Goal: Communication & Community: Answer question/provide support

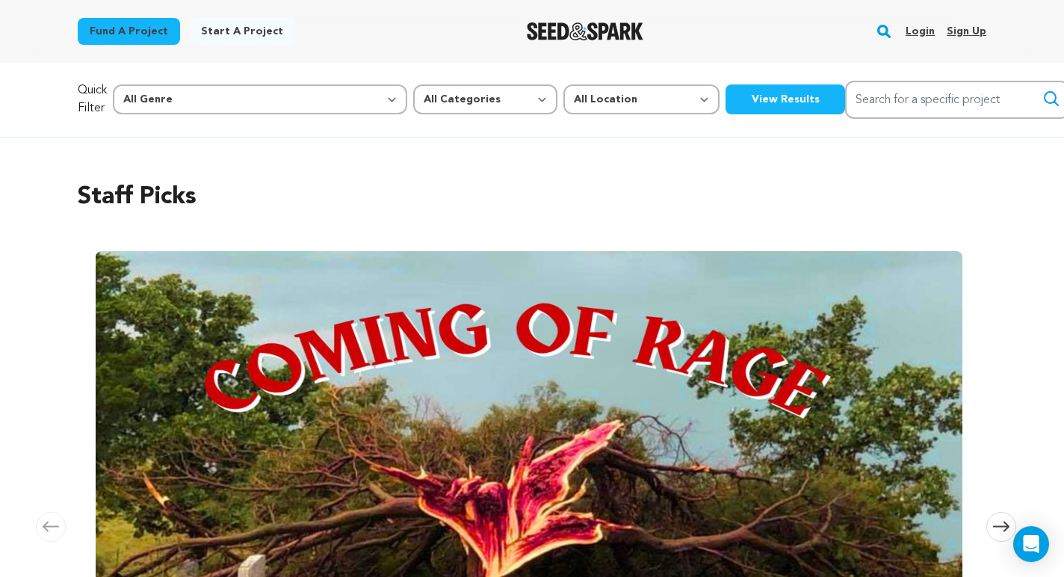
click at [925, 29] on link "Login" at bounding box center [920, 31] width 29 height 24
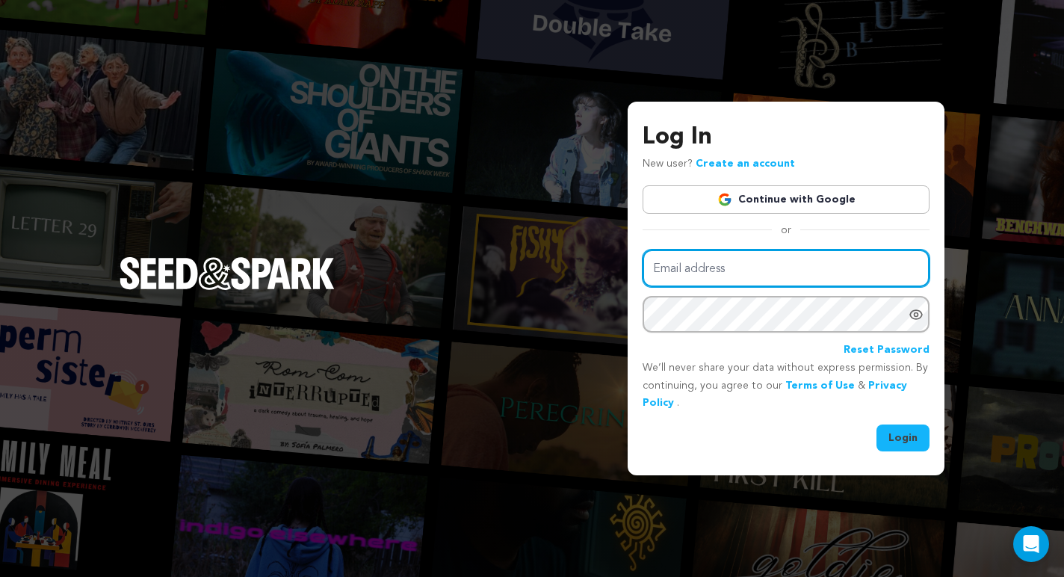
type input "soleilrougeproductions@gmail.com"
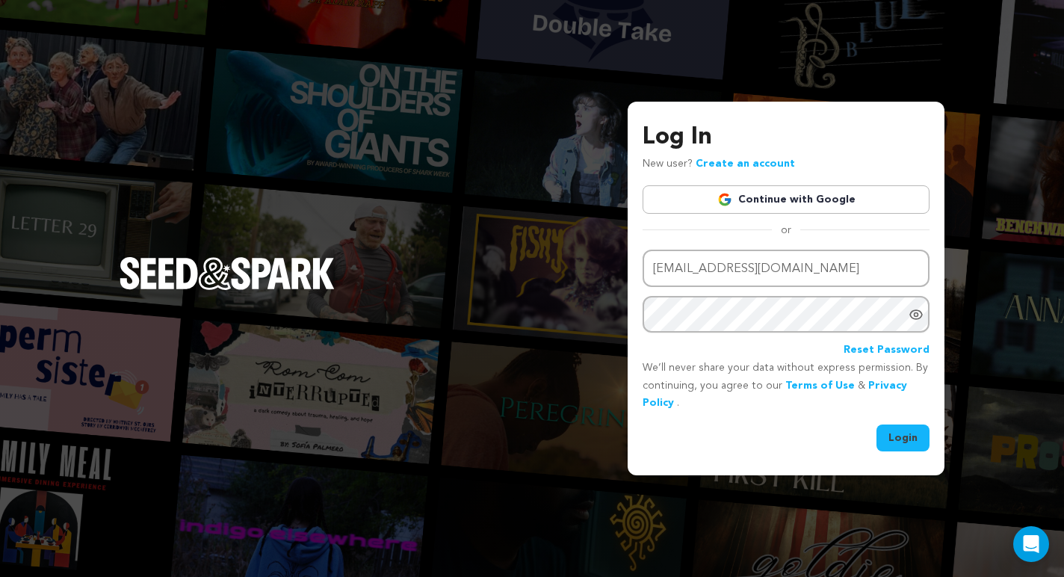
click at [906, 433] on button "Login" at bounding box center [903, 438] width 53 height 27
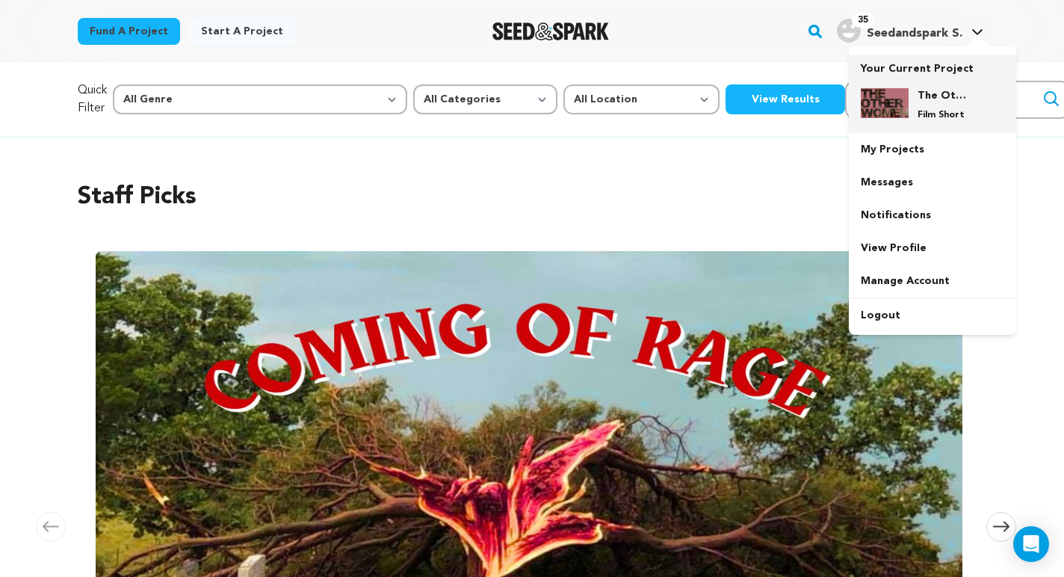
click at [893, 92] on img at bounding box center [885, 103] width 48 height 30
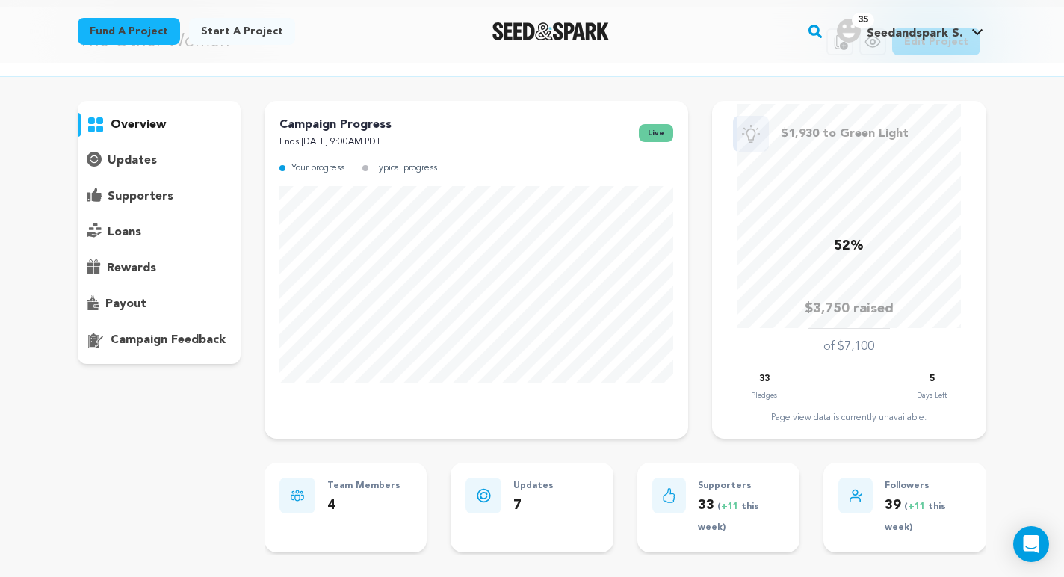
scroll to position [62, 0]
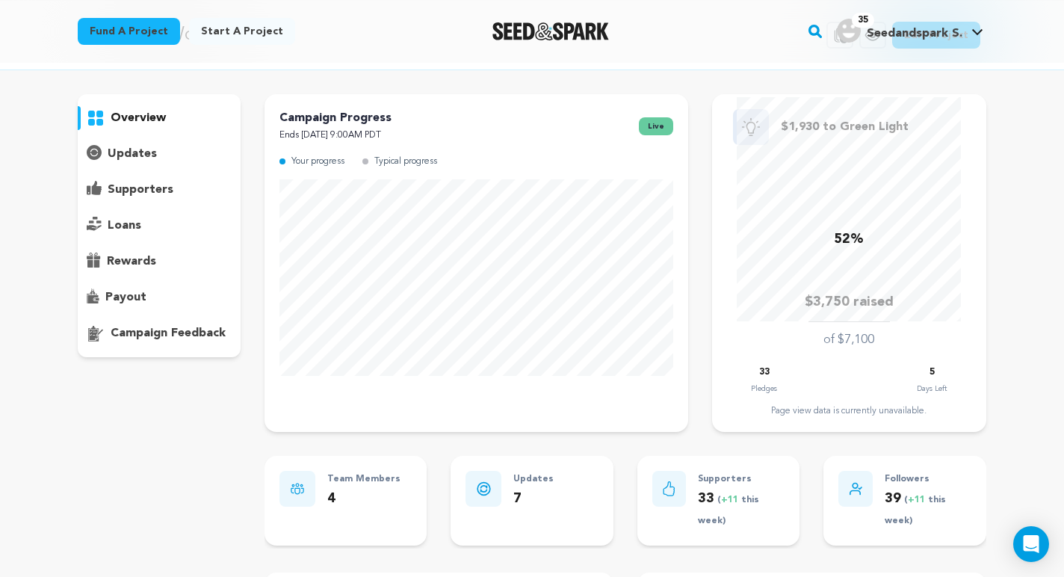
click at [170, 192] on p "supporters" at bounding box center [141, 190] width 66 height 18
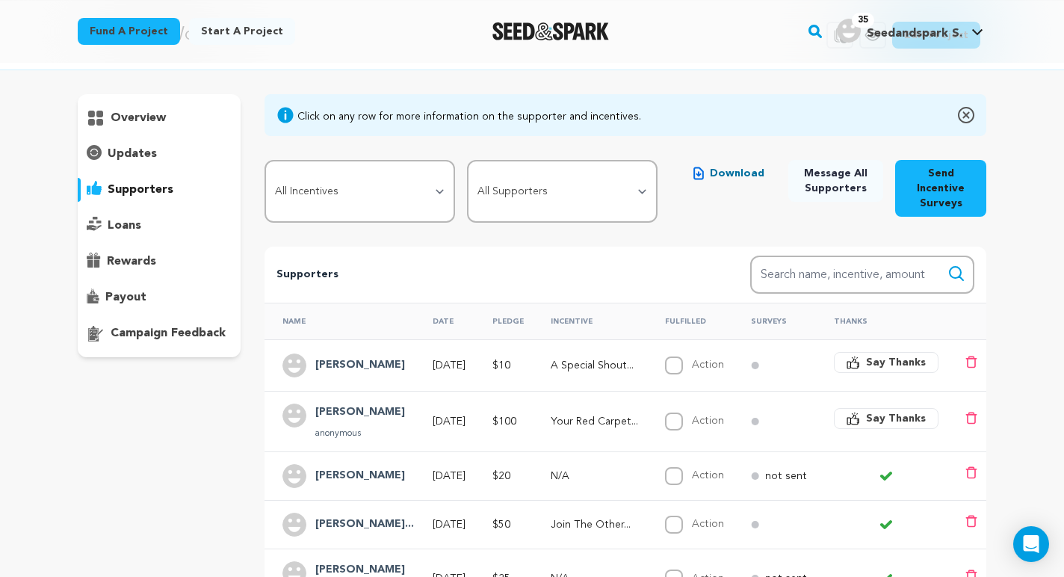
click at [374, 410] on div "Andrea anonymous" at bounding box center [344, 422] width 123 height 36
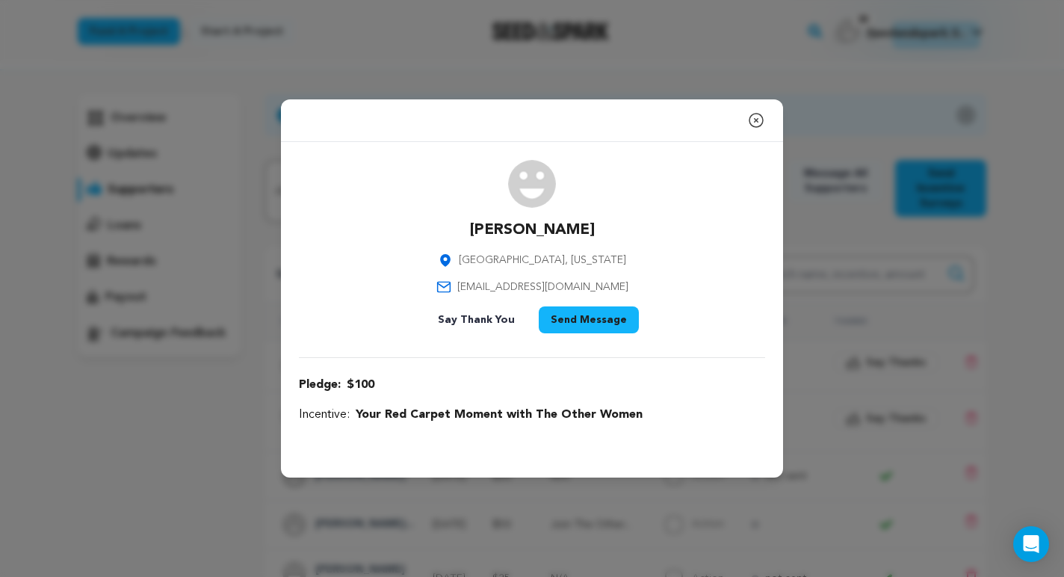
click at [753, 121] on icon "button" at bounding box center [757, 120] width 18 height 18
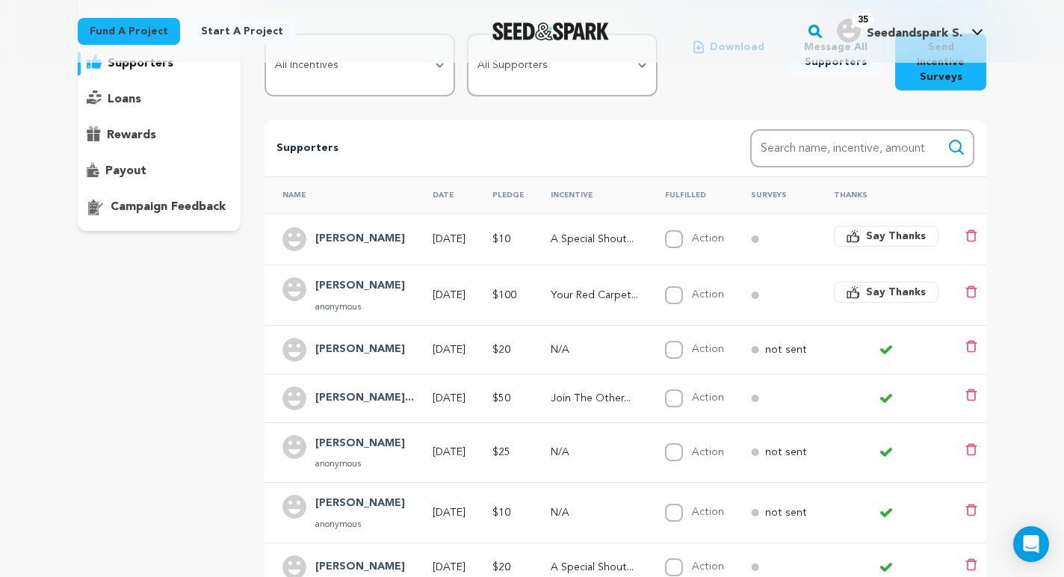
scroll to position [189, 0]
click at [881, 286] on span "Say Thanks" at bounding box center [896, 291] width 60 height 15
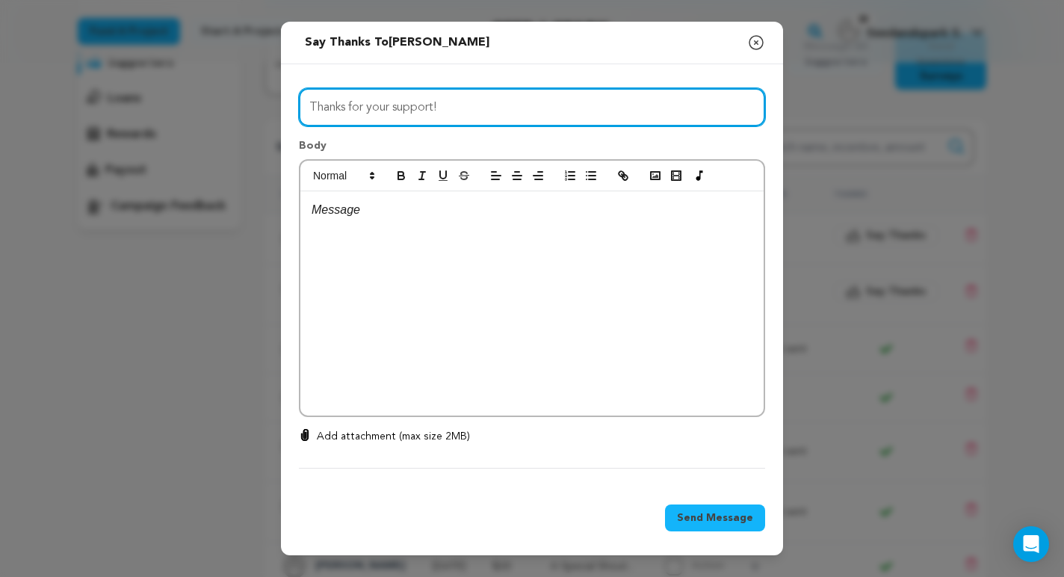
click at [346, 106] on input "Thanks for your support!" at bounding box center [532, 107] width 466 height 38
type input "Thank you so much for your support!"
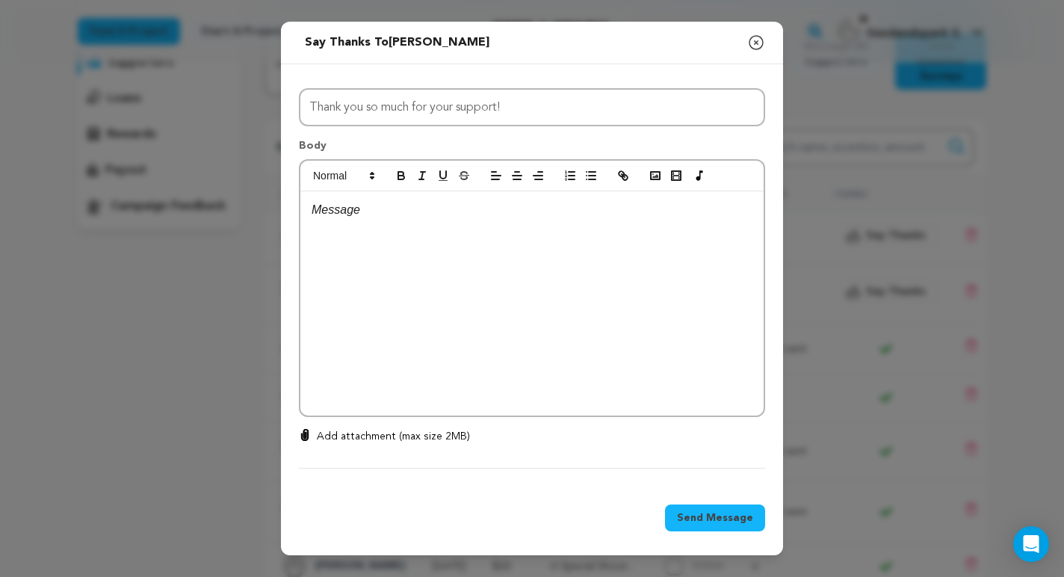
click at [349, 266] on div at bounding box center [531, 303] width 463 height 224
drag, startPoint x: 414, startPoint y: 232, endPoint x: 484, endPoint y: 230, distance: 70.3
click at [485, 230] on p "See you at the VIP screening" at bounding box center [532, 229] width 441 height 19
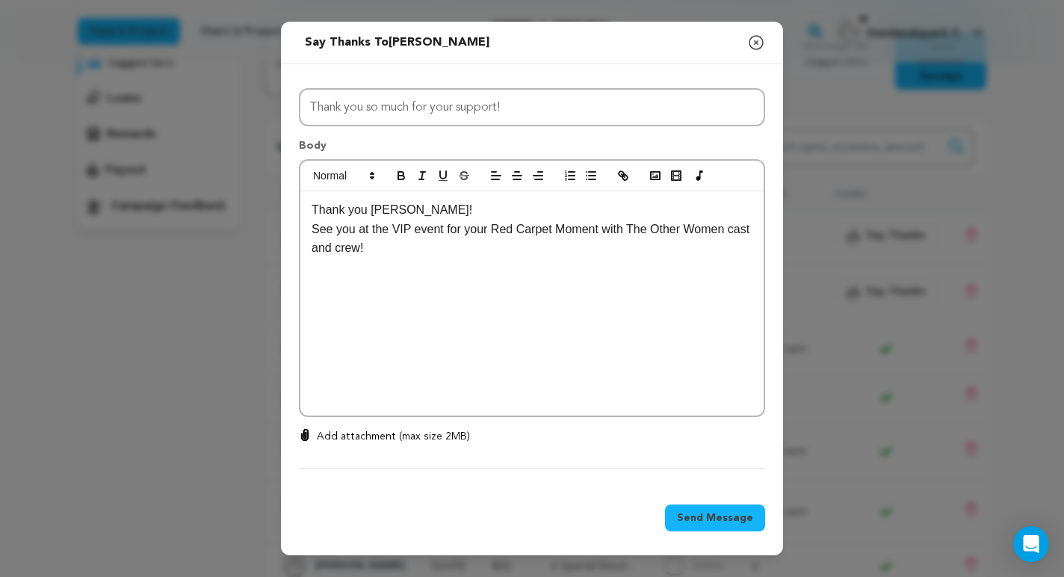
click at [496, 231] on p "See you at the VIP event for your Red Carpet Moment with The Other Women cast a…" at bounding box center [532, 239] width 441 height 38
click at [635, 226] on p "See you at the VIP event for your Red Carpet Moment with The Other Women cast a…" at bounding box center [532, 239] width 441 height 38
drag, startPoint x: 633, startPoint y: 227, endPoint x: 723, endPoint y: 228, distance: 89.7
click at [723, 228] on p "See you at the VIP event for your Red Carpet Moment with The Other Women cast a…" at bounding box center [532, 239] width 441 height 38
drag, startPoint x: 733, startPoint y: 233, endPoint x: 629, endPoint y: 230, distance: 103.2
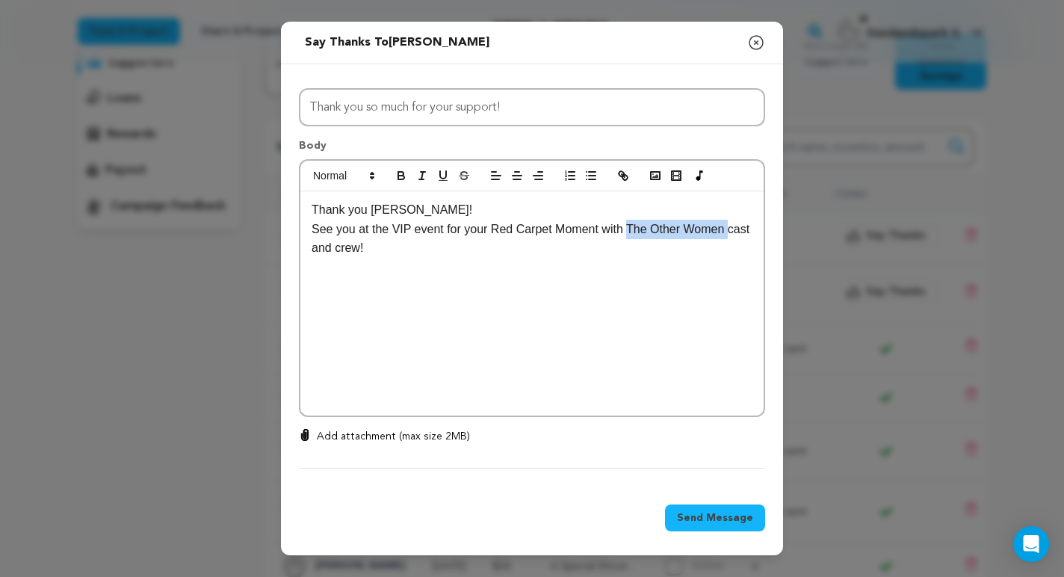
click at [629, 230] on p "See you at the VIP event for your Red Carpet Moment with The Other Women cast a…" at bounding box center [532, 239] width 441 height 38
click at [421, 176] on icon "button" at bounding box center [422, 175] width 13 height 13
click at [416, 244] on p "See you at the VIP event for your Red Carpet Moment with The Other Women cast a…" at bounding box center [532, 239] width 441 height 38
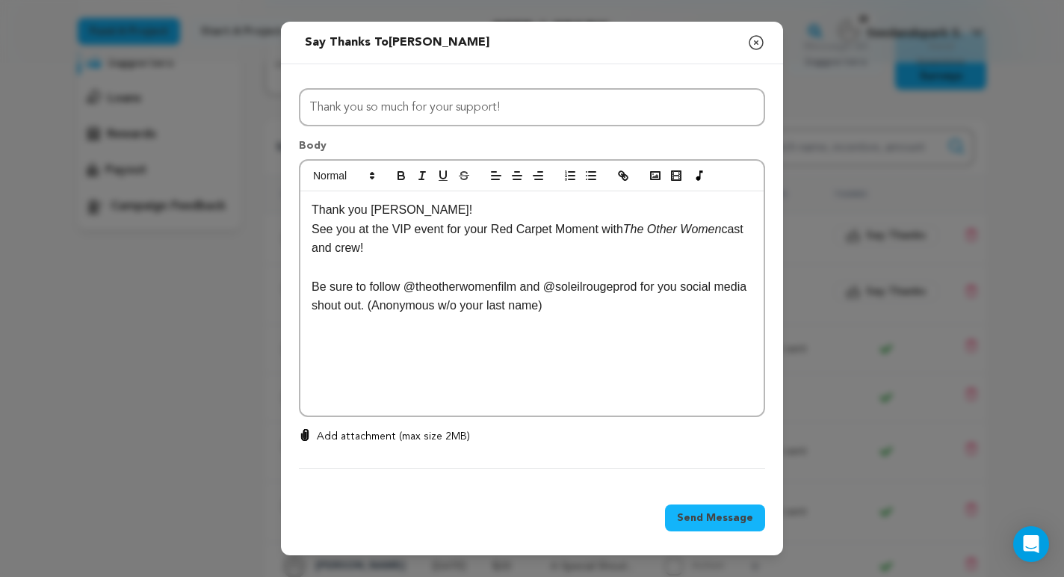
click at [472, 308] on p "Be sure to follow @theotherwomenfilm and @soleilrougeprod for you social media …" at bounding box center [532, 296] width 441 height 38
click at [700, 309] on p "Be sure to follow @theotherwomenfilm and @soleilrougeprod for you social media …" at bounding box center [532, 296] width 441 height 38
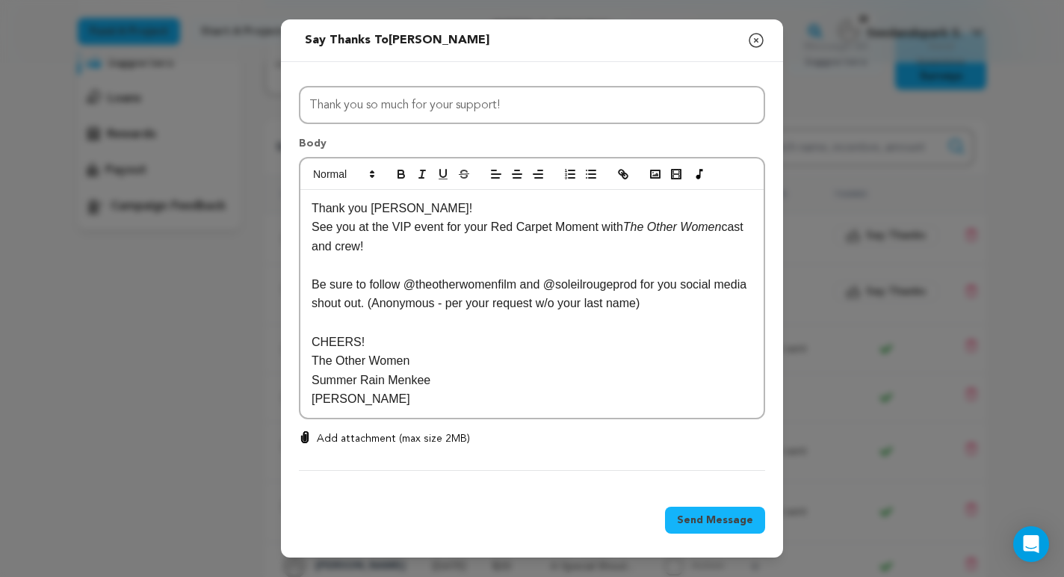
click at [467, 375] on p "Summer Rain Menkee" at bounding box center [532, 380] width 441 height 19
click at [703, 508] on button "Send Message" at bounding box center [715, 520] width 100 height 27
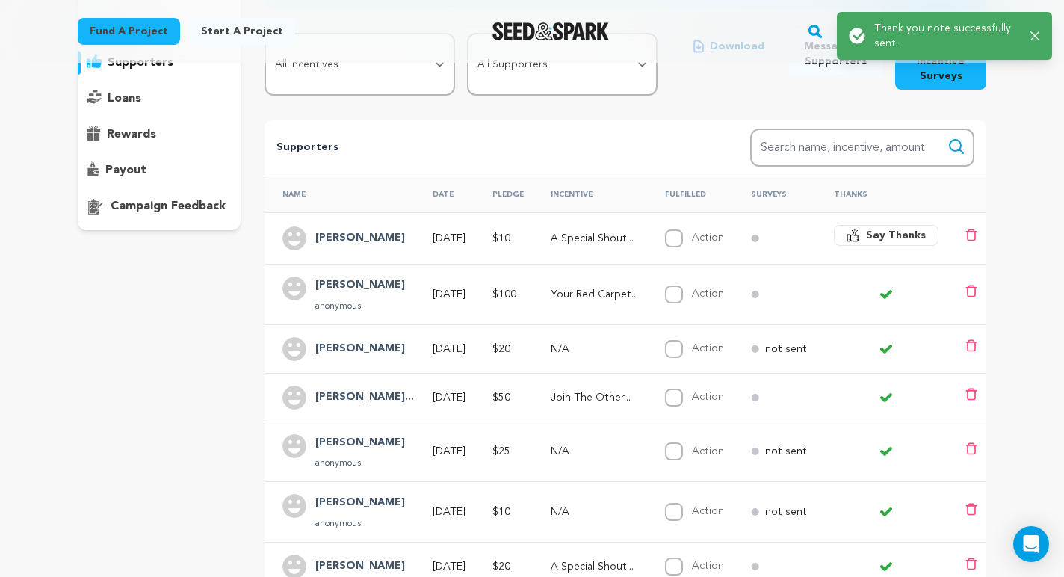
click at [875, 241] on span "Say Thanks" at bounding box center [896, 235] width 60 height 15
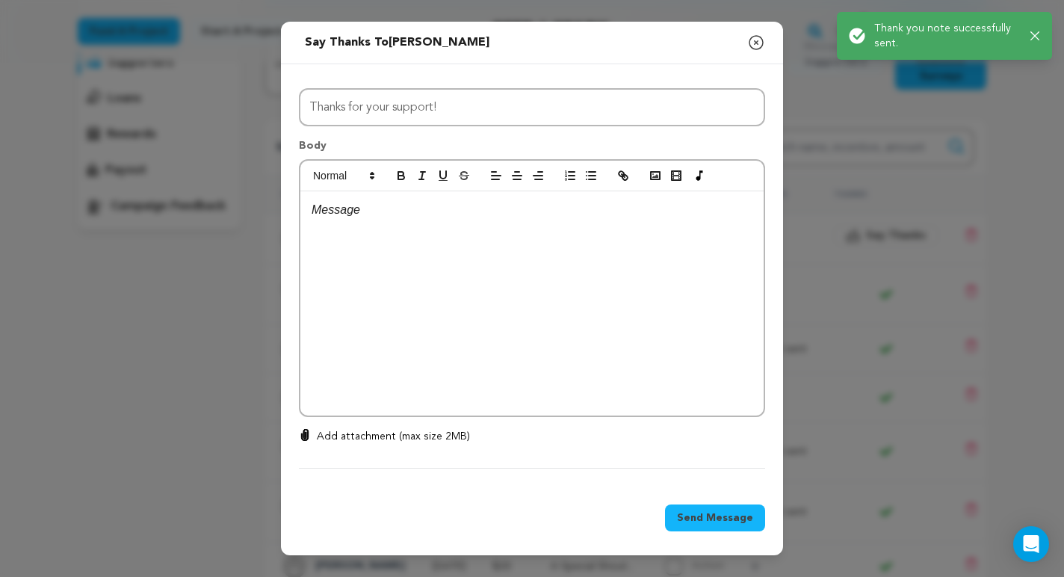
click at [505, 250] on div at bounding box center [531, 303] width 463 height 224
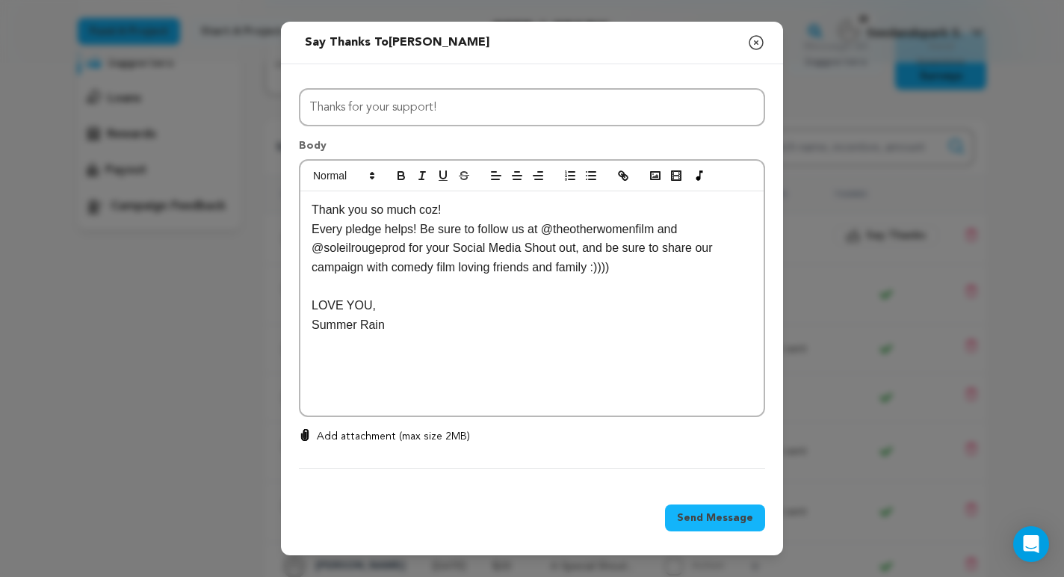
click at [731, 511] on span "Send Message" at bounding box center [715, 518] width 76 height 15
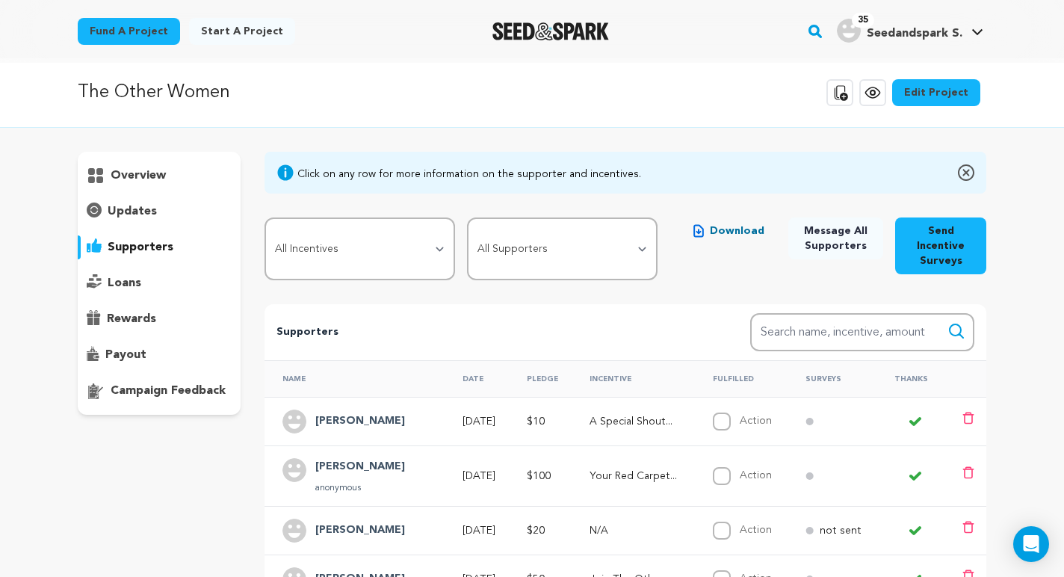
scroll to position [0, 0]
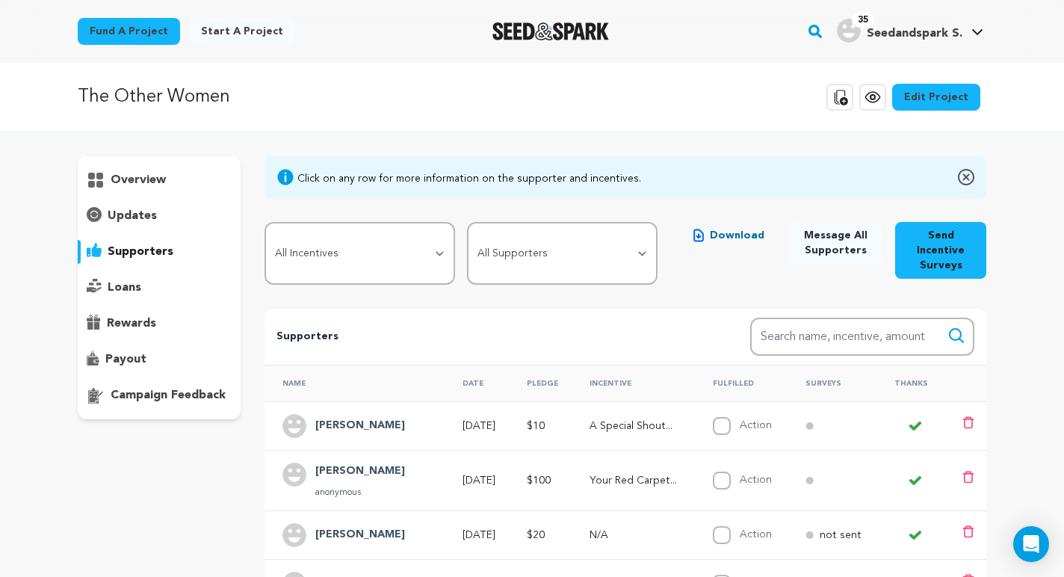
click at [157, 218] on div "updates" at bounding box center [159, 216] width 163 height 24
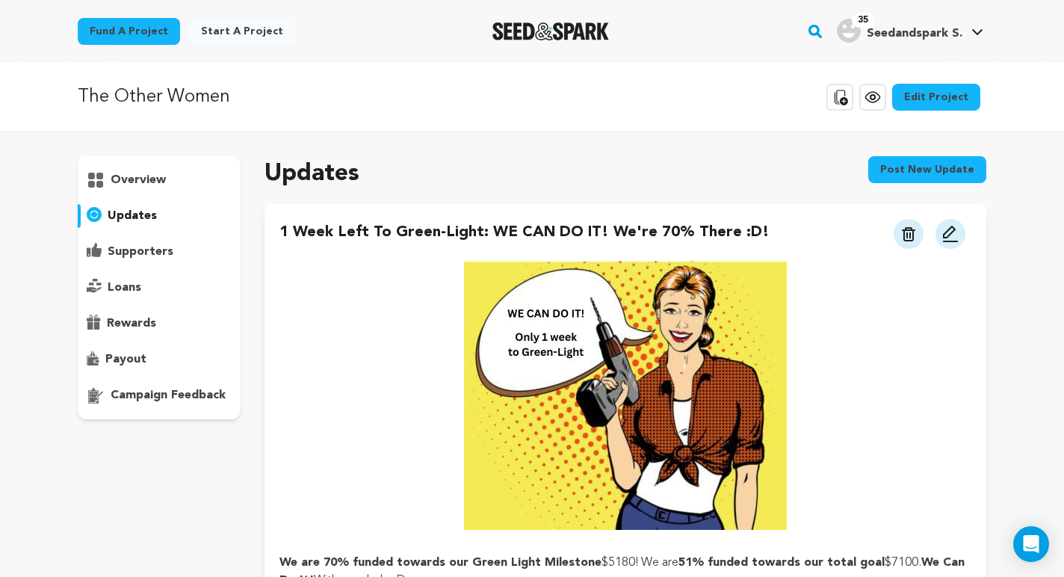
click at [910, 176] on button "Post new update" at bounding box center [928, 169] width 118 height 27
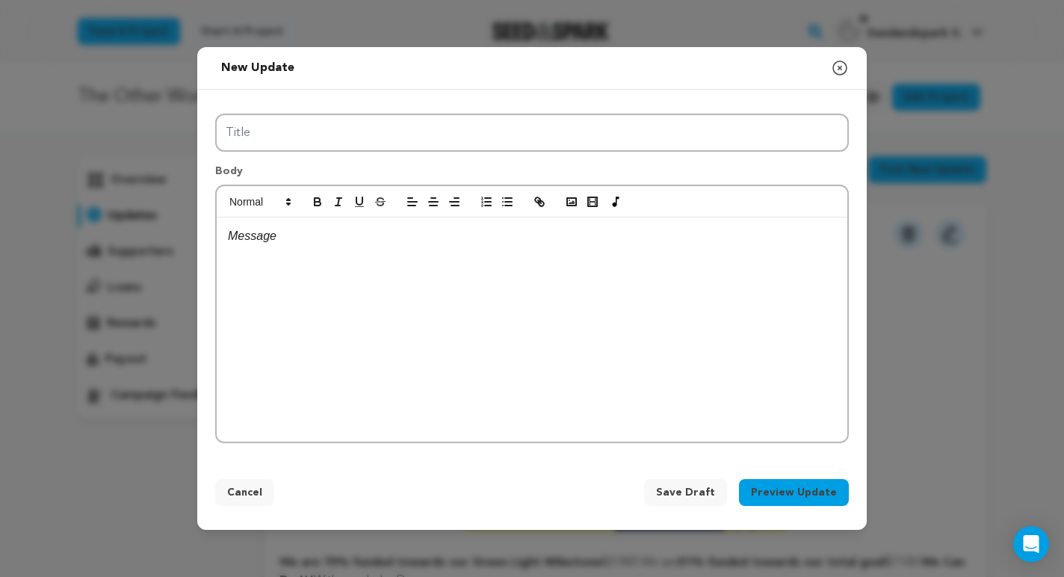
click at [625, 266] on div at bounding box center [532, 330] width 631 height 224
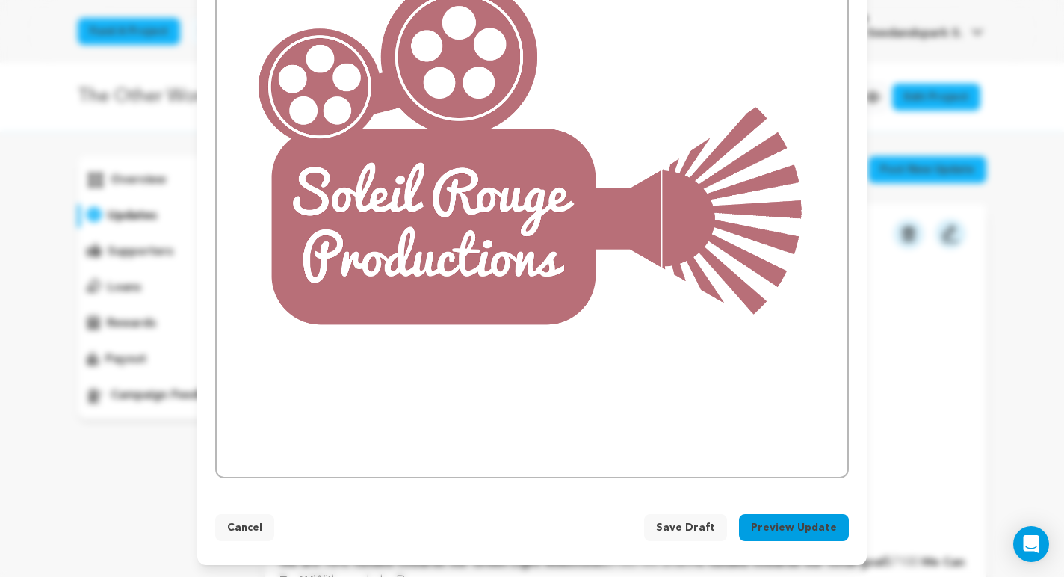
scroll to position [4845, 0]
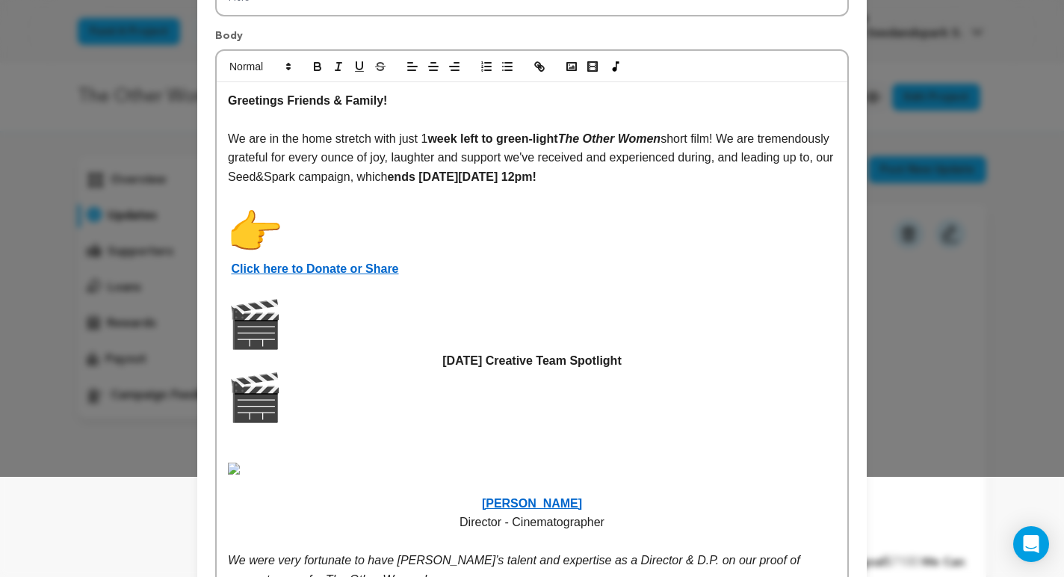
scroll to position [104, 0]
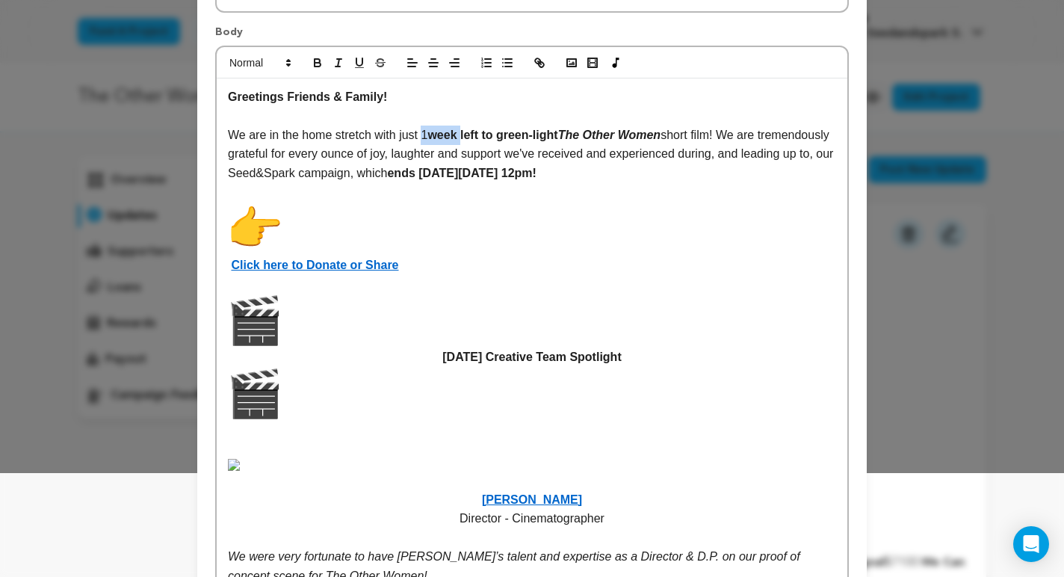
drag, startPoint x: 426, startPoint y: 136, endPoint x: 463, endPoint y: 133, distance: 36.7
click at [463, 133] on p "We are in the home stretch with just 1 week left to green-light The Other Women…" at bounding box center [532, 155] width 608 height 58
click at [431, 138] on p "We are in the home stretch with just 5 days left to green-light The Other Women…" at bounding box center [532, 155] width 608 height 58
drag, startPoint x: 424, startPoint y: 135, endPoint x: 459, endPoint y: 135, distance: 35.1
click at [459, 135] on p "We are in the home stretch with just 5 days left to green-light The Other Women…" at bounding box center [532, 155] width 608 height 58
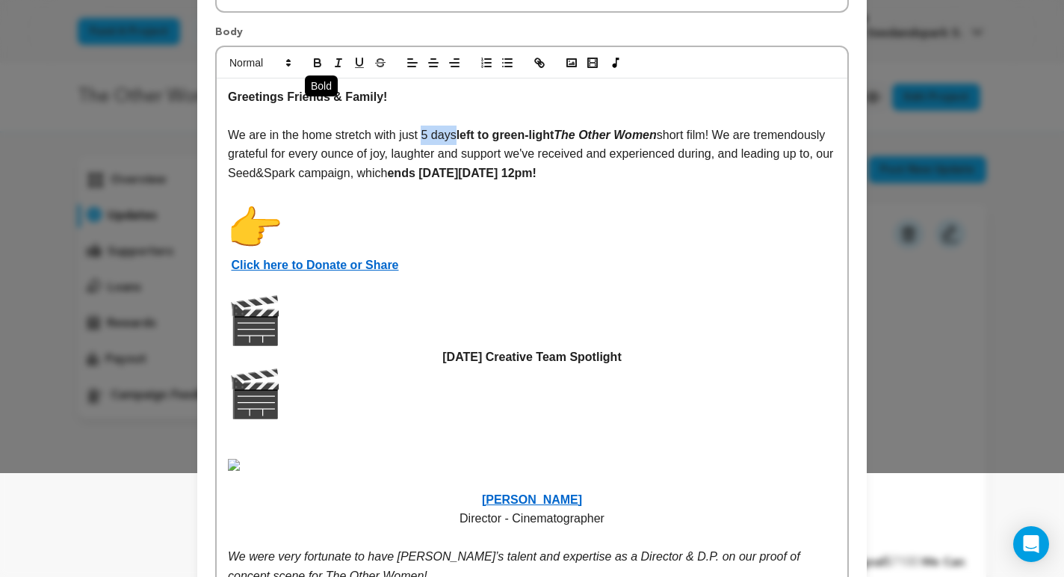
click at [313, 63] on icon "button" at bounding box center [317, 62] width 13 height 13
click at [552, 264] on p "Click here to Donate or Share" at bounding box center [532, 238] width 608 height 73
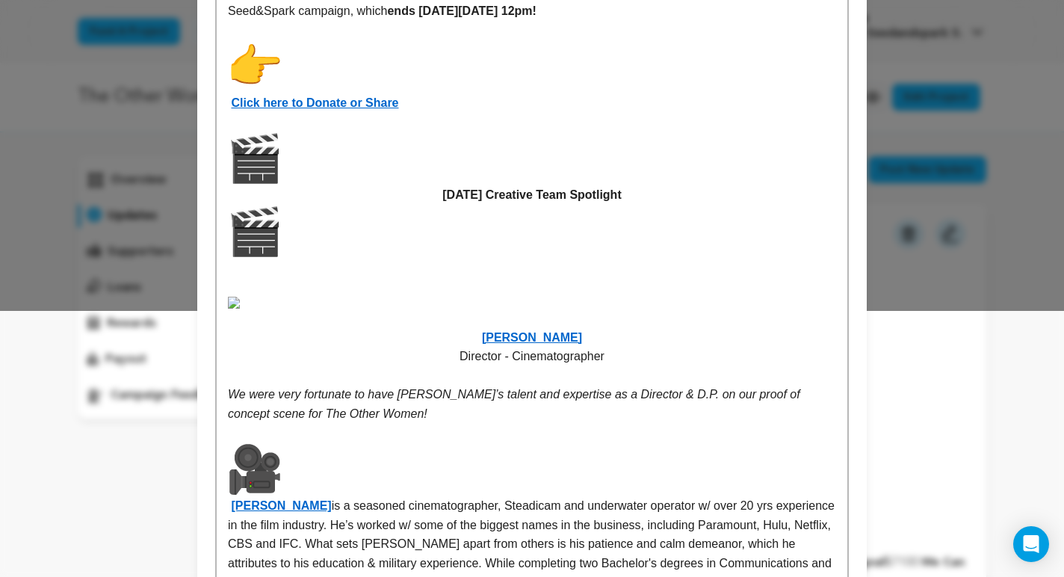
scroll to position [265, 0]
click at [290, 176] on p "Today's Creative Team Spotlight" at bounding box center [532, 205] width 608 height 146
click at [270, 174] on img at bounding box center [255, 159] width 54 height 54
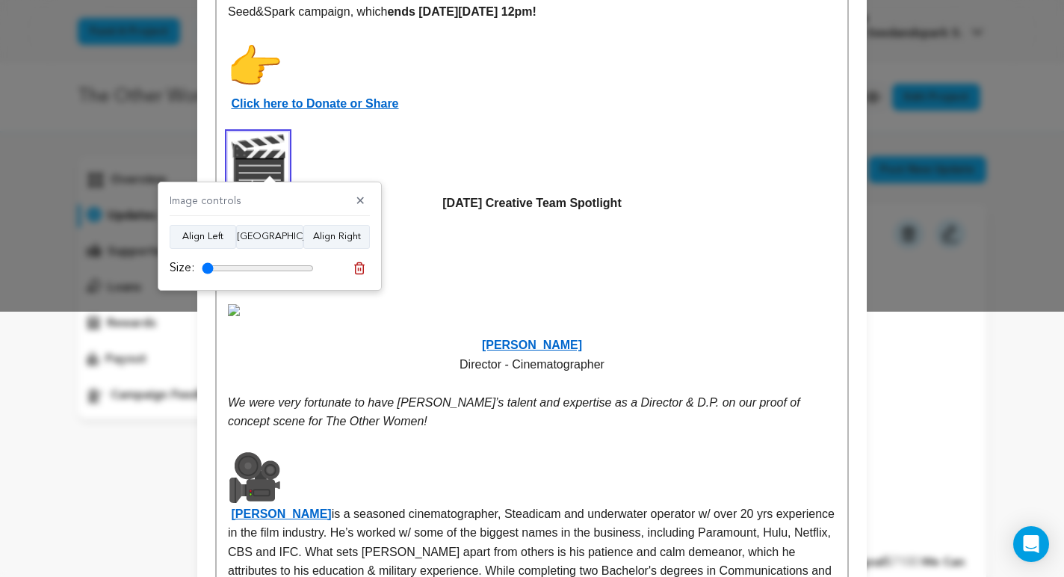
drag, startPoint x: 307, startPoint y: 268, endPoint x: 182, endPoint y: 273, distance: 125.7
type input "10"
click at [202, 273] on input "range" at bounding box center [258, 268] width 112 height 12
click at [434, 255] on p "Today's Creative Team Spotlight" at bounding box center [532, 208] width 608 height 153
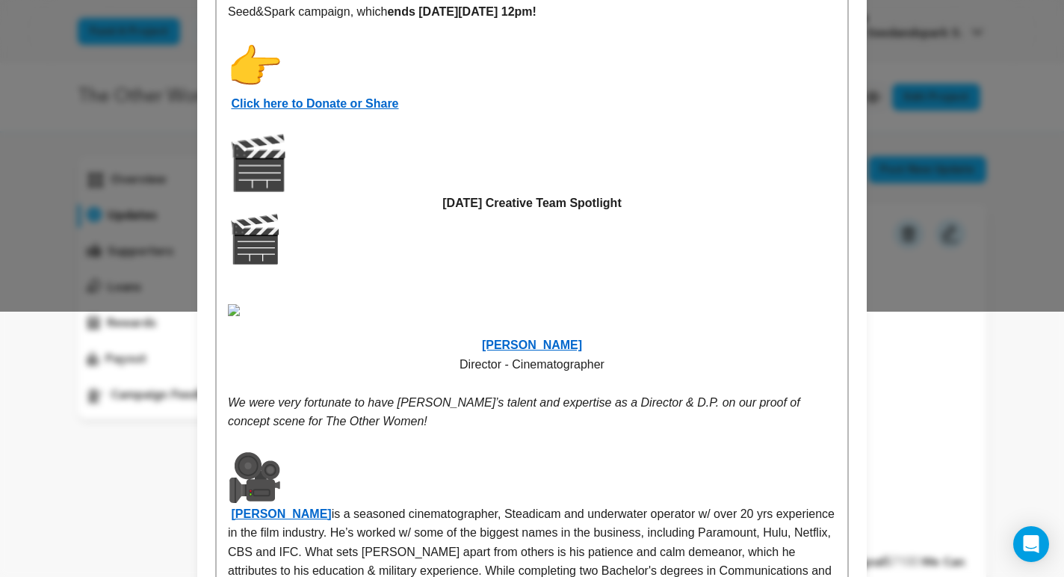
click at [265, 256] on img at bounding box center [255, 239] width 54 height 54
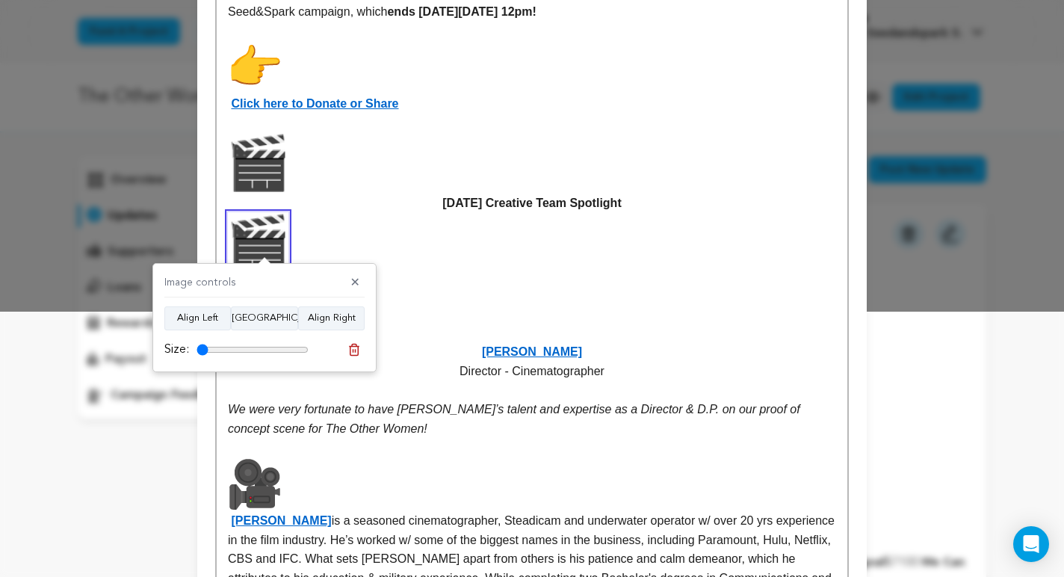
type input "10"
drag, startPoint x: 304, startPoint y: 348, endPoint x: 196, endPoint y: 342, distance: 108.6
click at [196, 342] on div "Size:" at bounding box center [236, 350] width 144 height 18
click at [263, 248] on img at bounding box center [258, 242] width 61 height 61
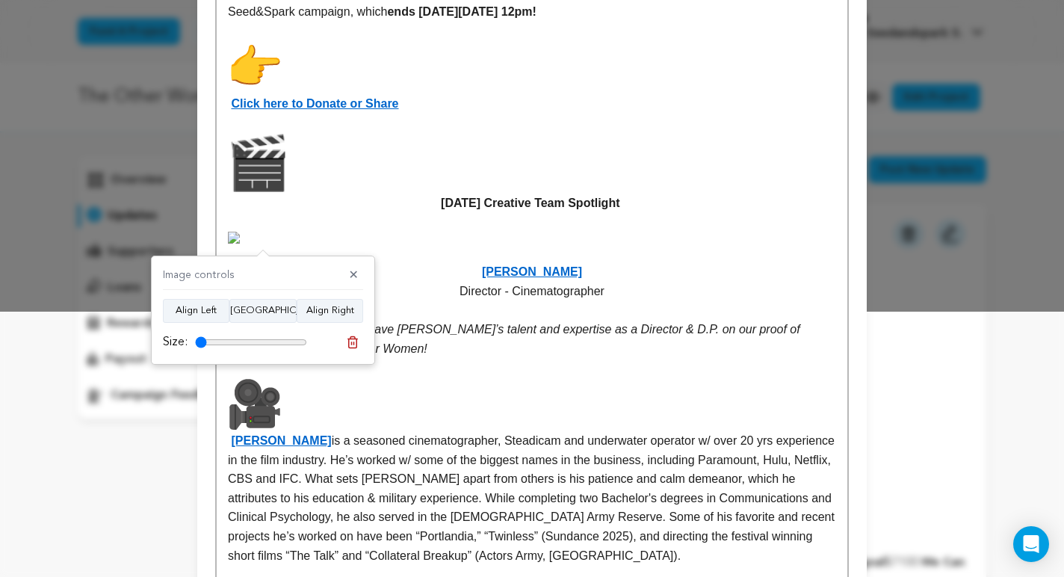
click at [327, 188] on p "Today's Creative Team Spotlight" at bounding box center [532, 172] width 608 height 80
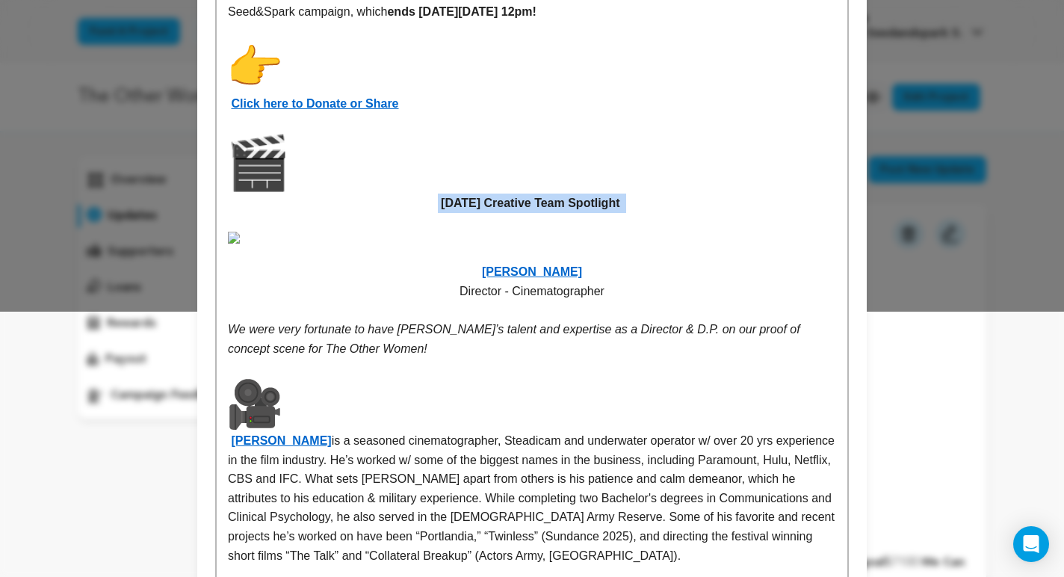
drag, startPoint x: 434, startPoint y: 203, endPoint x: 650, endPoint y: 203, distance: 216.0
click at [650, 203] on p "Today's Creative Team Spotlight" at bounding box center [532, 172] width 608 height 80
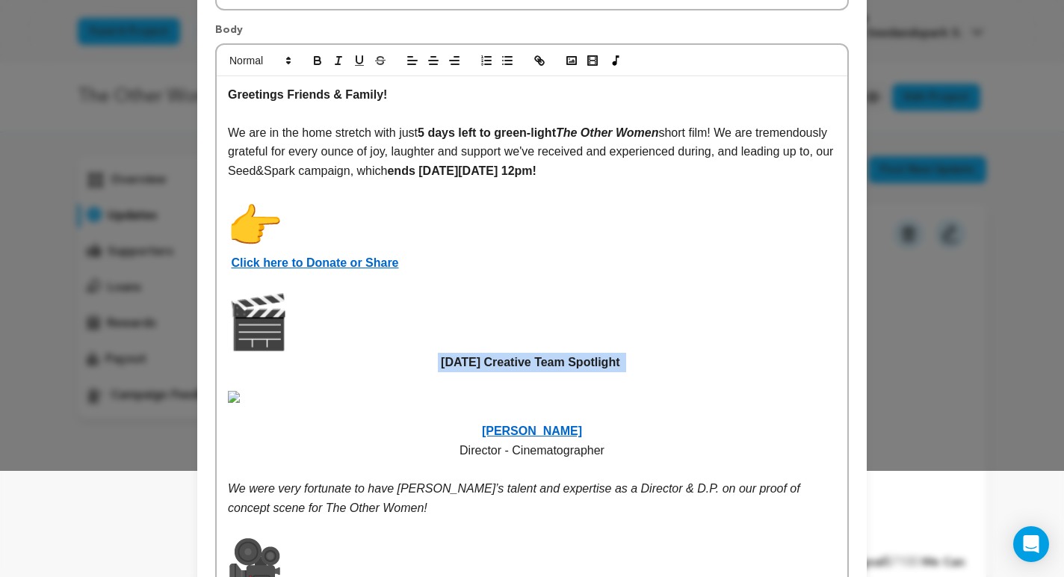
scroll to position [0, 0]
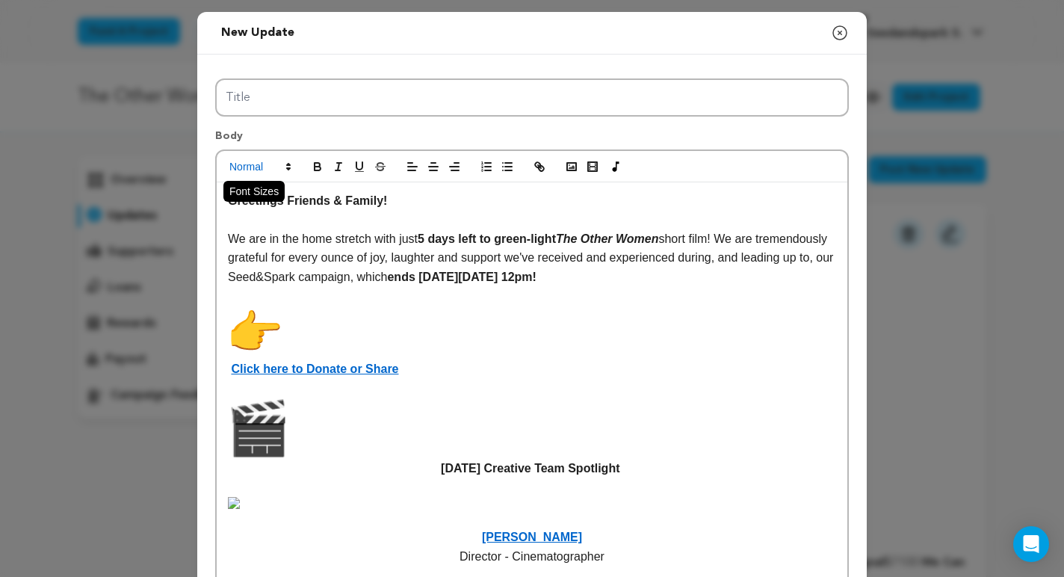
click at [250, 173] on span at bounding box center [259, 167] width 73 height 18
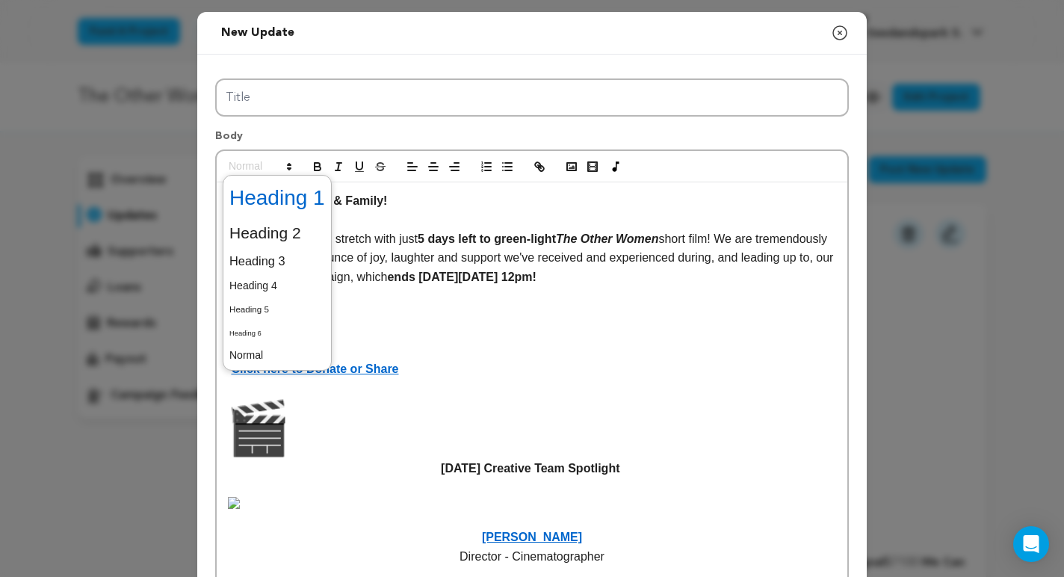
click at [256, 209] on span at bounding box center [277, 198] width 96 height 39
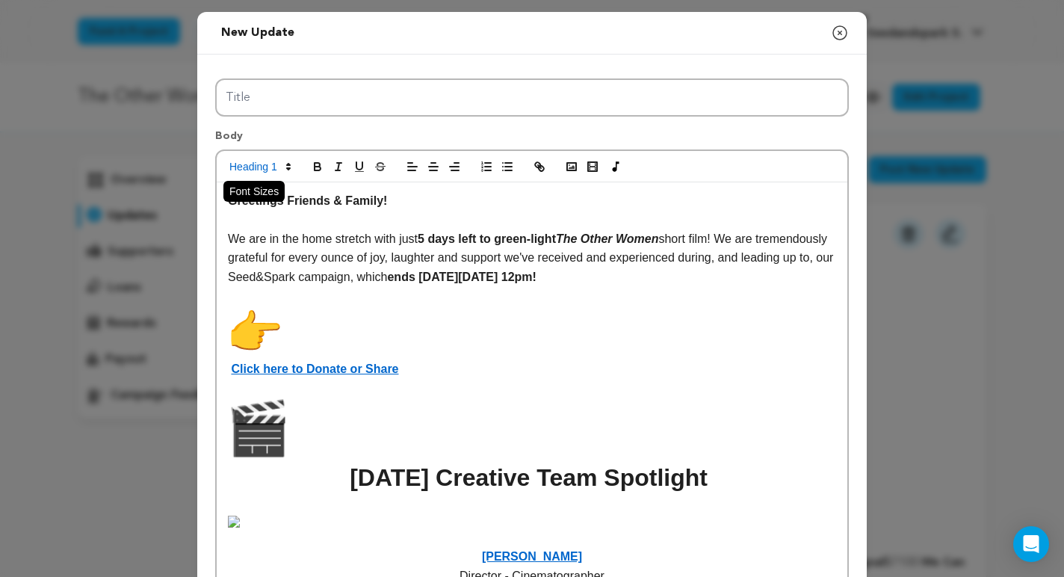
click at [277, 171] on span at bounding box center [259, 167] width 73 height 18
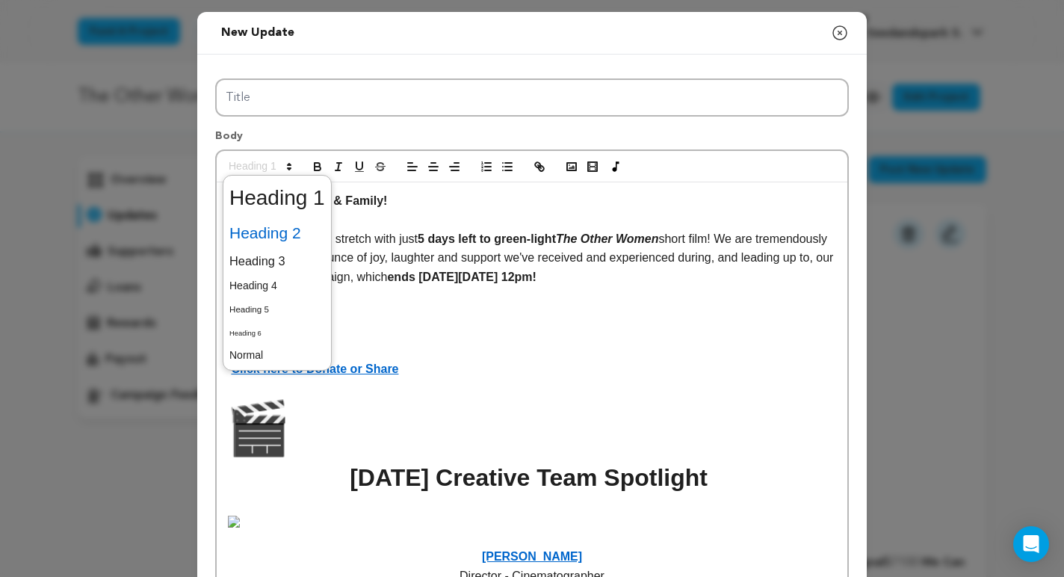
click at [277, 228] on span at bounding box center [277, 233] width 96 height 31
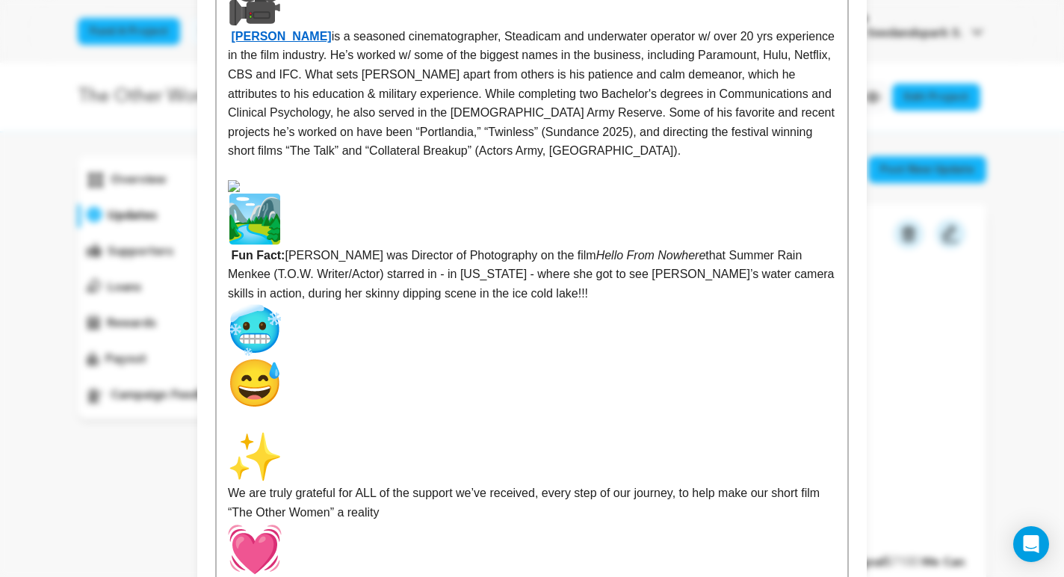
scroll to position [690, 0]
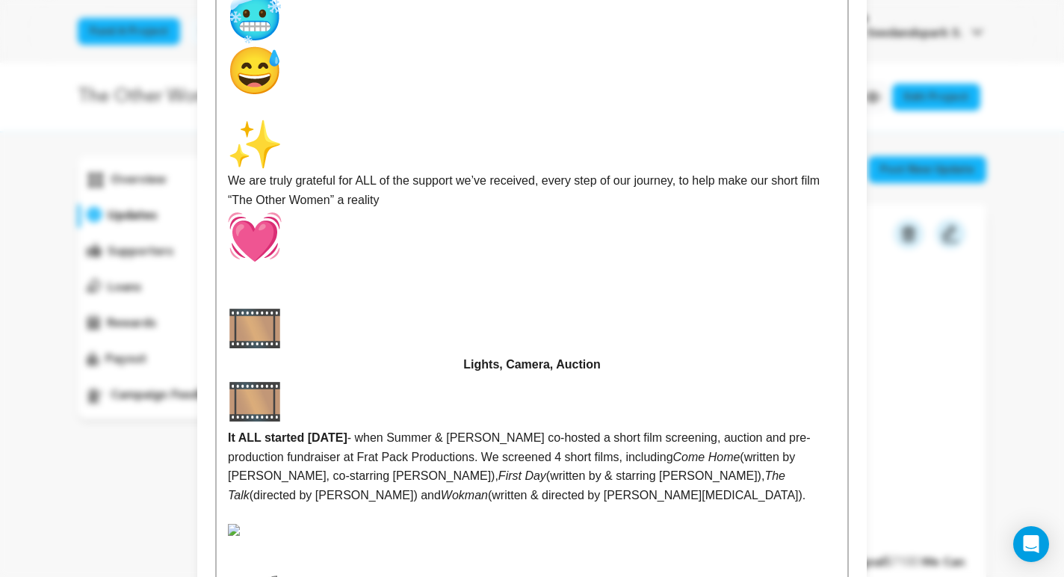
scroll to position [1038, 0]
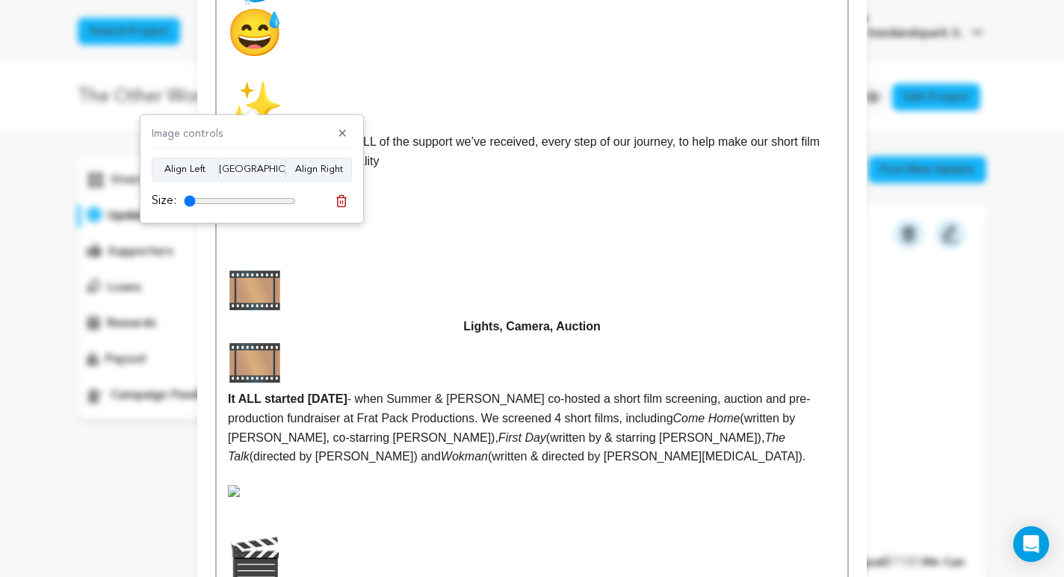
drag, startPoint x: 289, startPoint y: 197, endPoint x: 158, endPoint y: 198, distance: 130.8
type input "10"
click at [184, 198] on input "range" at bounding box center [240, 201] width 112 height 12
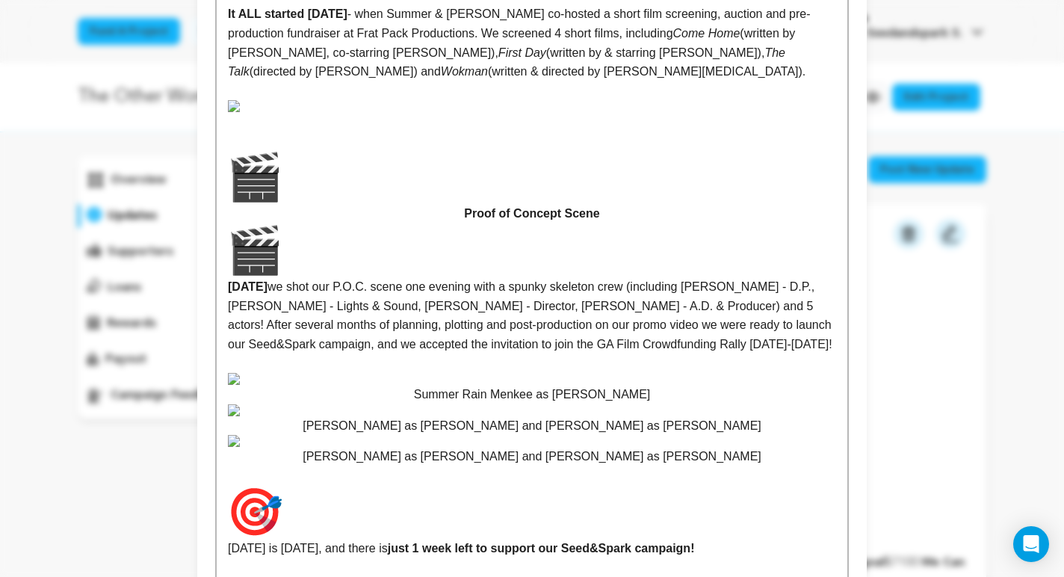
scroll to position [1431, 0]
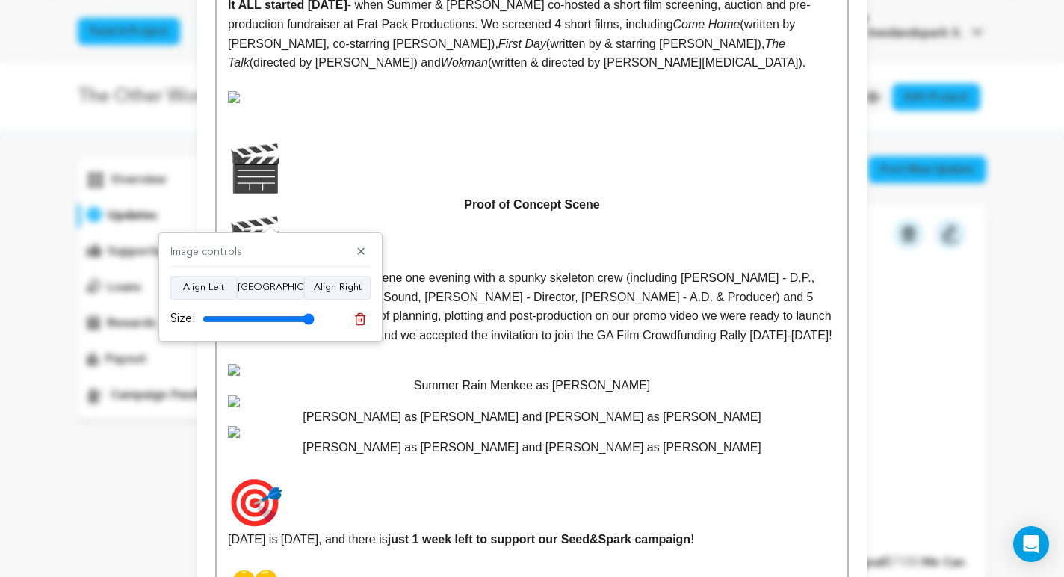
scroll to position [881, 0]
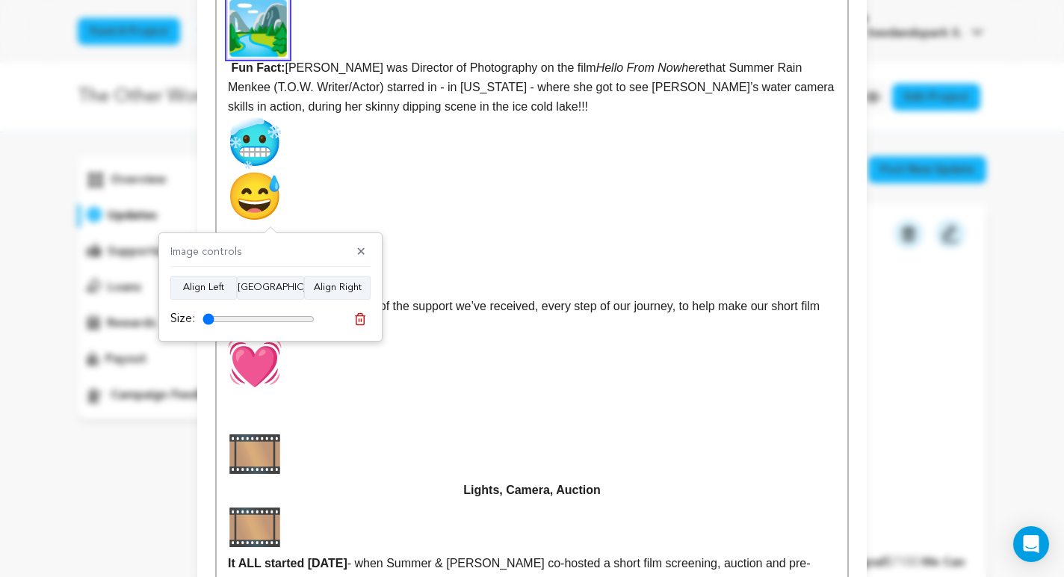
drag, startPoint x: 308, startPoint y: 320, endPoint x: 188, endPoint y: 321, distance: 120.4
type input "10"
click at [203, 321] on input "range" at bounding box center [259, 319] width 112 height 12
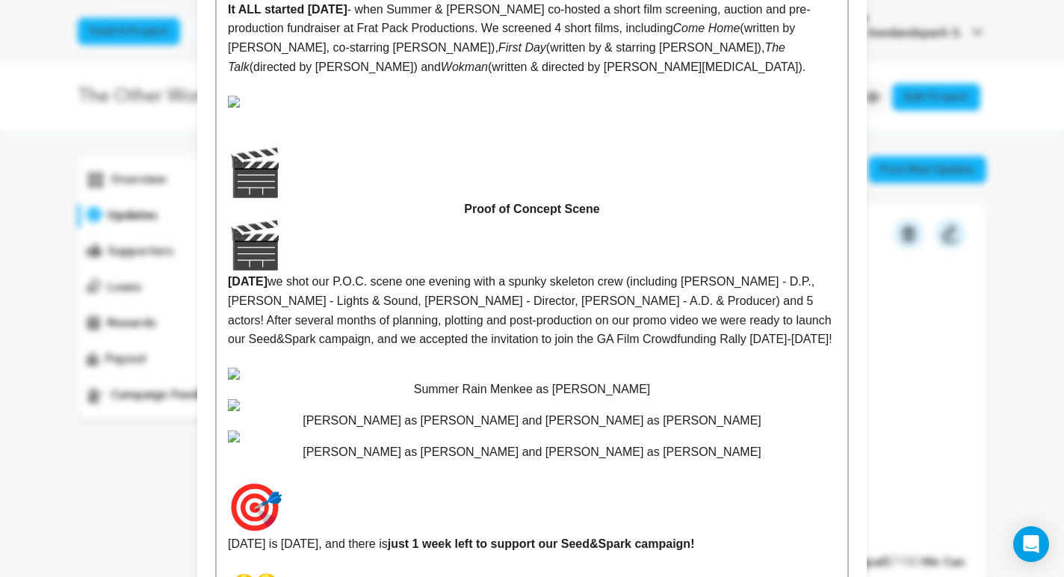
scroll to position [1482, 0]
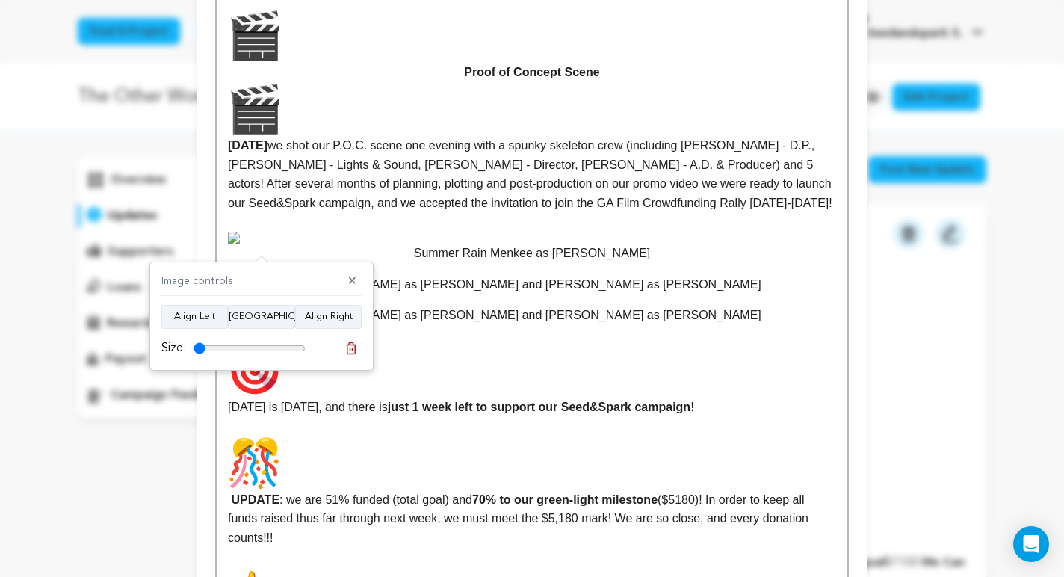
type input "10"
drag, startPoint x: 299, startPoint y: 350, endPoint x: 200, endPoint y: 353, distance: 98.7
click at [194, 353] on input "range" at bounding box center [250, 348] width 112 height 12
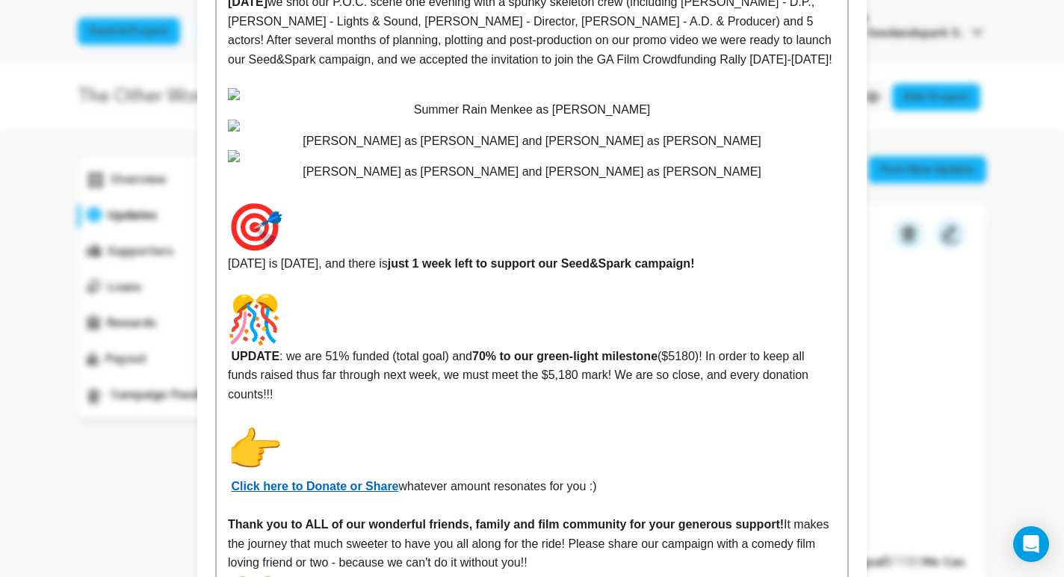
scroll to position [1636, 0]
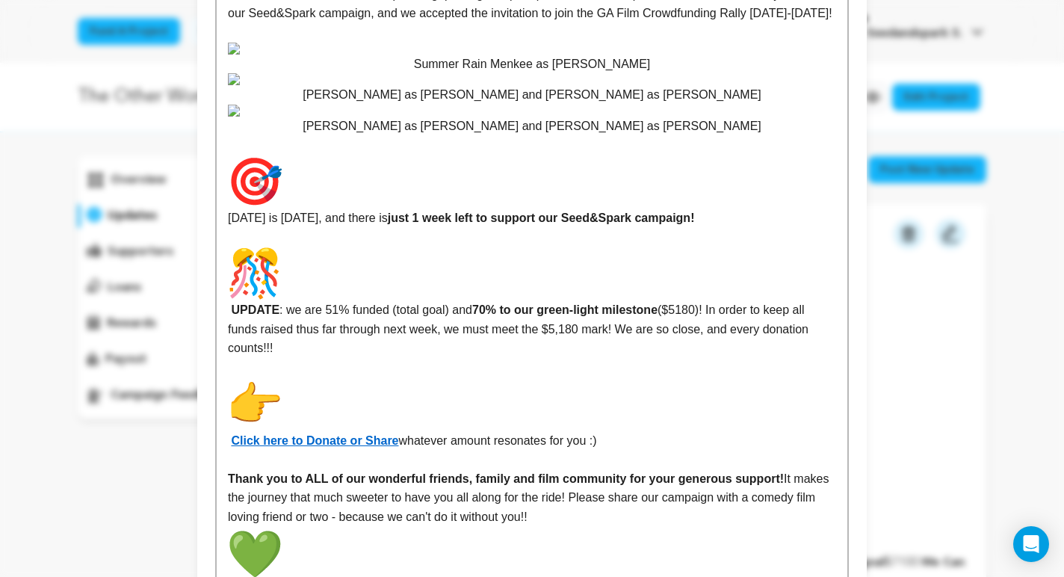
scroll to position [1542, 0]
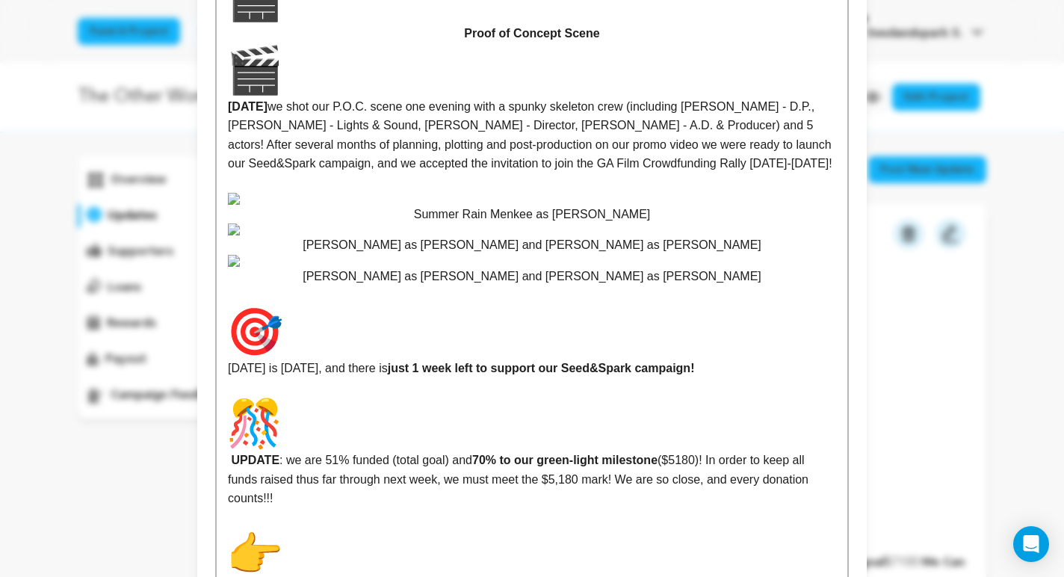
scroll to position [1443, 0]
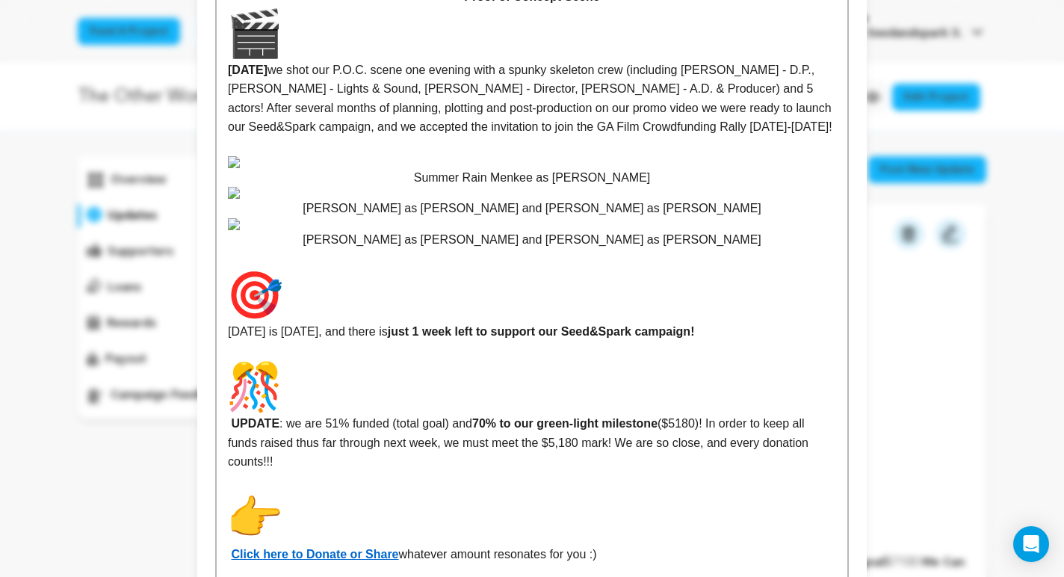
drag, startPoint x: 320, startPoint y: 344, endPoint x: 229, endPoint y: 344, distance: 91.2
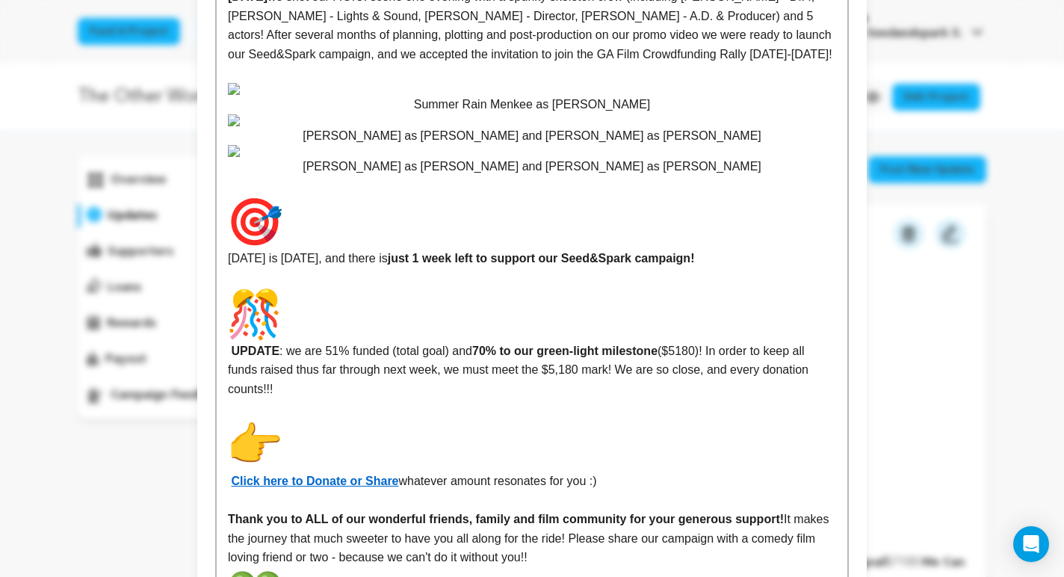
click at [226, 292] on div "Greetings Friends & Family! We are in the home stretch with just 1 5 days left …" at bounding box center [532, 17] width 631 height 2557
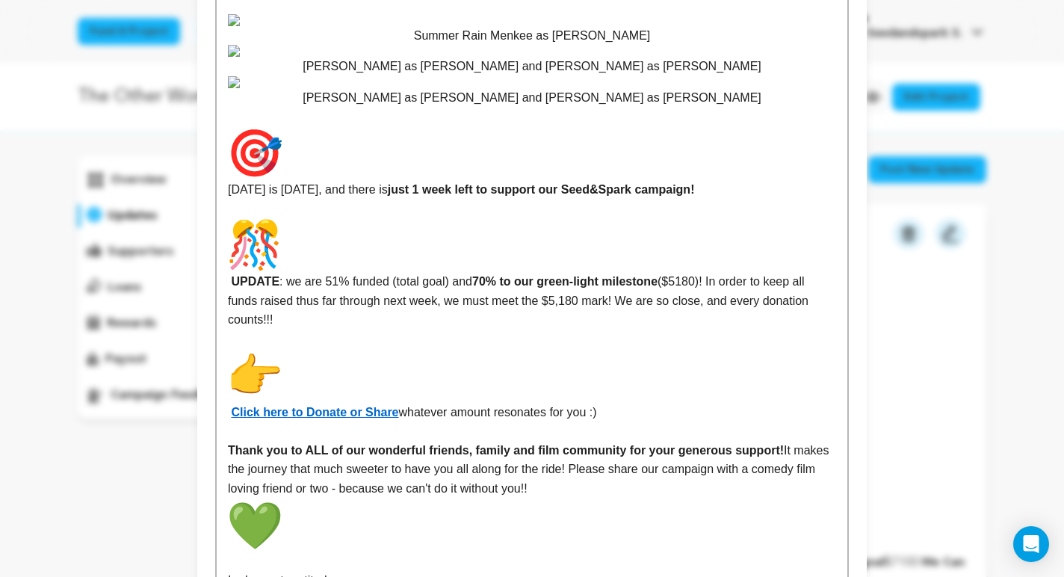
scroll to position [1593, 0]
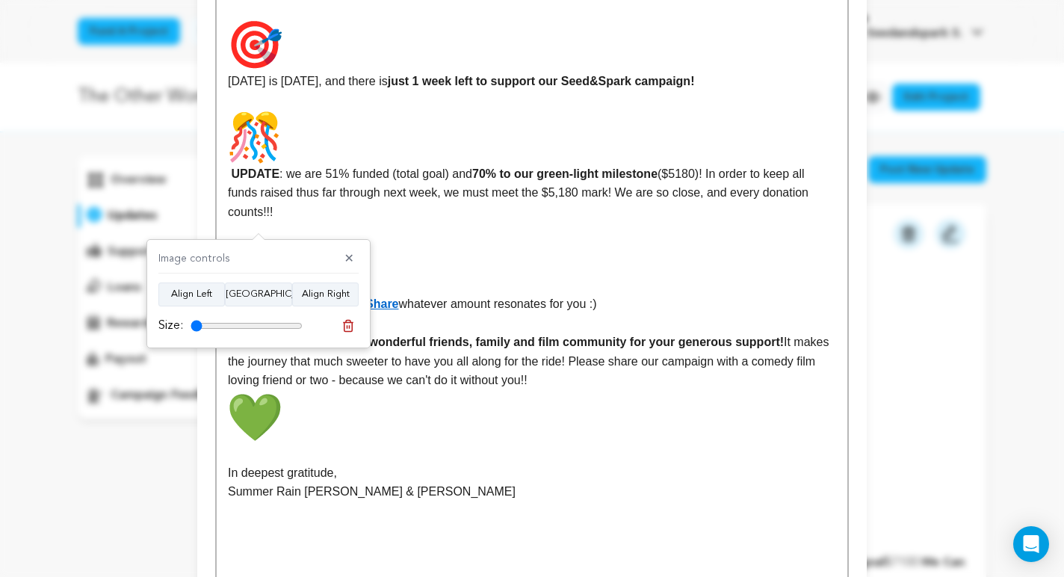
type input "10"
drag, startPoint x: 295, startPoint y: 324, endPoint x: 181, endPoint y: 325, distance: 114.4
click at [181, 325] on div "Size:" at bounding box center [230, 326] width 144 height 18
drag, startPoint x: 611, startPoint y: 279, endPoint x: 449, endPoint y: 276, distance: 163.0
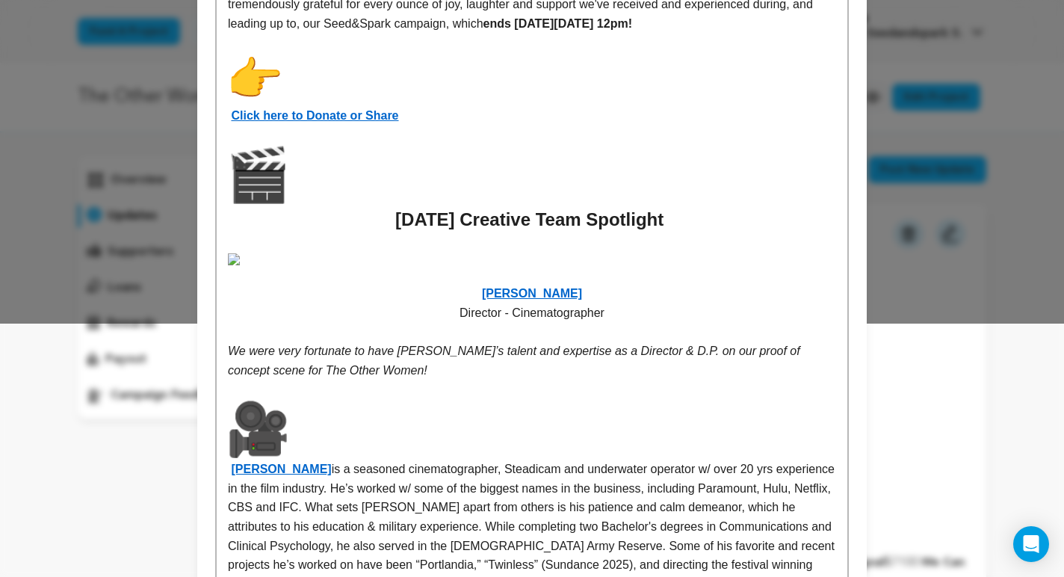
scroll to position [0, 0]
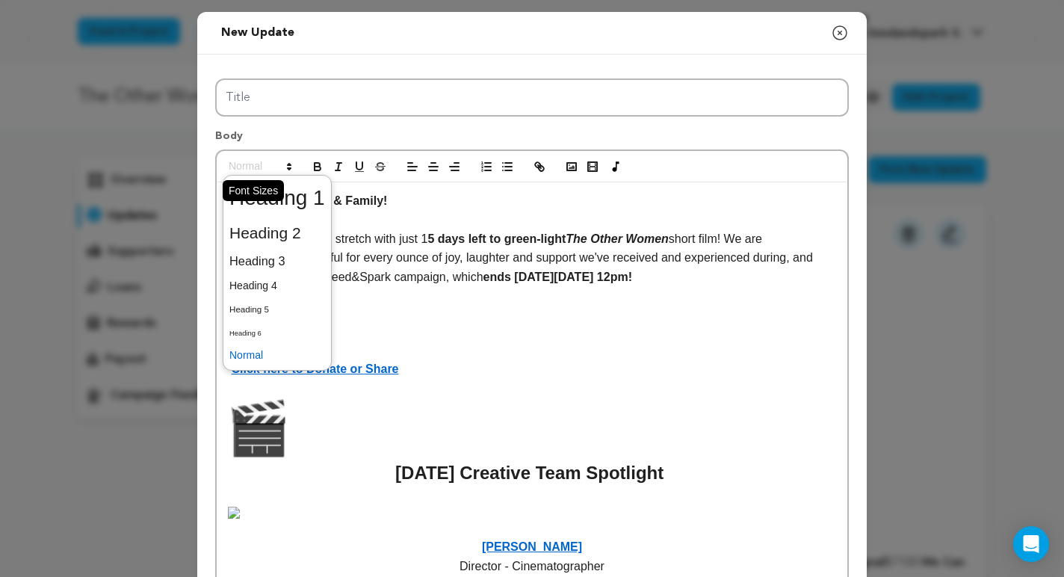
click at [274, 172] on span at bounding box center [259, 167] width 73 height 18
click at [276, 232] on span at bounding box center [277, 233] width 96 height 31
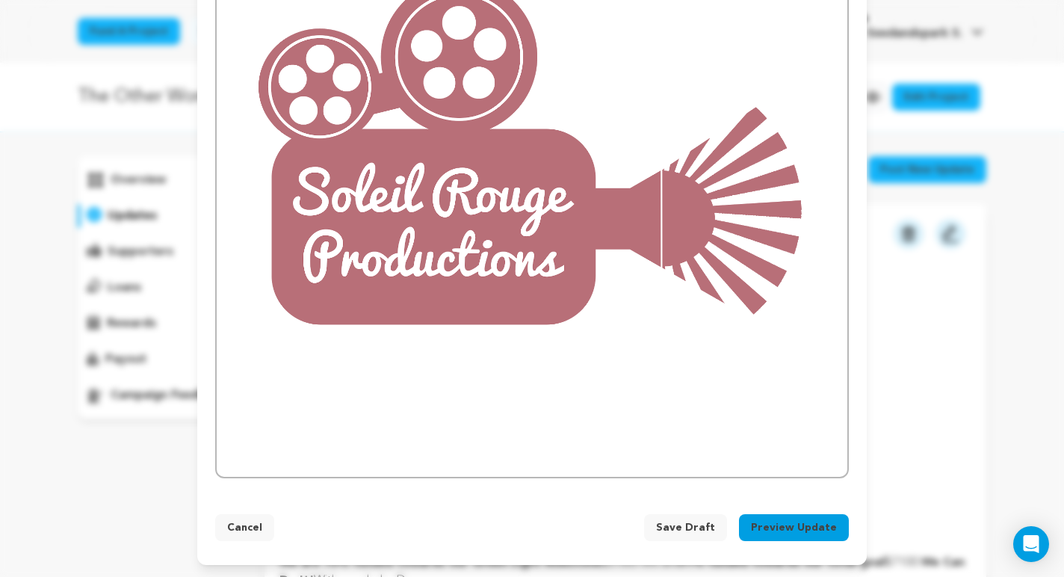
scroll to position [2601, 0]
drag, startPoint x: 611, startPoint y: 228, endPoint x: 450, endPoint y: 228, distance: 160.7
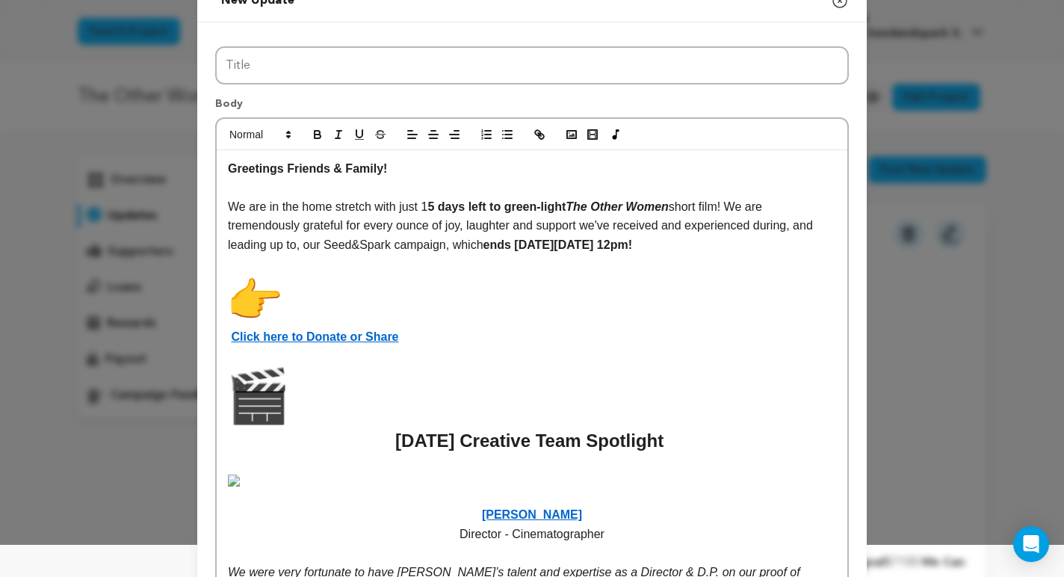
scroll to position [0, 0]
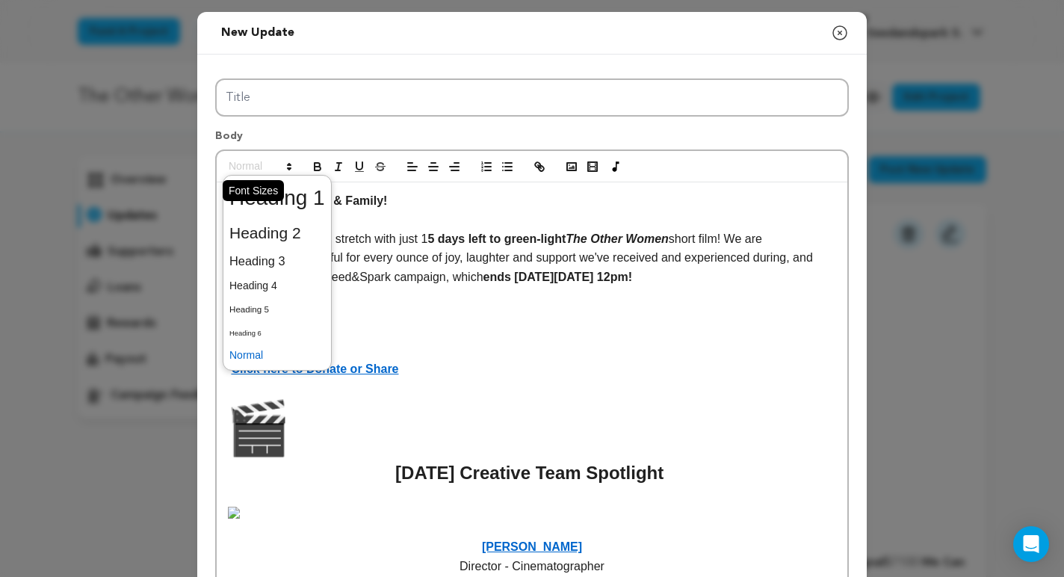
click at [280, 167] on span at bounding box center [259, 167] width 73 height 18
click at [284, 228] on span at bounding box center [277, 233] width 96 height 31
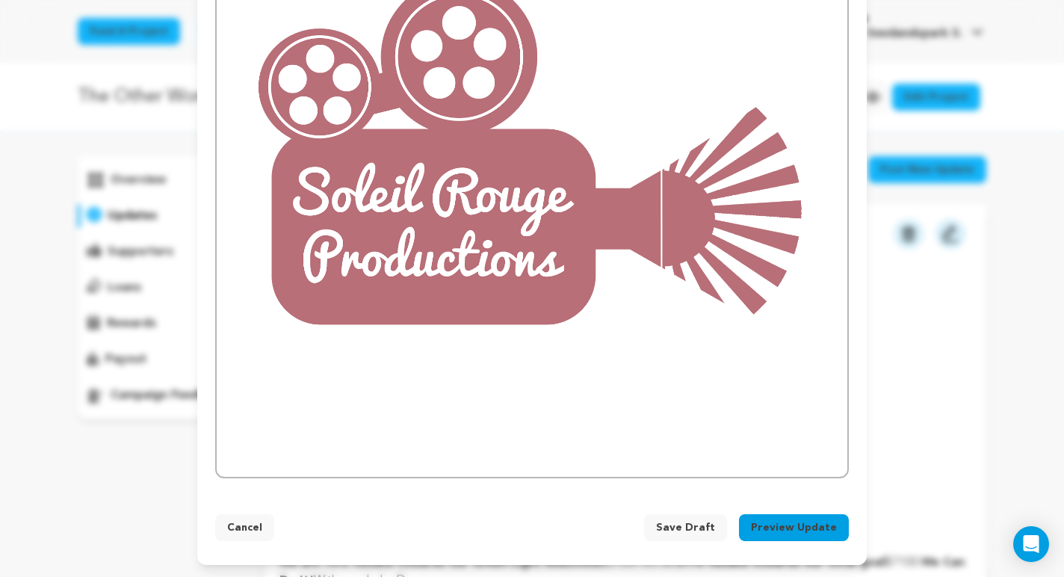
scroll to position [2701, 0]
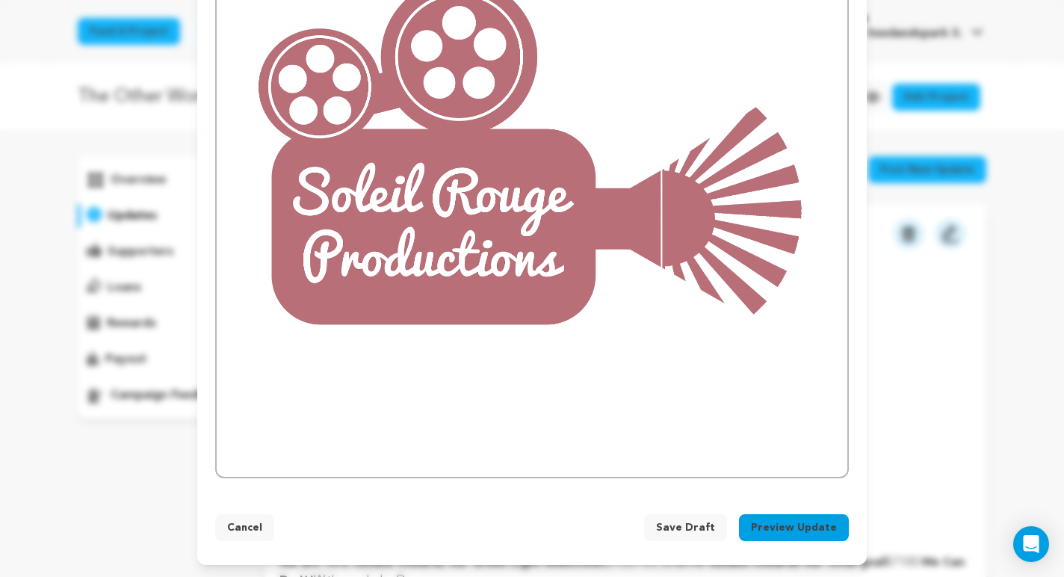
drag, startPoint x: 455, startPoint y: 262, endPoint x: 477, endPoint y: 260, distance: 21.7
drag, startPoint x: 485, startPoint y: 255, endPoint x: 513, endPoint y: 255, distance: 27.7
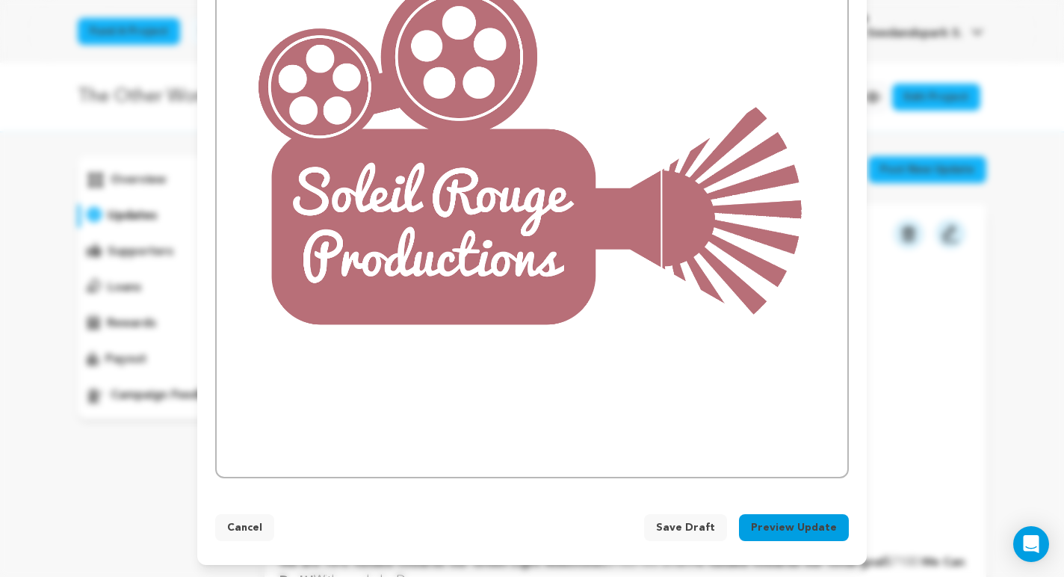
drag, startPoint x: 523, startPoint y: 257, endPoint x: 497, endPoint y: 257, distance: 26.2
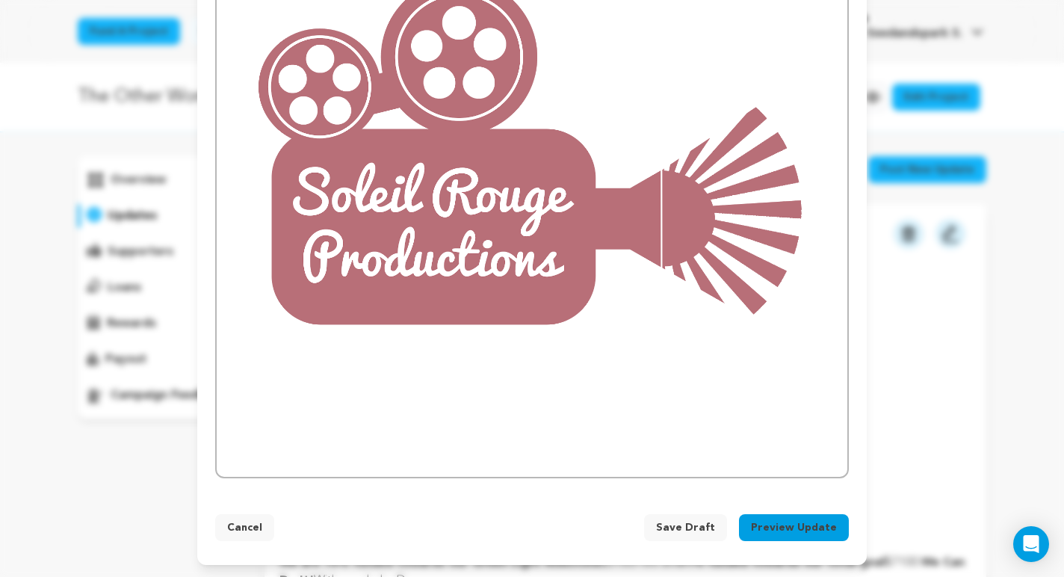
drag, startPoint x: 480, startPoint y: 262, endPoint x: 552, endPoint y: 259, distance: 71.8
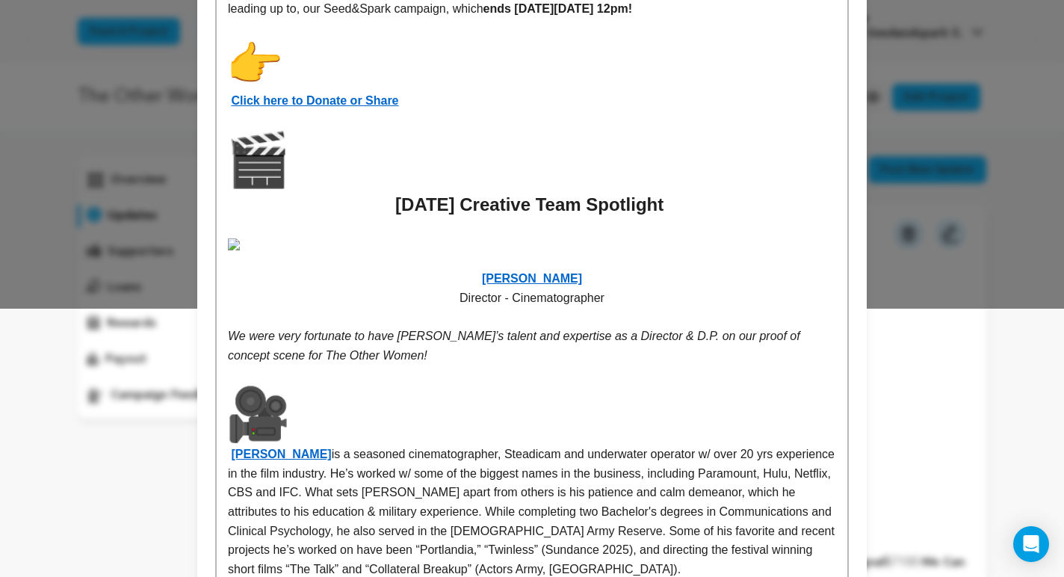
scroll to position [0, 0]
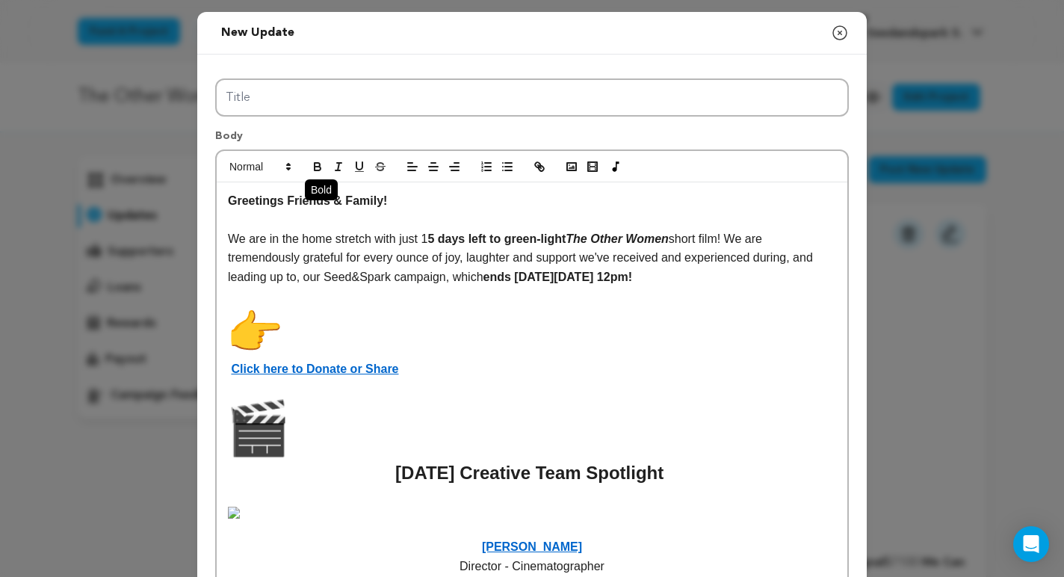
click at [323, 162] on icon "button" at bounding box center [317, 166] width 13 height 13
click at [315, 170] on icon "button" at bounding box center [318, 169] width 6 height 4
click at [318, 164] on icon "button" at bounding box center [317, 166] width 13 height 13
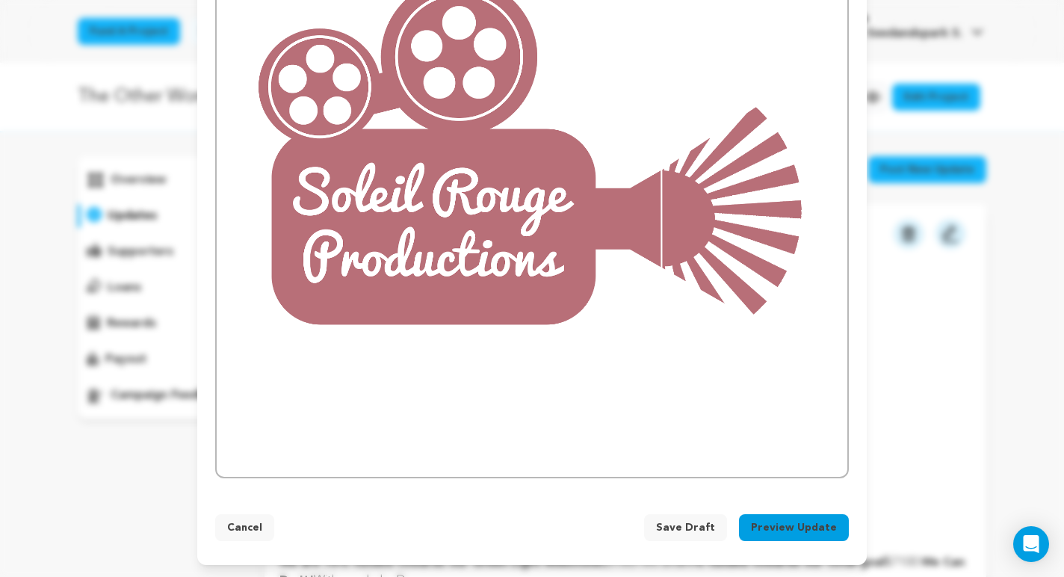
scroll to position [3915, 0]
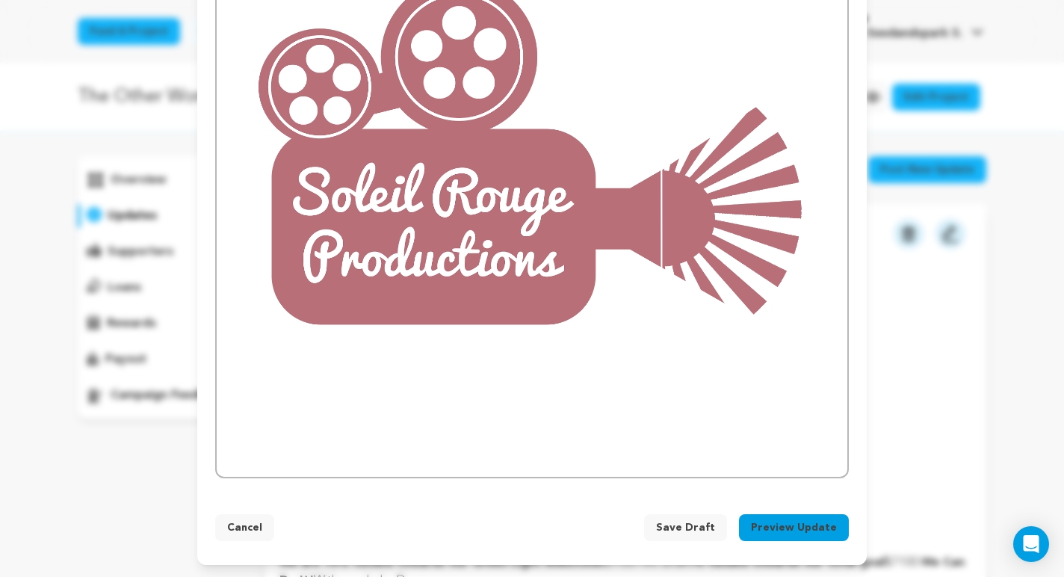
drag, startPoint x: 733, startPoint y: 32, endPoint x: 733, endPoint y: 44, distance: 12.0
drag, startPoint x: 729, startPoint y: 34, endPoint x: 729, endPoint y: 51, distance: 16.4
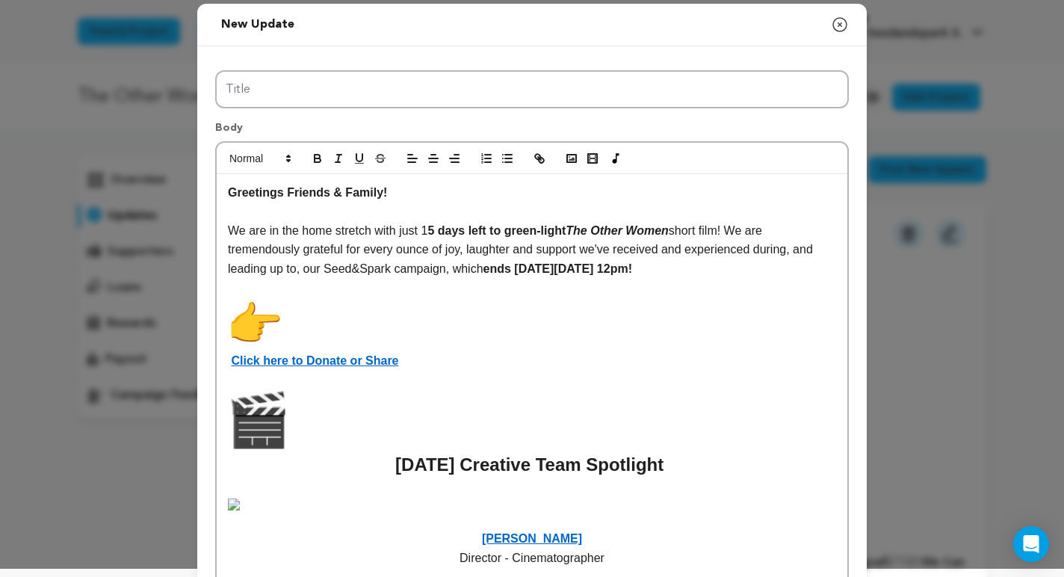
scroll to position [0, 0]
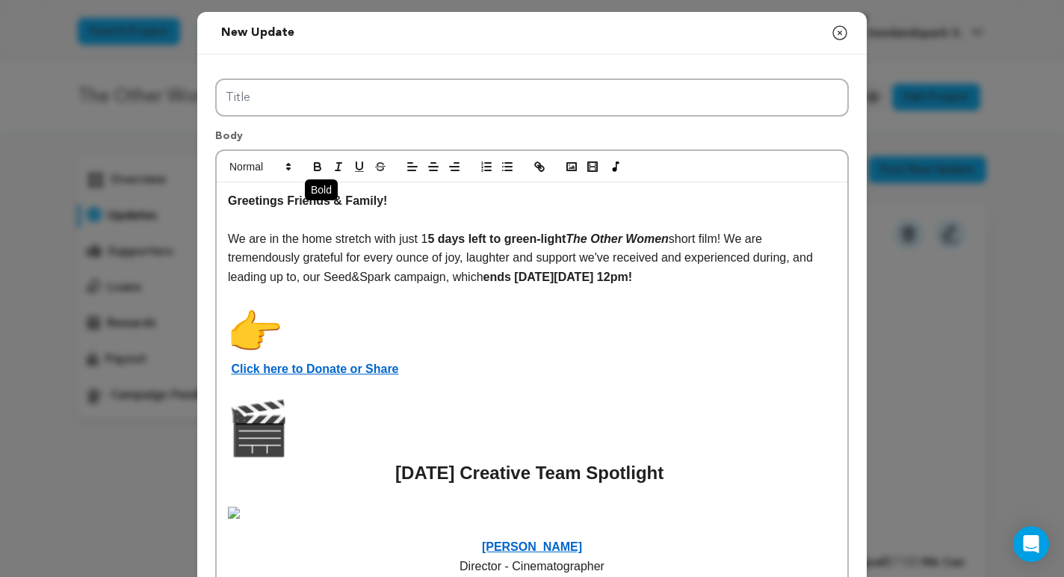
click at [319, 164] on icon "button" at bounding box center [317, 165] width 5 height 4
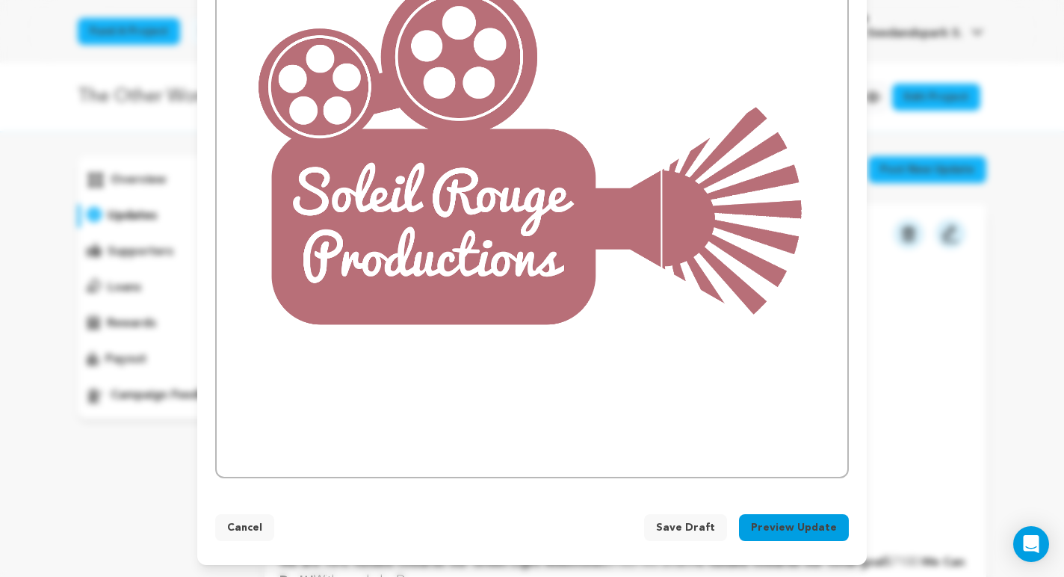
click at [520, 341] on img at bounding box center [532, 163] width 608 height 608
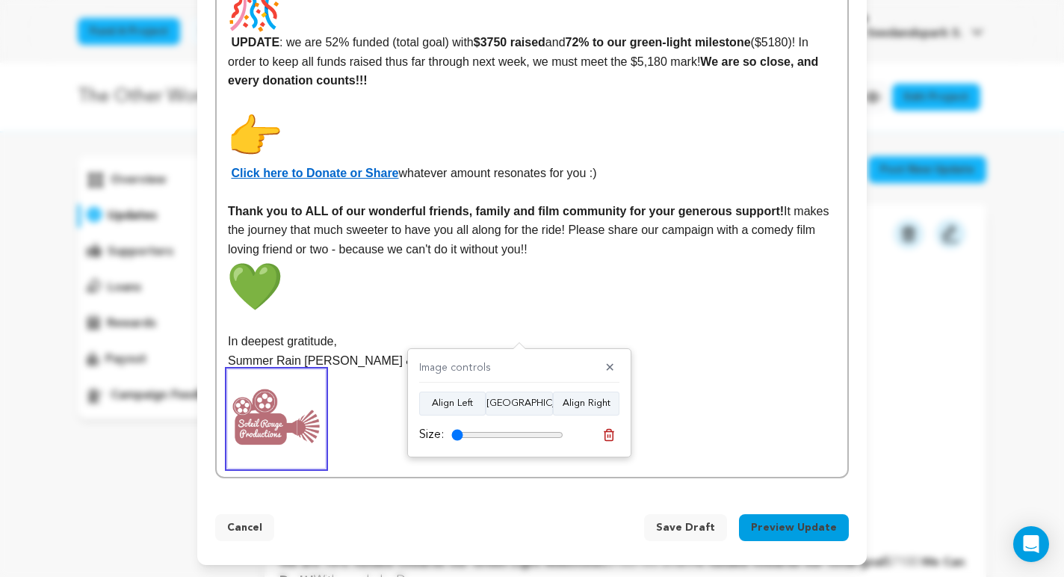
scroll to position [3917, 0]
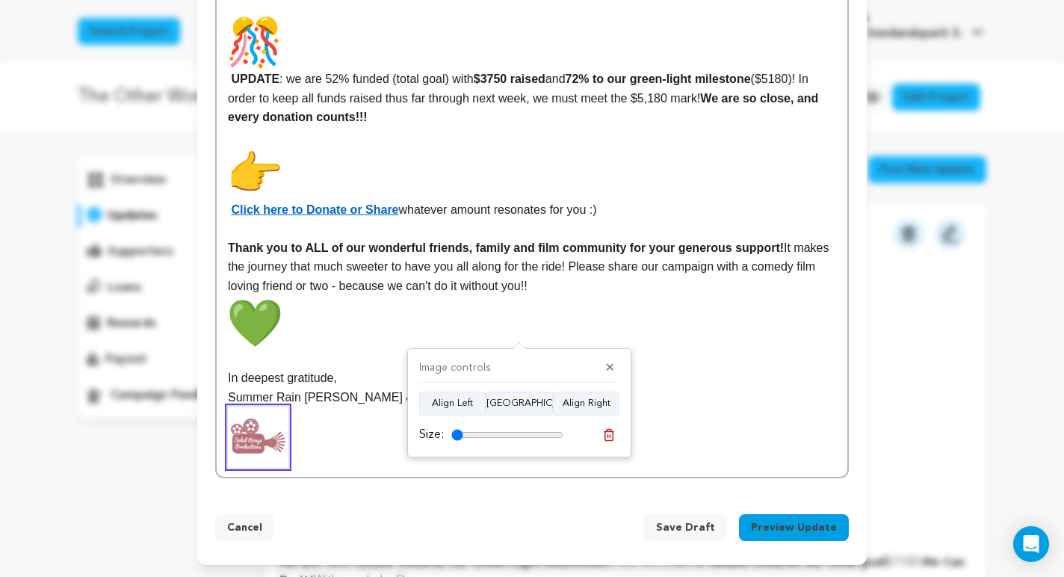
drag, startPoint x: 553, startPoint y: 434, endPoint x: 452, endPoint y: 435, distance: 100.9
type input "10"
click at [452, 435] on input "range" at bounding box center [507, 435] width 112 height 12
click at [687, 401] on p "Summer Rain Menkee & Taylor Hartley" at bounding box center [532, 397] width 608 height 19
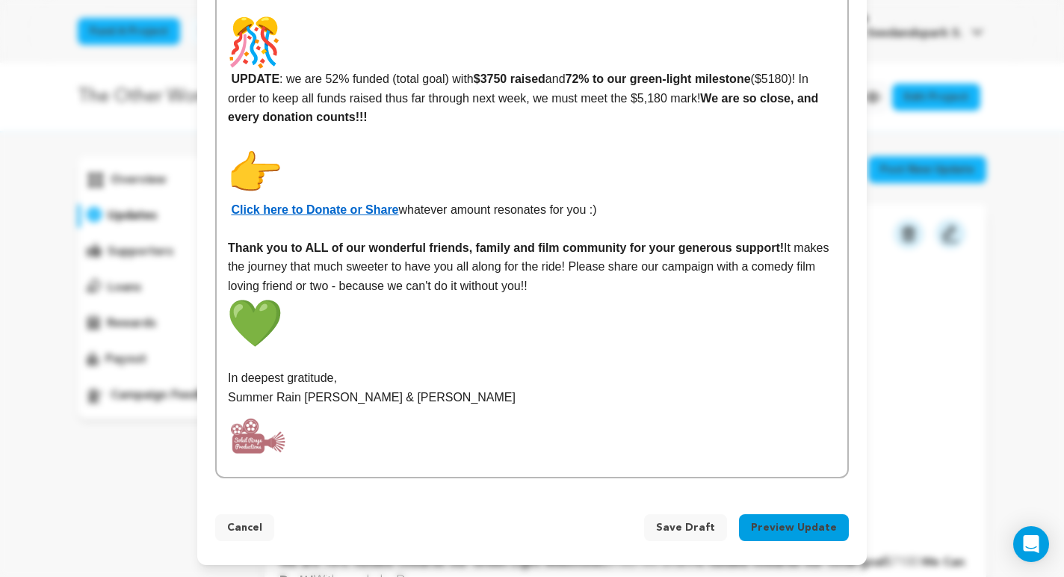
scroll to position [1841, 0]
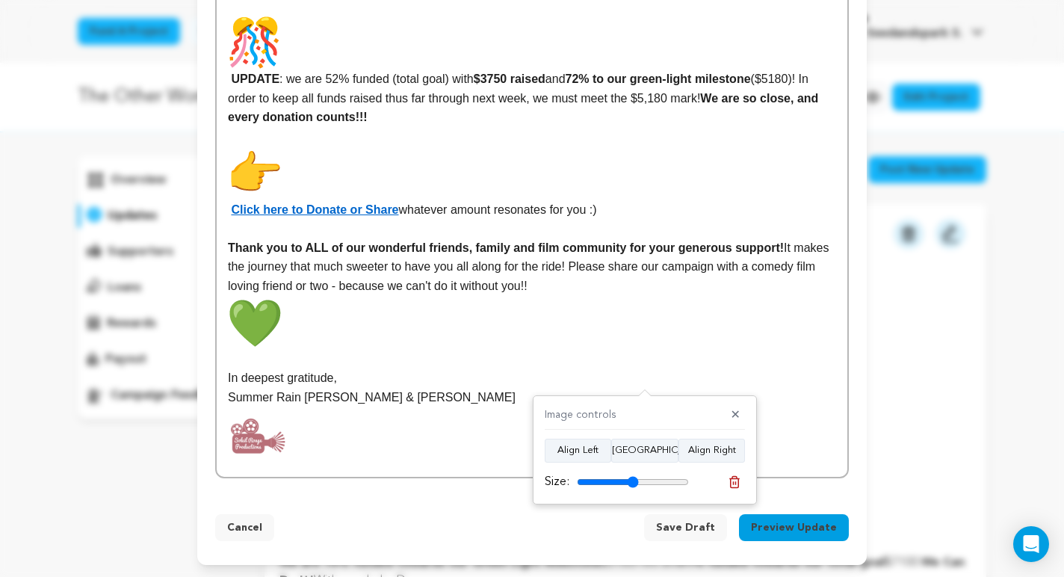
scroll to position [3560, 0]
type input "52"
drag, startPoint x: 683, startPoint y: 478, endPoint x: 629, endPoint y: 480, distance: 54.6
click at [629, 480] on input "range" at bounding box center [633, 482] width 112 height 12
click at [670, 335] on p "Thank you to ALL of our wonderful friends, family and film community for your g…" at bounding box center [532, 293] width 608 height 111
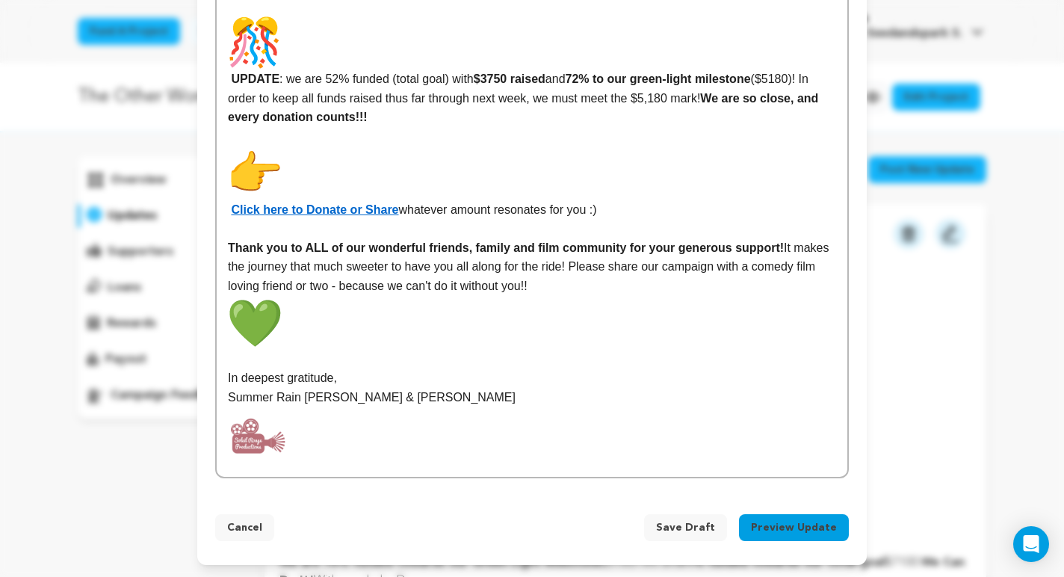
scroll to position [1749, 0]
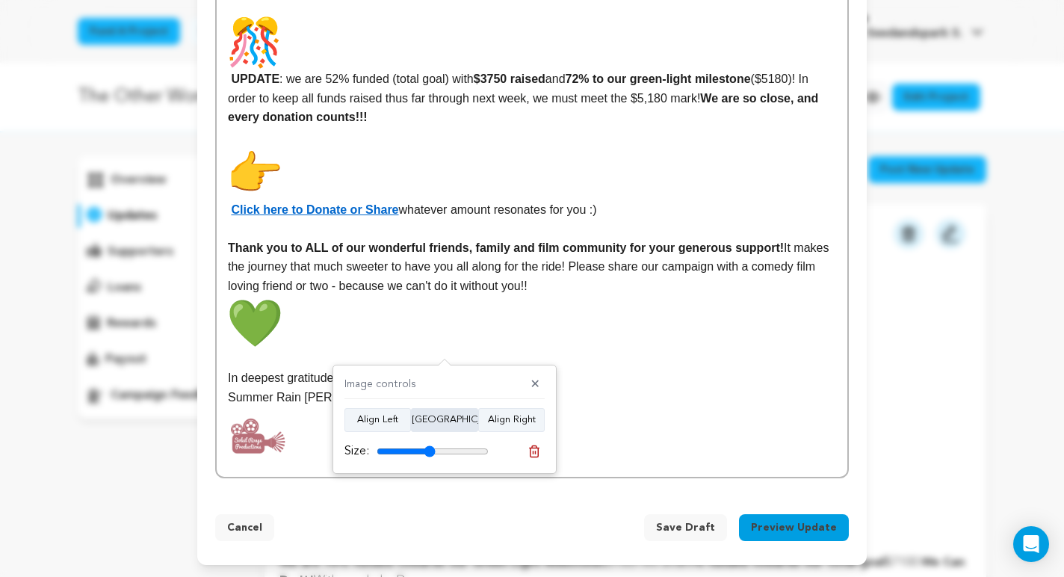
click at [446, 419] on button "Align Center" at bounding box center [444, 420] width 67 height 24
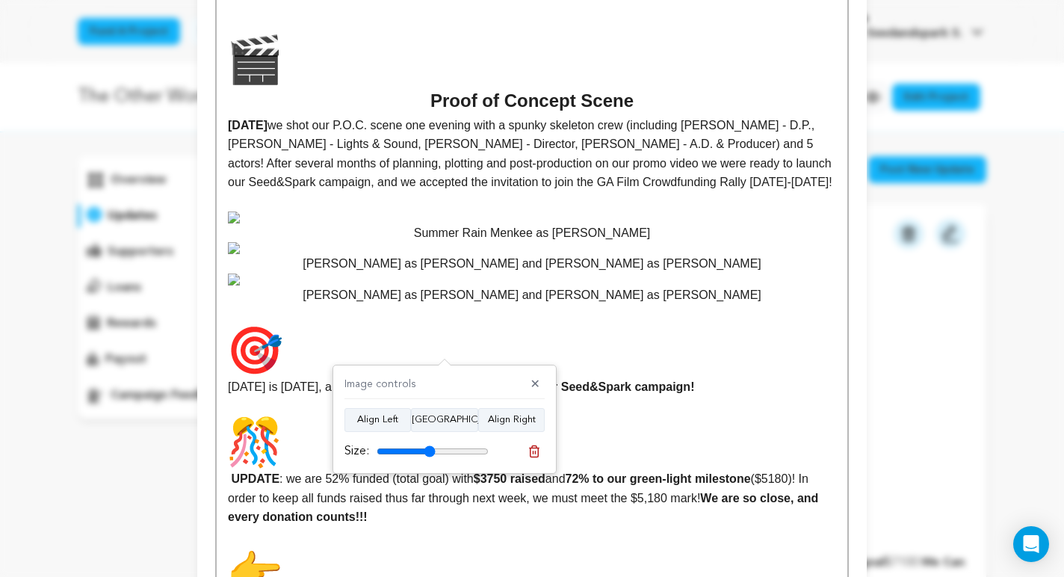
scroll to position [1236, 0]
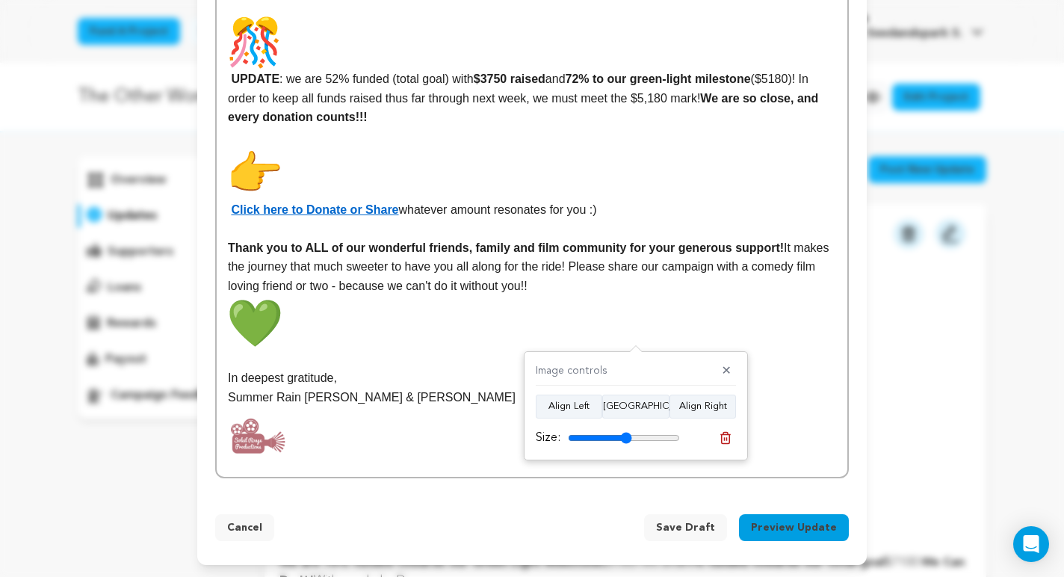
drag, startPoint x: 673, startPoint y: 437, endPoint x: 626, endPoint y: 437, distance: 47.1
type input "57"
click at [626, 437] on input "range" at bounding box center [624, 438] width 112 height 12
click at [635, 411] on button "Align Center" at bounding box center [635, 407] width 67 height 24
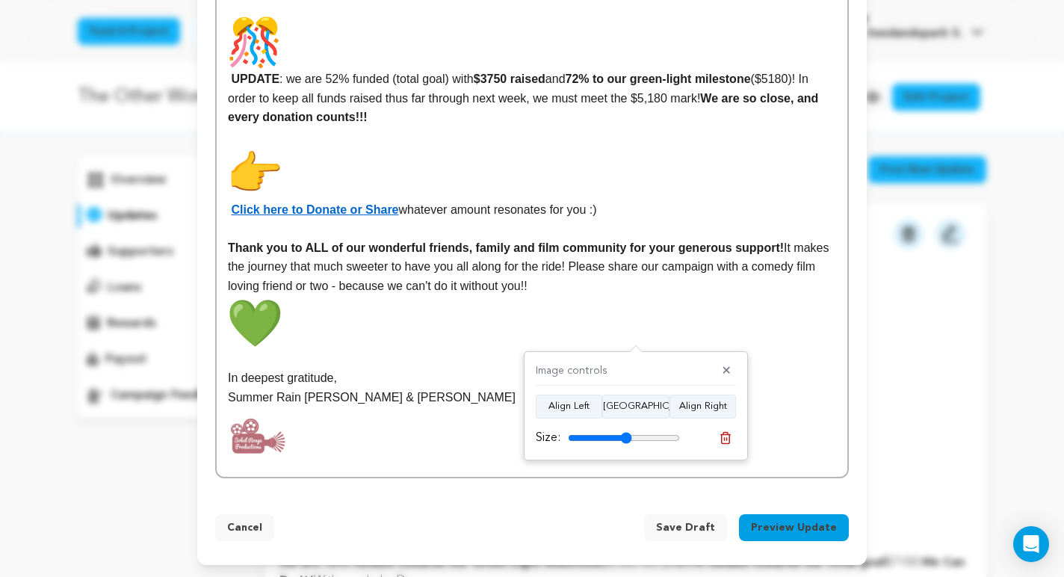
click at [777, 309] on p "Thank you to ALL of our wonderful friends, family and film community for your g…" at bounding box center [532, 293] width 608 height 111
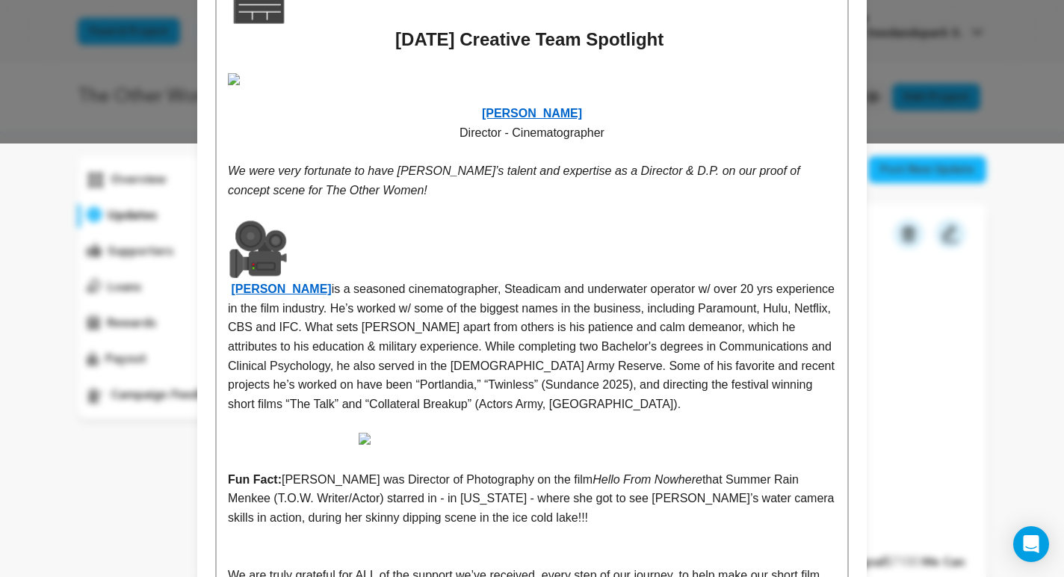
scroll to position [431, 0]
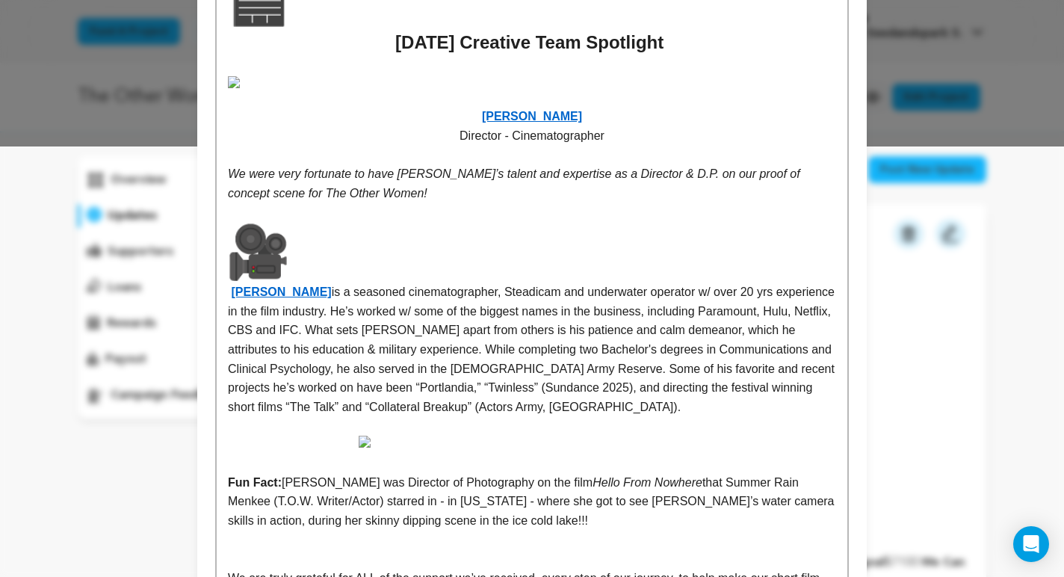
click at [777, 88] on img at bounding box center [532, 82] width 608 height 12
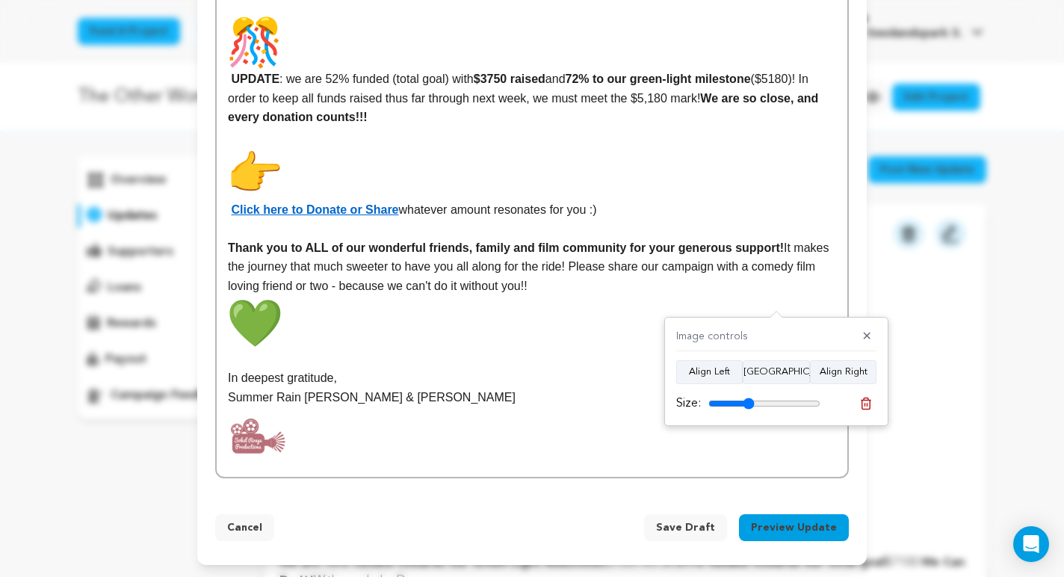
drag, startPoint x: 819, startPoint y: 402, endPoint x: 749, endPoint y: 403, distance: 69.5
type input "41"
click at [749, 403] on input "range" at bounding box center [765, 404] width 112 height 12
click at [777, 372] on button "Align Center" at bounding box center [776, 372] width 67 height 24
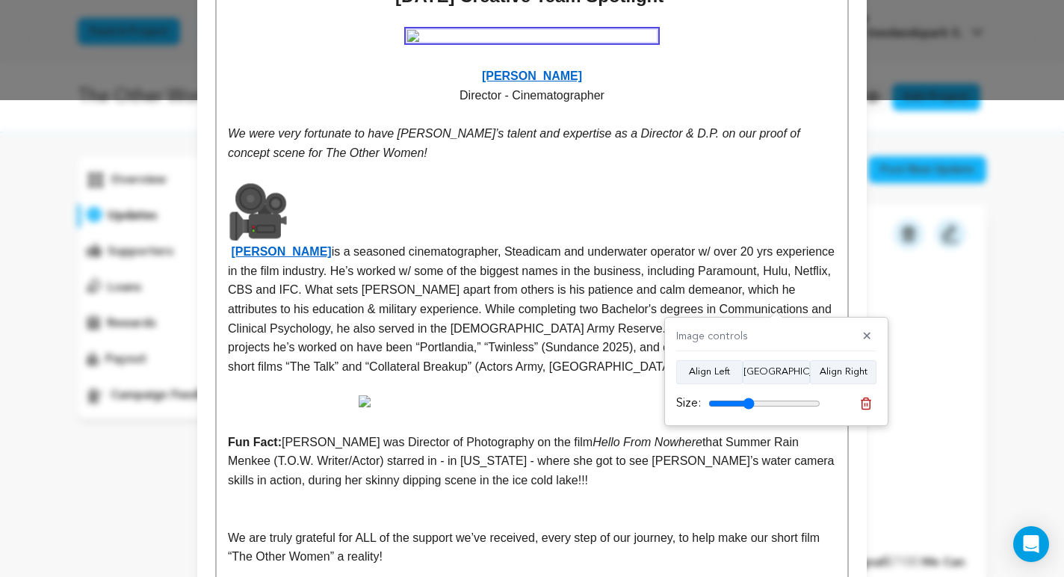
scroll to position [491, 0]
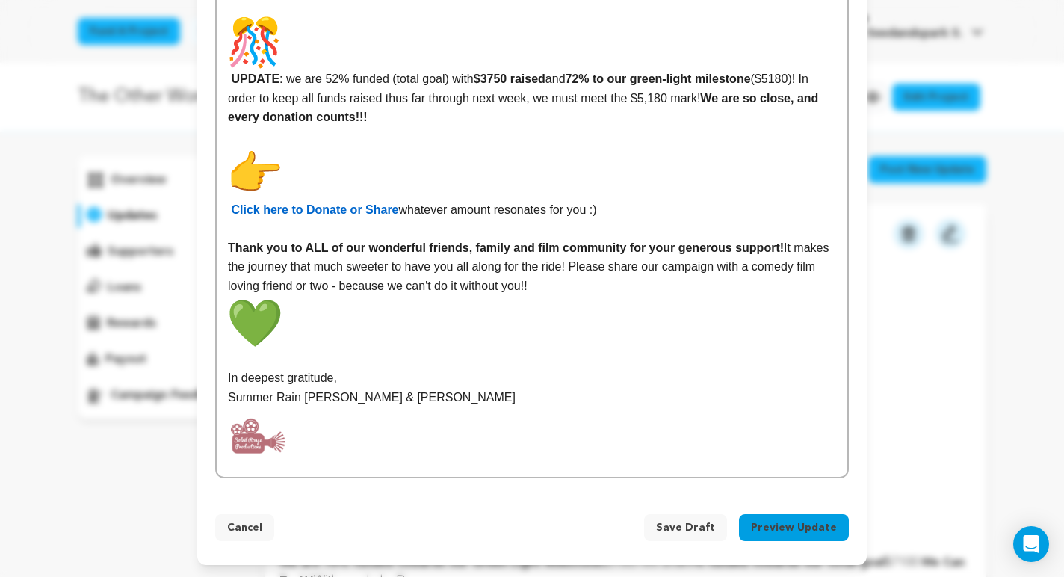
scroll to position [2207, 0]
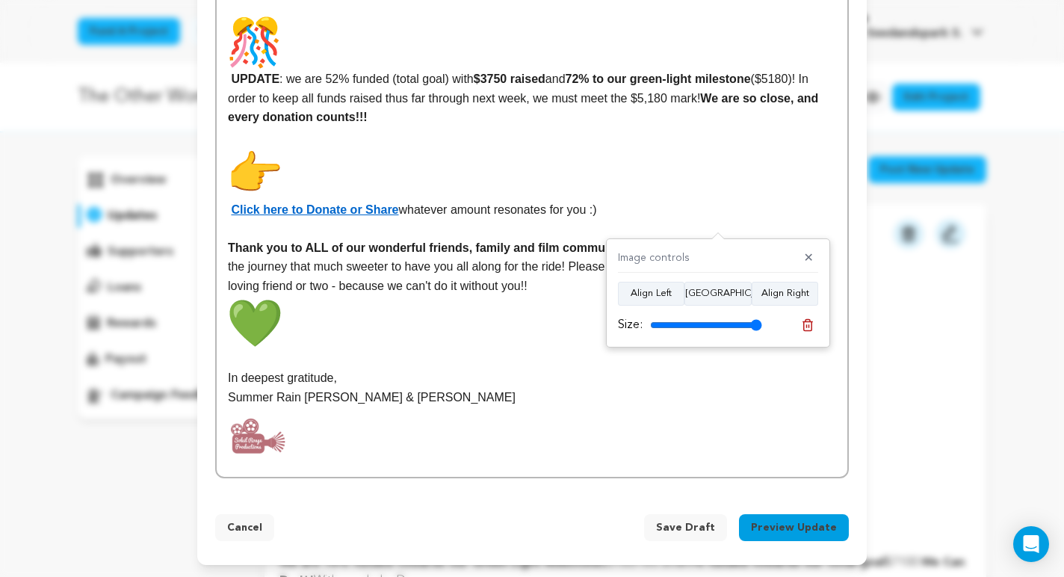
scroll to position [422, 0]
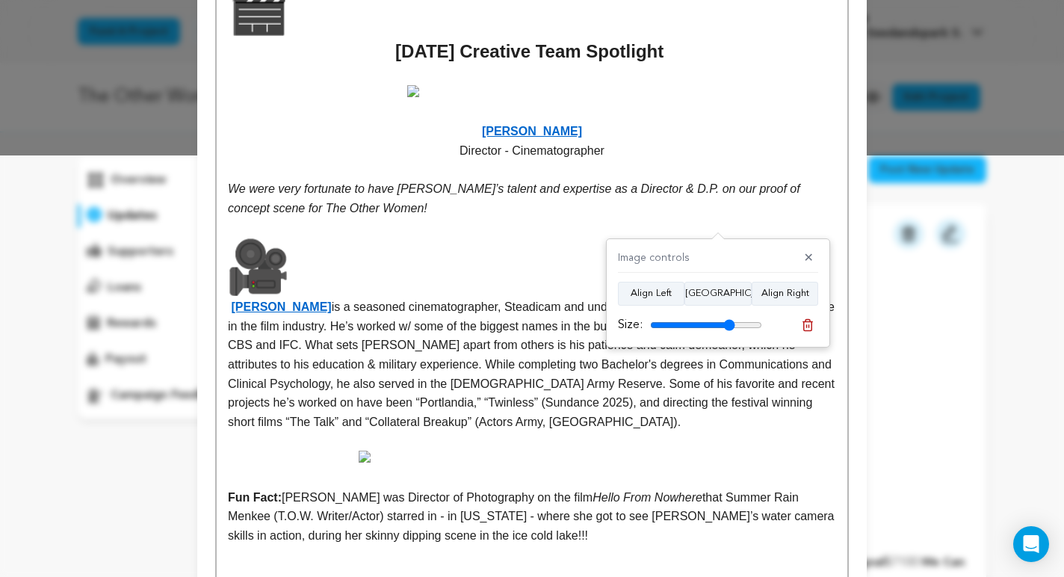
drag, startPoint x: 754, startPoint y: 324, endPoint x: 730, endPoint y: 324, distance: 24.7
type input "76"
click at [730, 324] on input "range" at bounding box center [706, 325] width 112 height 12
click at [727, 292] on button "Align Center" at bounding box center [718, 294] width 67 height 24
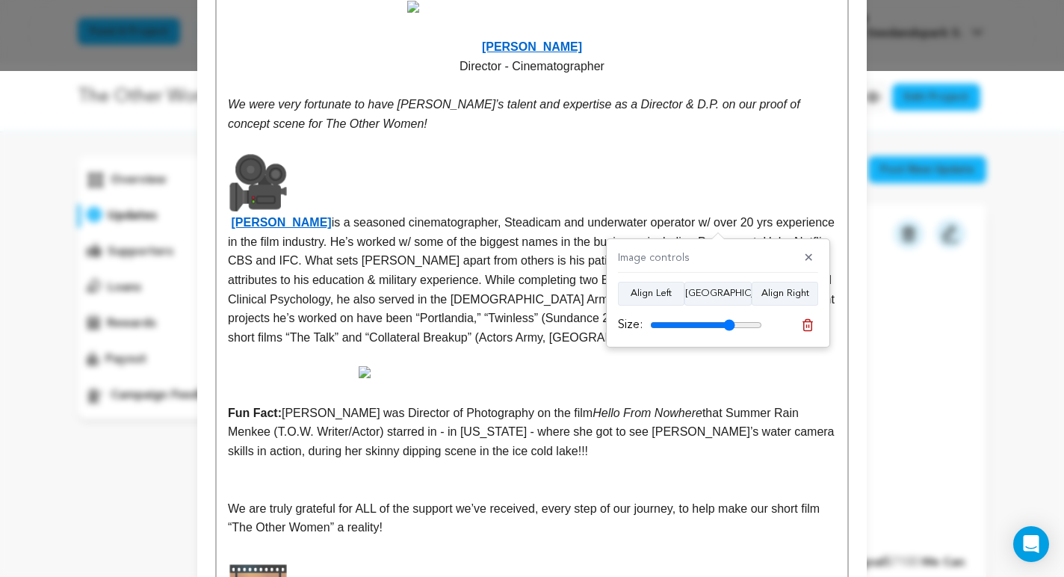
click at [701, 348] on p "Philip Anderson is a seasoned cinematographer, Steadicam and underwater operato…" at bounding box center [532, 249] width 608 height 195
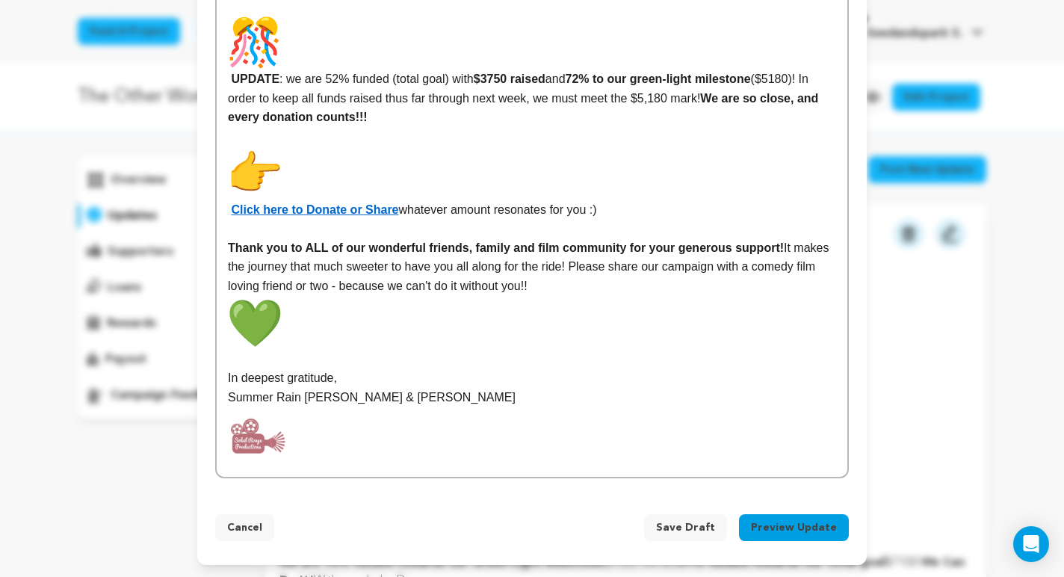
scroll to position [2235, 0]
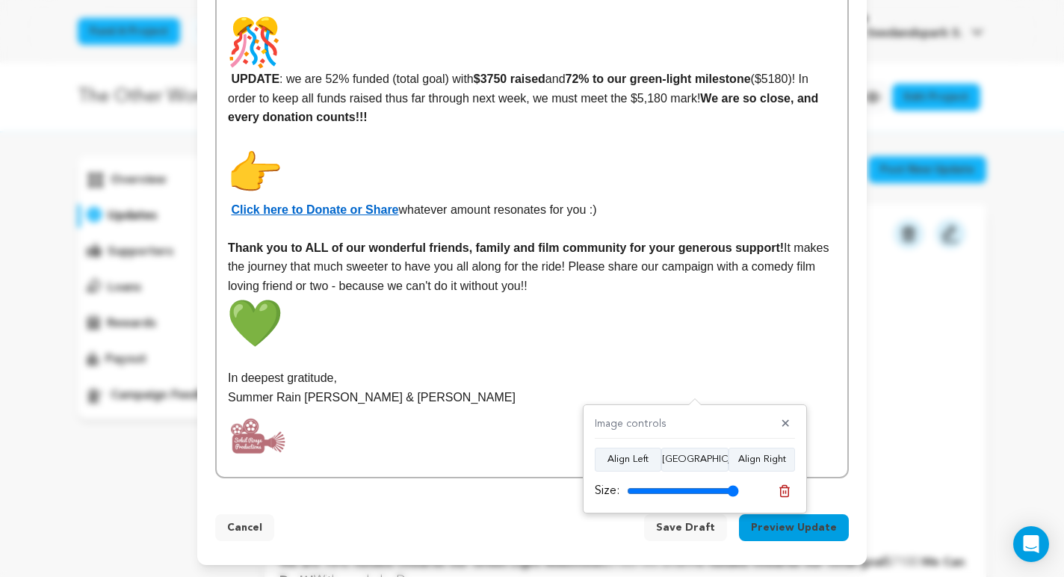
scroll to position [617, 0]
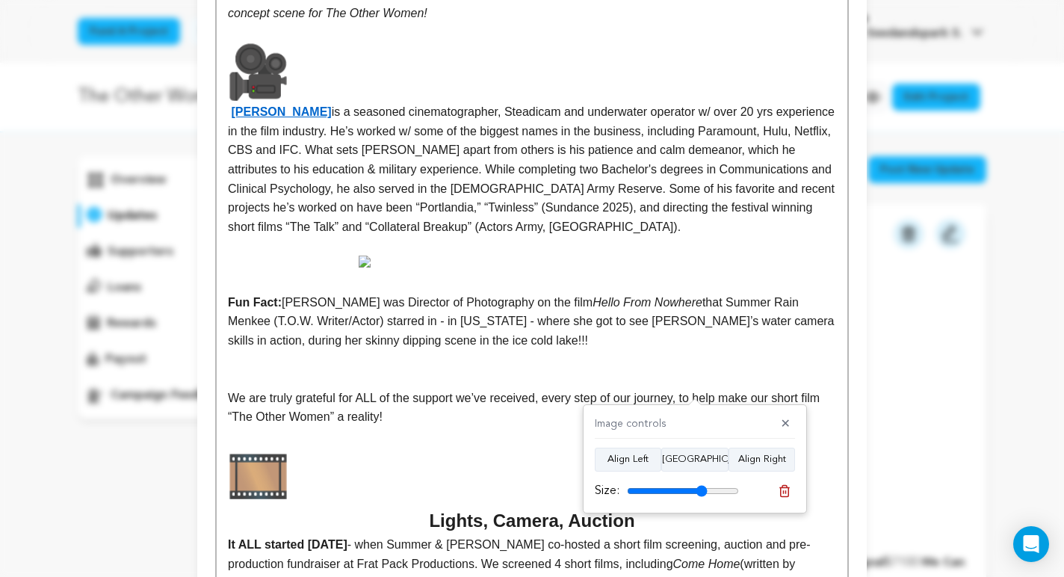
drag, startPoint x: 736, startPoint y: 493, endPoint x: 701, endPoint y: 493, distance: 35.1
type input "72"
click at [701, 493] on input "range" at bounding box center [683, 491] width 112 height 12
click at [697, 465] on button "Align Center" at bounding box center [695, 460] width 67 height 24
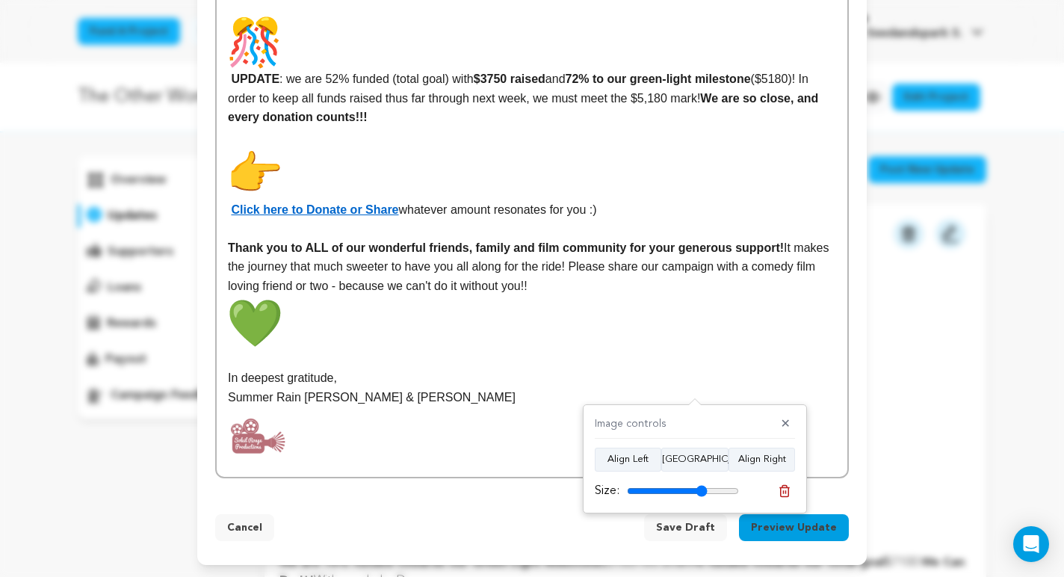
scroll to position [2707, 0]
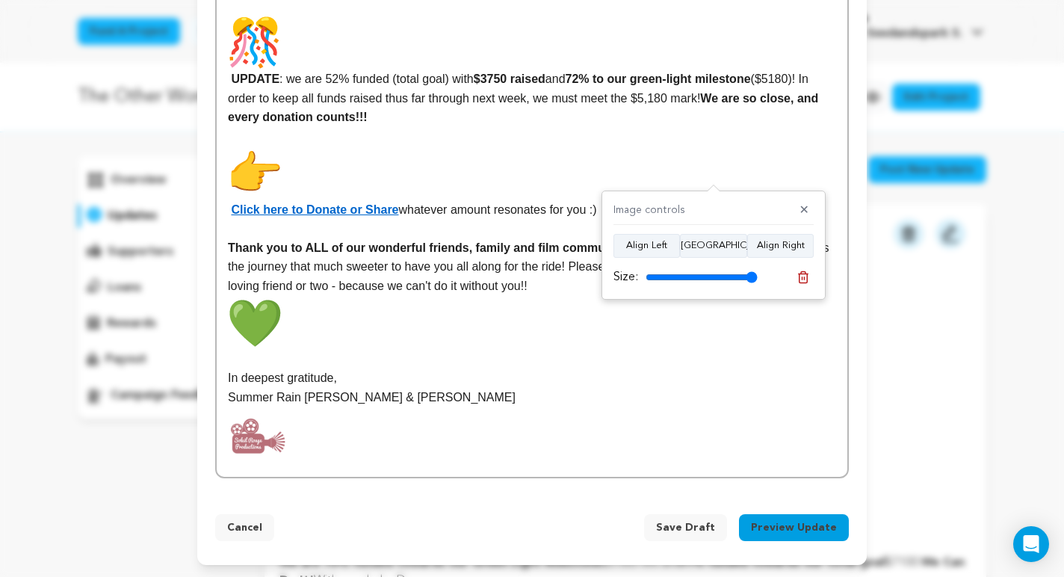
scroll to position [617, 0]
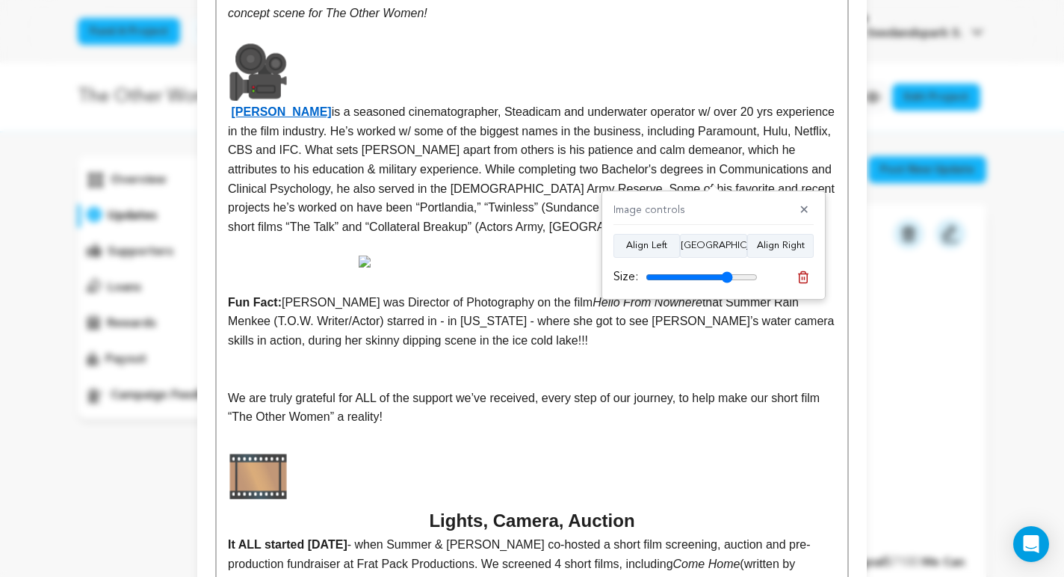
drag, startPoint x: 752, startPoint y: 277, endPoint x: 727, endPoint y: 277, distance: 25.4
click at [727, 277] on input "range" at bounding box center [702, 277] width 112 height 12
click at [727, 248] on button "Align Center" at bounding box center [713, 246] width 67 height 24
drag, startPoint x: 727, startPoint y: 274, endPoint x: 713, endPoint y: 273, distance: 14.3
type input "65"
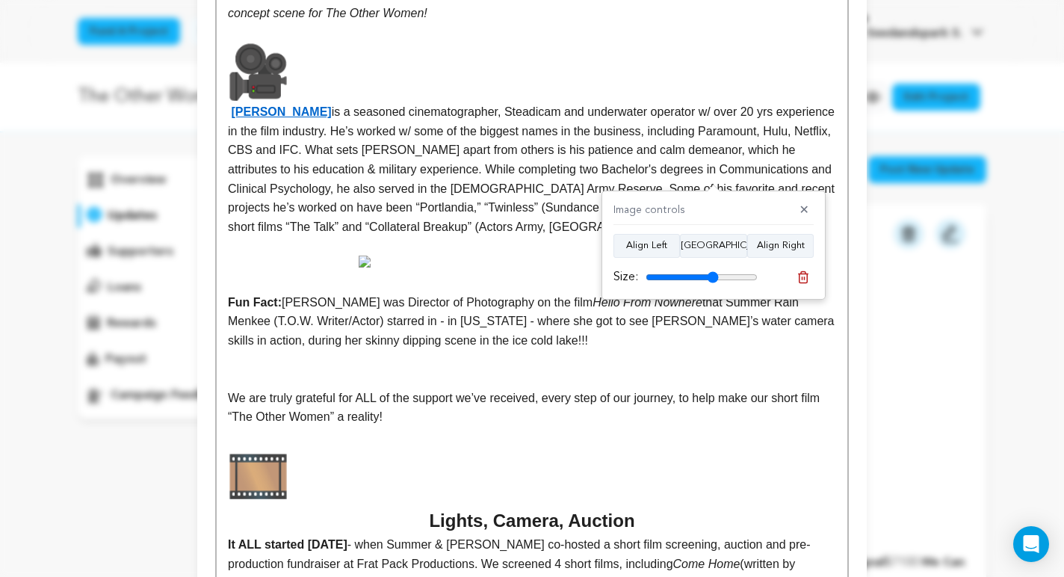
click at [713, 273] on input "range" at bounding box center [702, 277] width 112 height 12
click at [719, 252] on button "Align Center" at bounding box center [713, 246] width 67 height 24
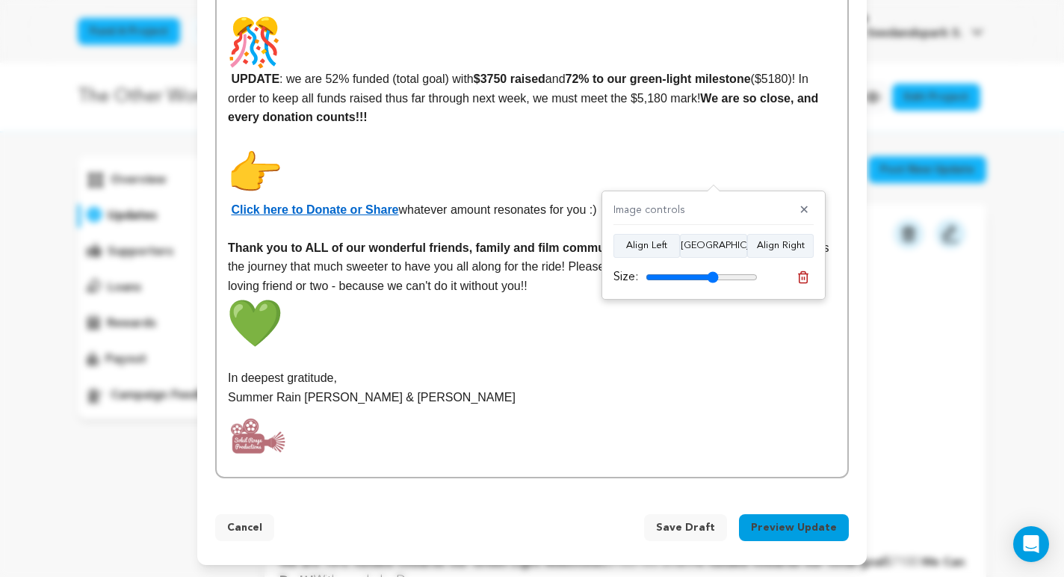
scroll to position [2253, 0]
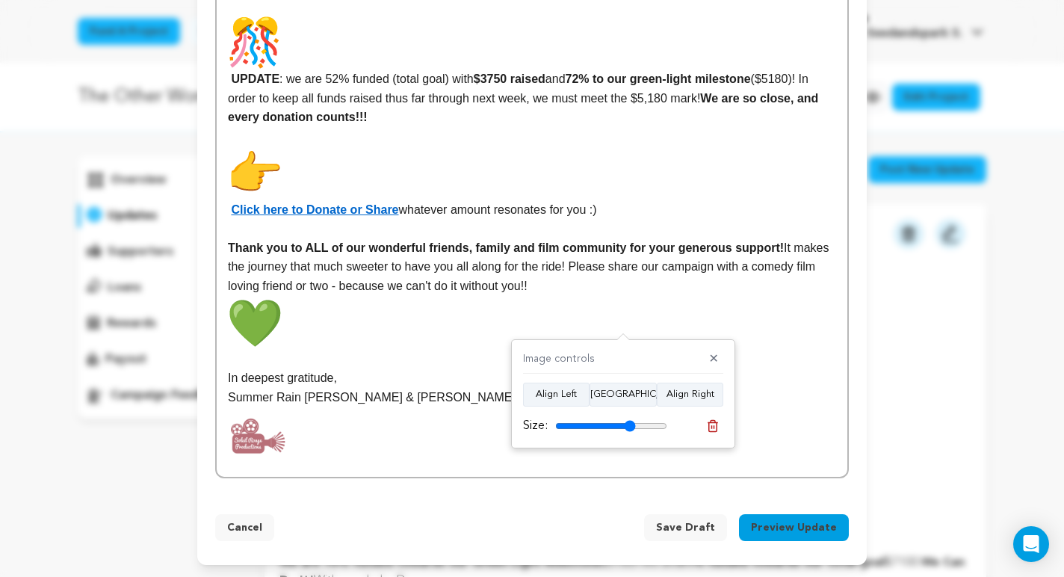
scroll to position [617, 0]
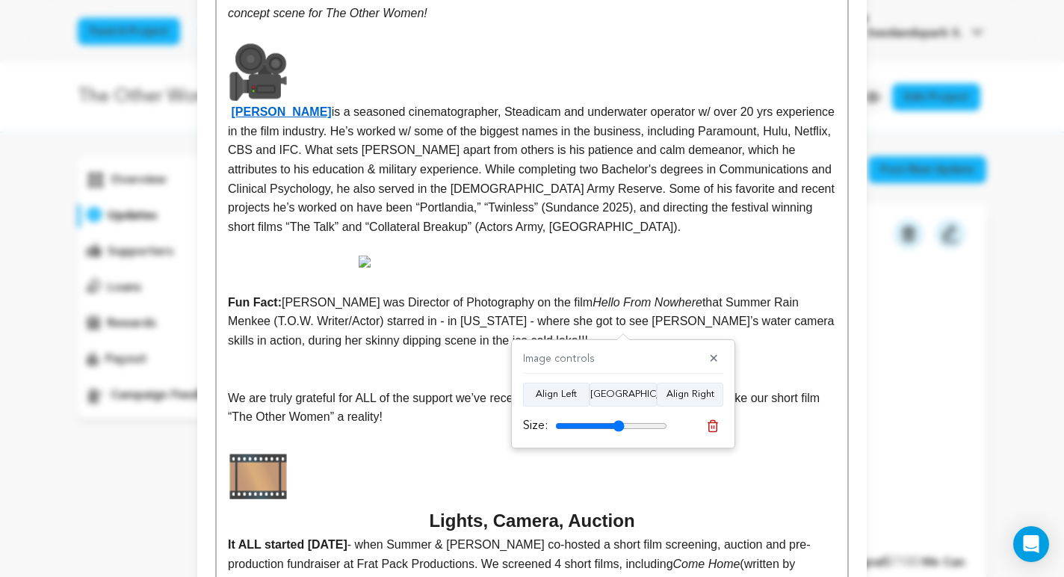
drag, startPoint x: 627, startPoint y: 425, endPoint x: 619, endPoint y: 425, distance: 8.2
type input "62"
click at [619, 425] on input "range" at bounding box center [611, 426] width 112 height 12
click at [619, 396] on button "Align Center" at bounding box center [623, 395] width 67 height 24
click at [740, 268] on p at bounding box center [532, 262] width 608 height 12
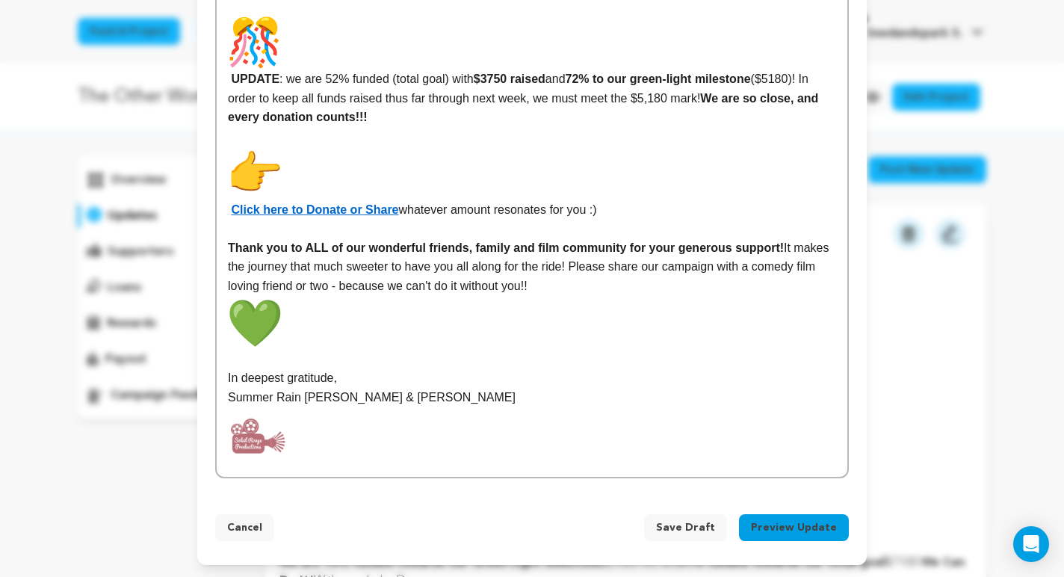
scroll to position [2187, 0]
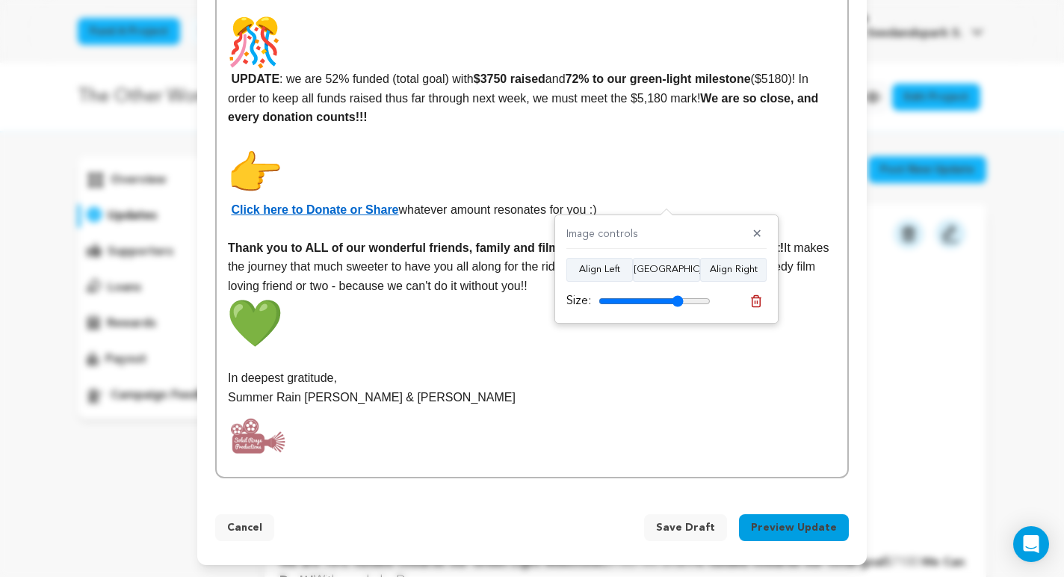
scroll to position [850, 0]
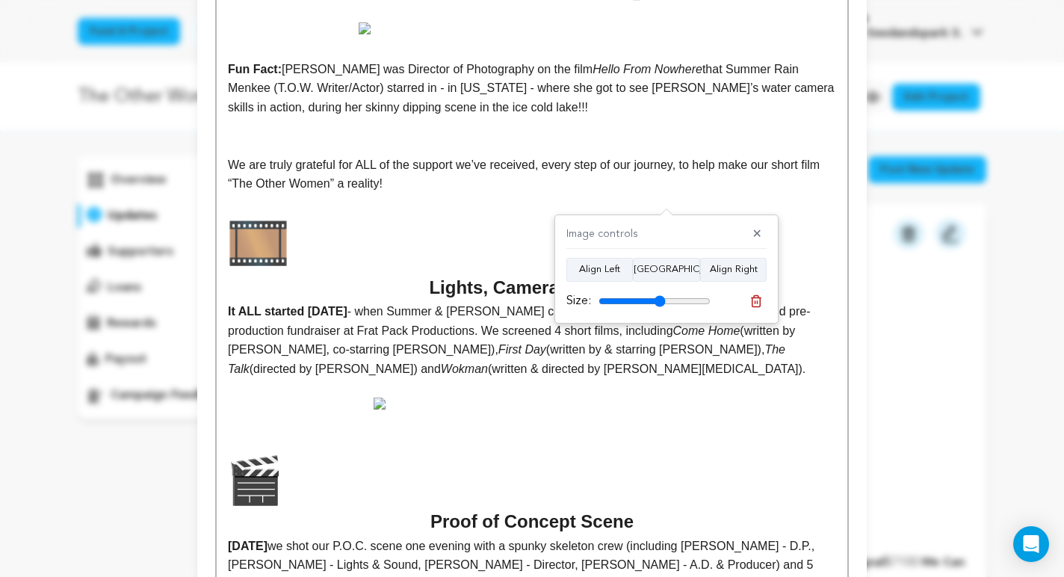
drag, startPoint x: 678, startPoint y: 300, endPoint x: 659, endPoint y: 298, distance: 18.9
type input "60"
click at [660, 298] on input "range" at bounding box center [655, 301] width 112 height 12
click at [670, 273] on button "Align Center" at bounding box center [666, 270] width 67 height 24
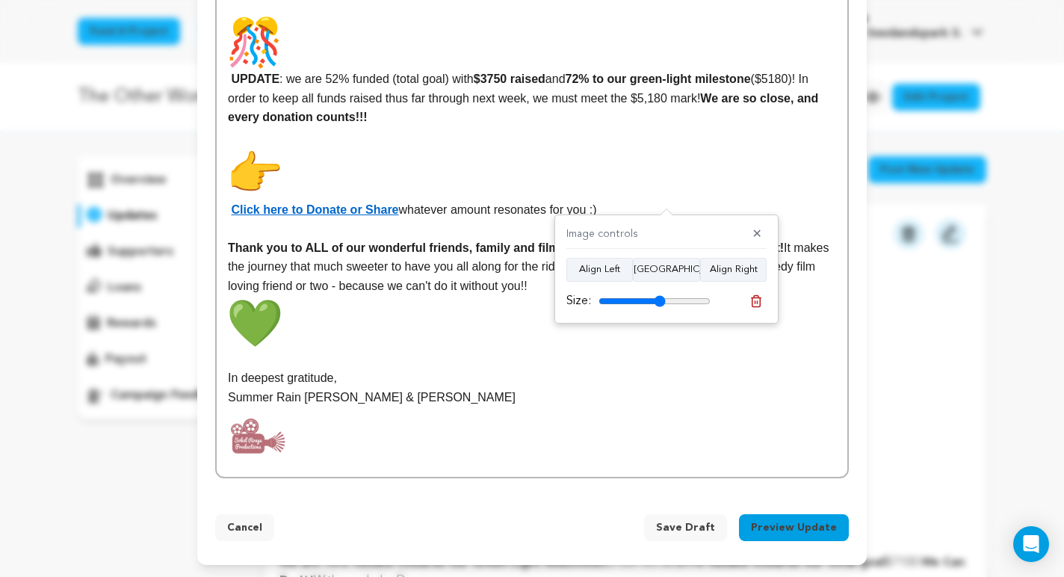
scroll to position [2179, 0]
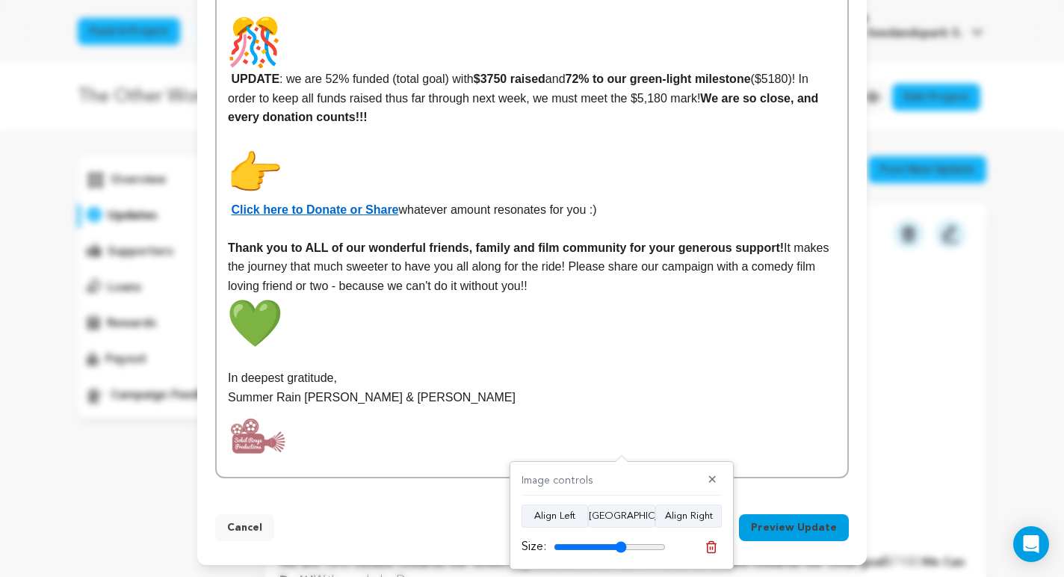
scroll to position [2430, 0]
click at [788, 16] on p at bounding box center [532, 6] width 608 height 19
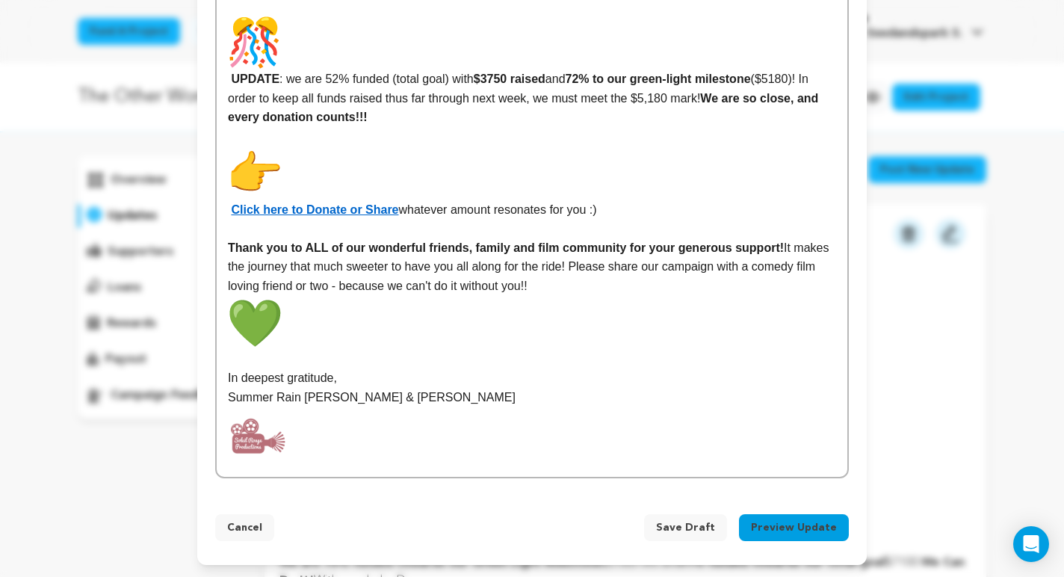
scroll to position [2580, 0]
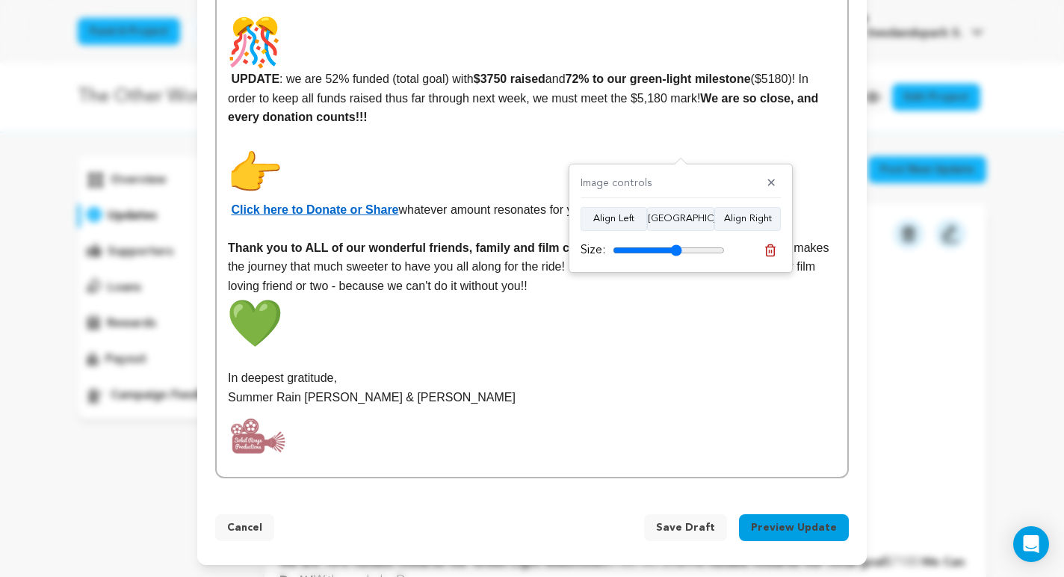
click at [676, 249] on input "range" at bounding box center [669, 250] width 112 height 12
click at [698, 213] on button "Align Center" at bounding box center [680, 219] width 67 height 24
type input "61"
click at [675, 248] on input "range" at bounding box center [669, 250] width 112 height 12
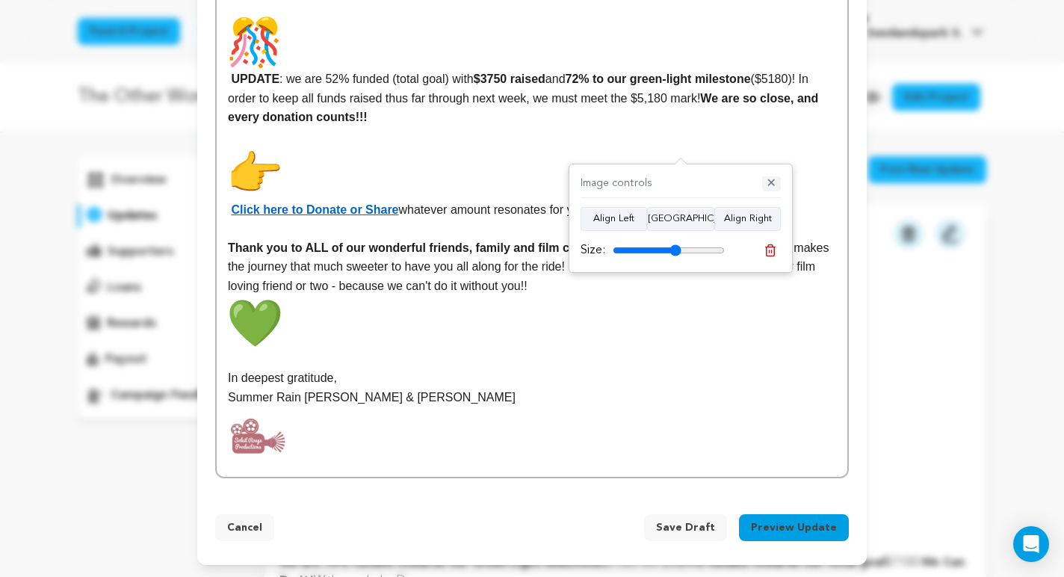
click at [772, 184] on button "✕" at bounding box center [771, 183] width 19 height 15
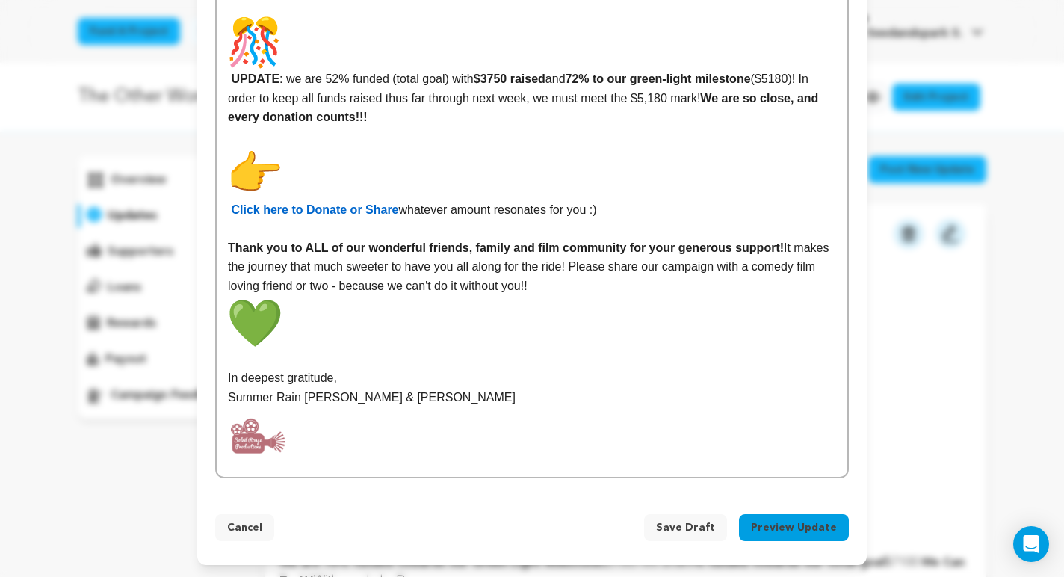
scroll to position [2263, 0]
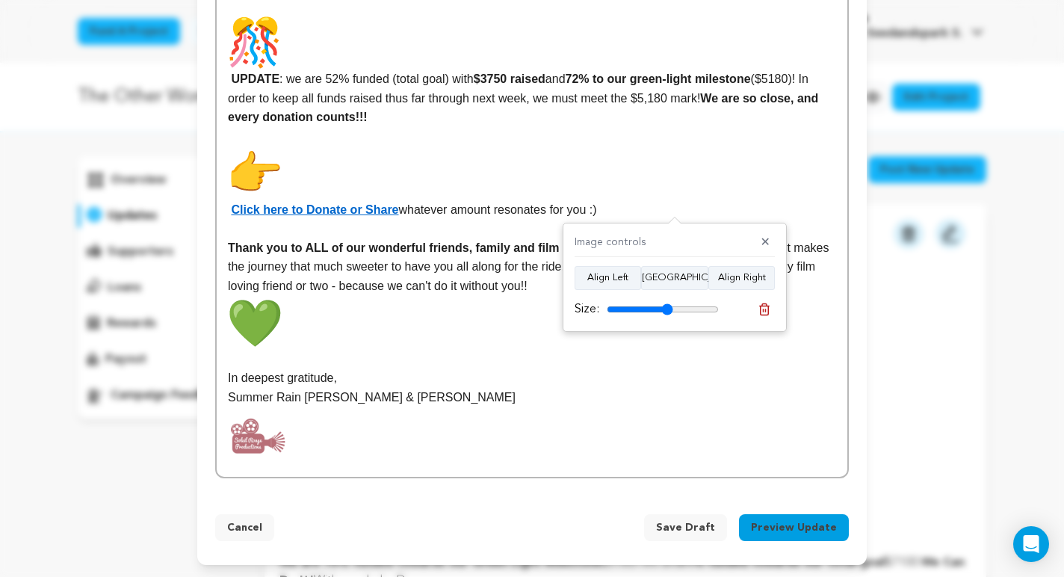
type input "59"
click at [667, 304] on input "range" at bounding box center [663, 309] width 112 height 12
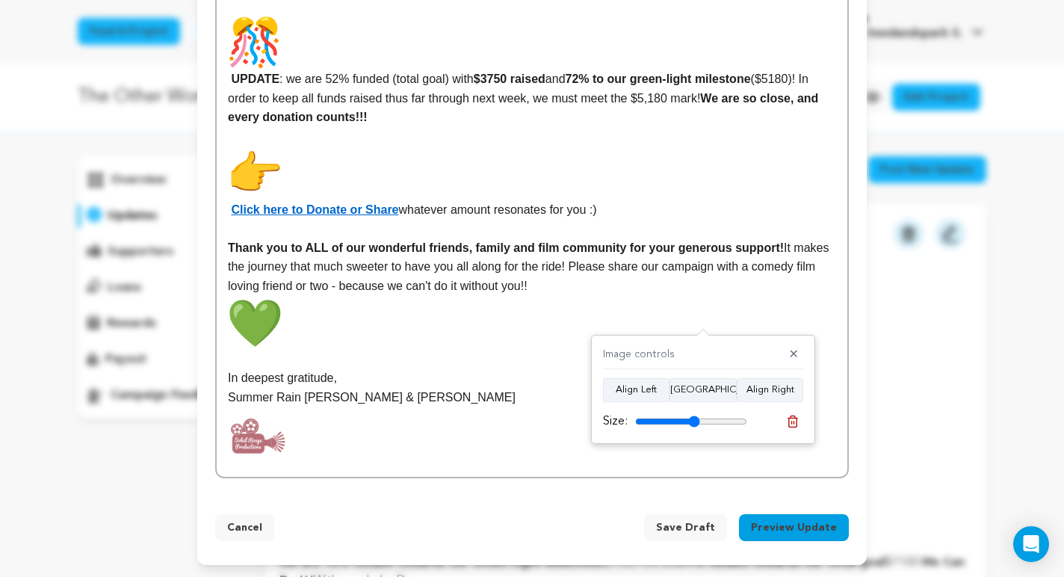
type input "58"
click at [694, 418] on input "range" at bounding box center [691, 422] width 112 height 12
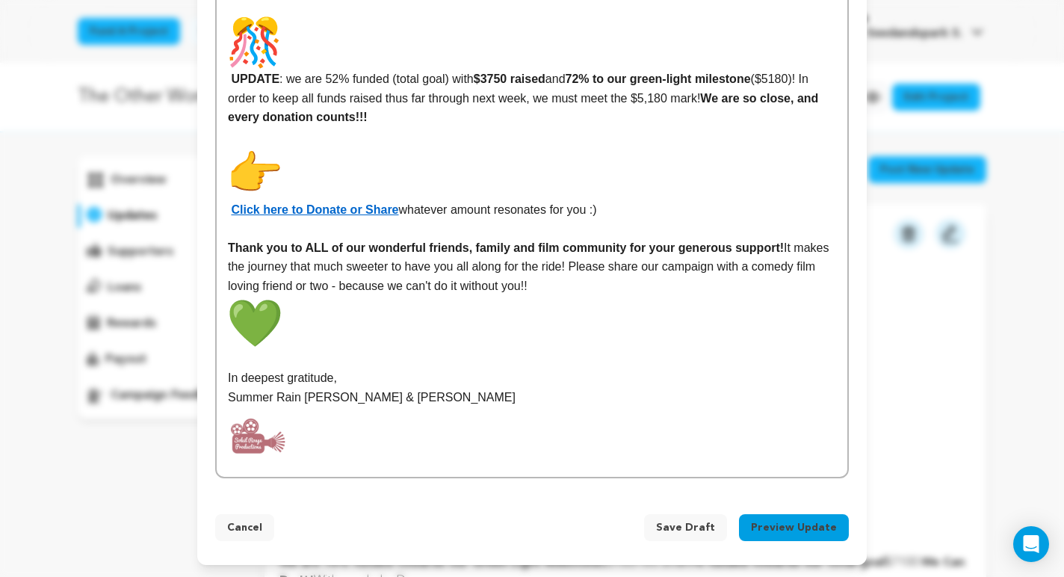
scroll to position [2126, 0]
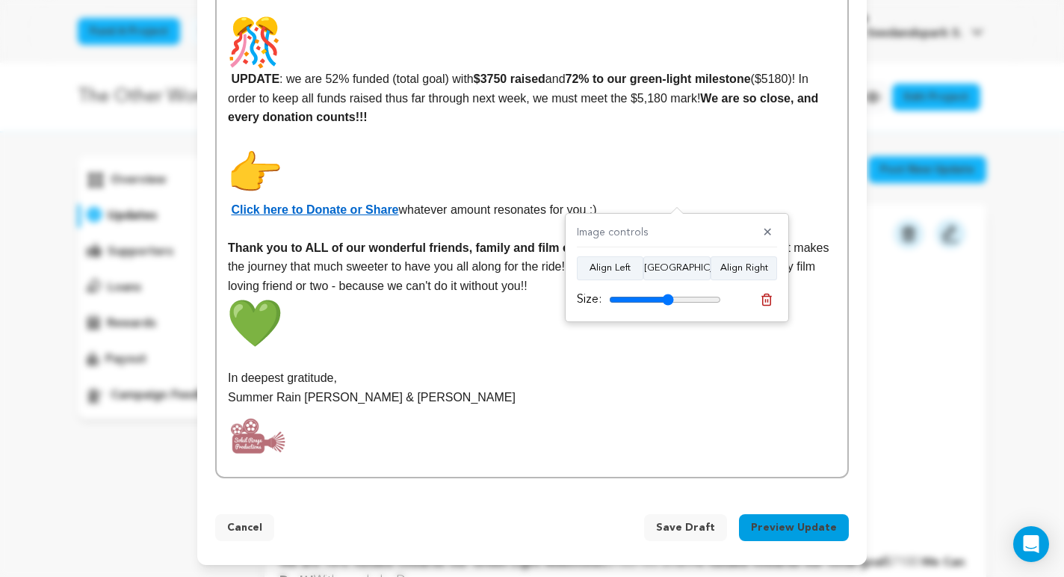
type input "58"
click at [668, 298] on input "range" at bounding box center [665, 300] width 112 height 12
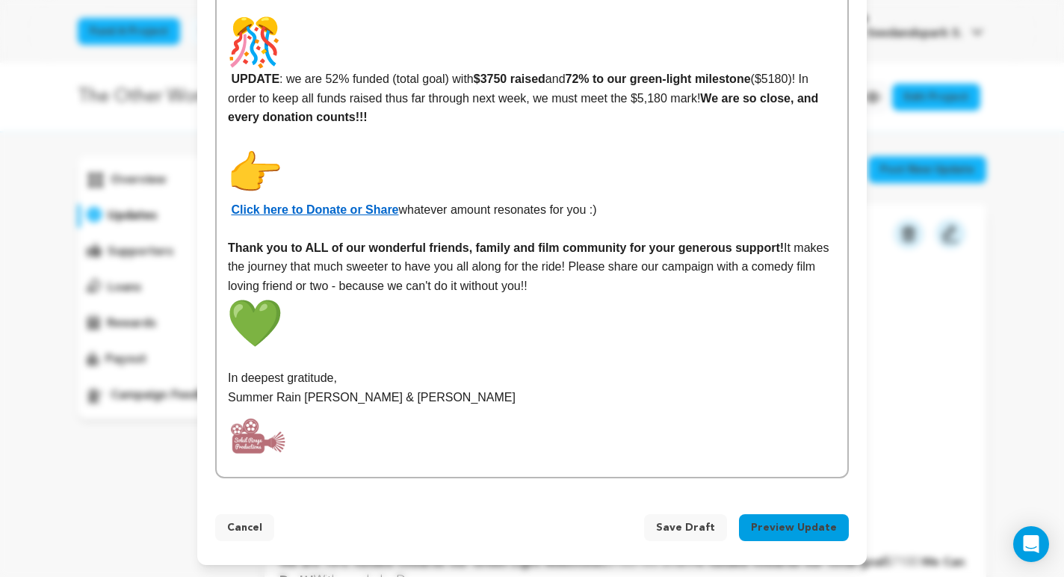
scroll to position [2724, 0]
drag, startPoint x: 282, startPoint y: 302, endPoint x: 233, endPoint y: 306, distance: 48.7
click at [233, 220] on p "Click here to Donate or Share whatever amount resonates for you :)" at bounding box center [532, 183] width 608 height 73
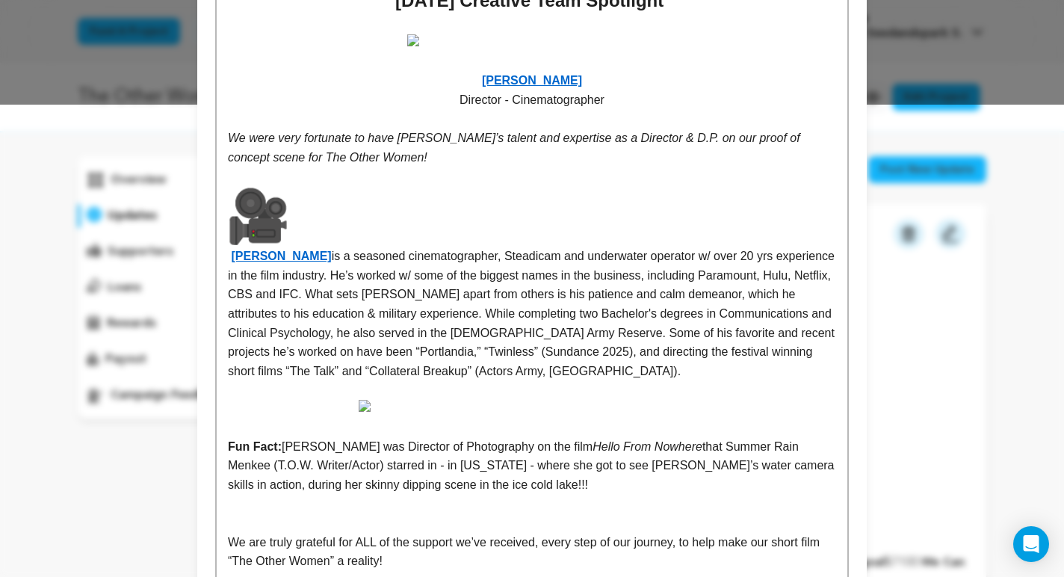
scroll to position [0, 0]
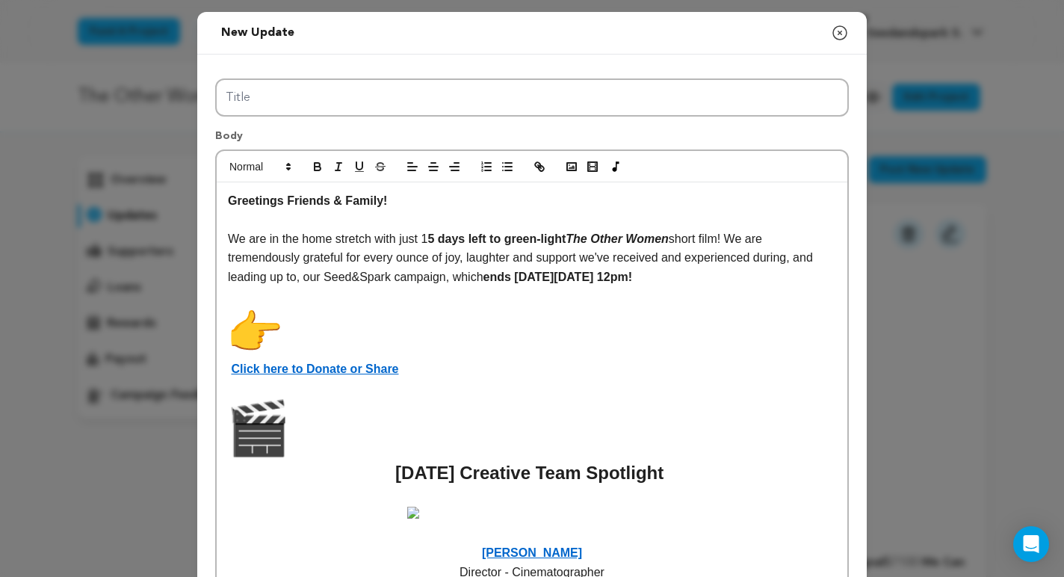
drag, startPoint x: 290, startPoint y: 331, endPoint x: 224, endPoint y: 332, distance: 66.5
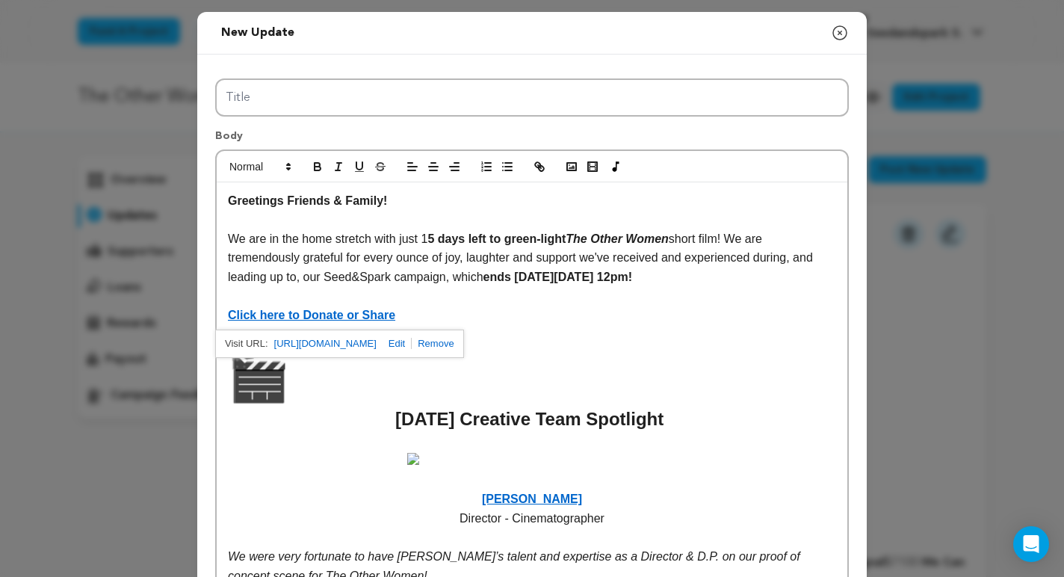
click at [632, 280] on strong "ends on Wednesday, August 27th at 12pm!" at bounding box center [558, 277] width 149 height 13
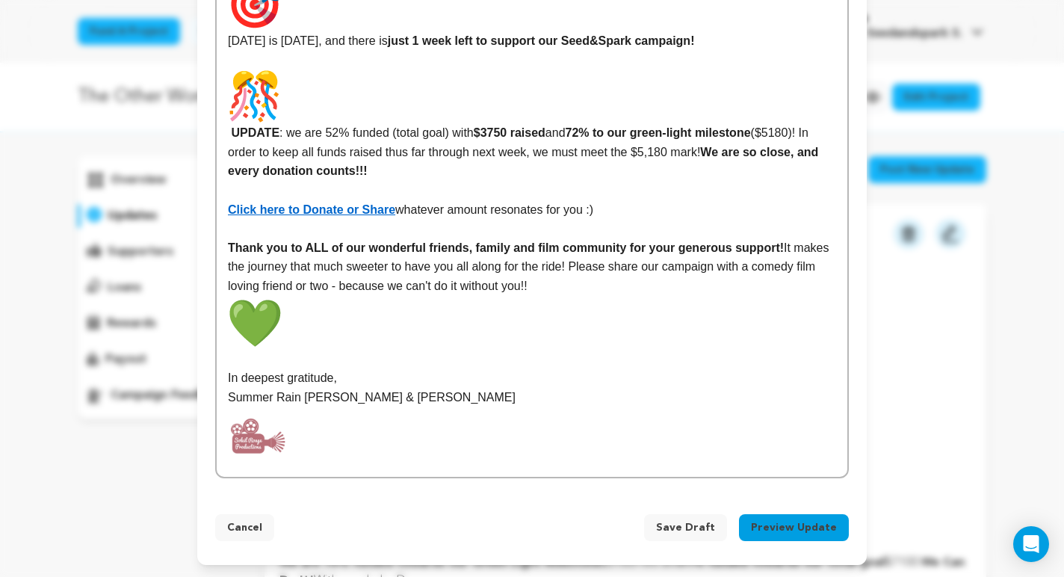
scroll to position [2749, 0]
click at [789, 517] on button "Preview Update" at bounding box center [794, 527] width 110 height 27
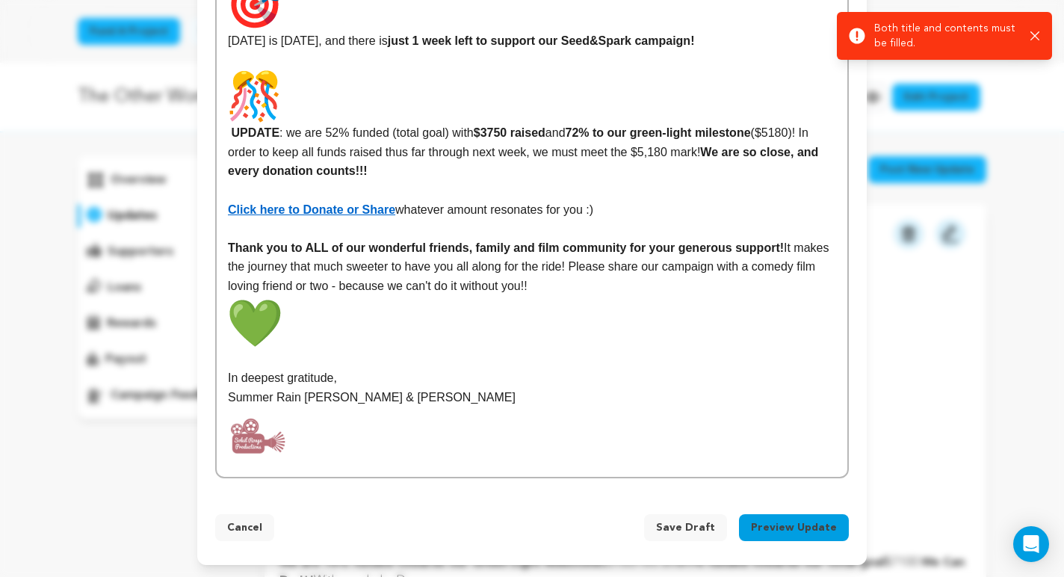
click at [798, 392] on p "Summer Rain Menkee & Taylor Hartley" at bounding box center [532, 397] width 608 height 19
click at [1035, 36] on icon "button" at bounding box center [1035, 35] width 9 height 9
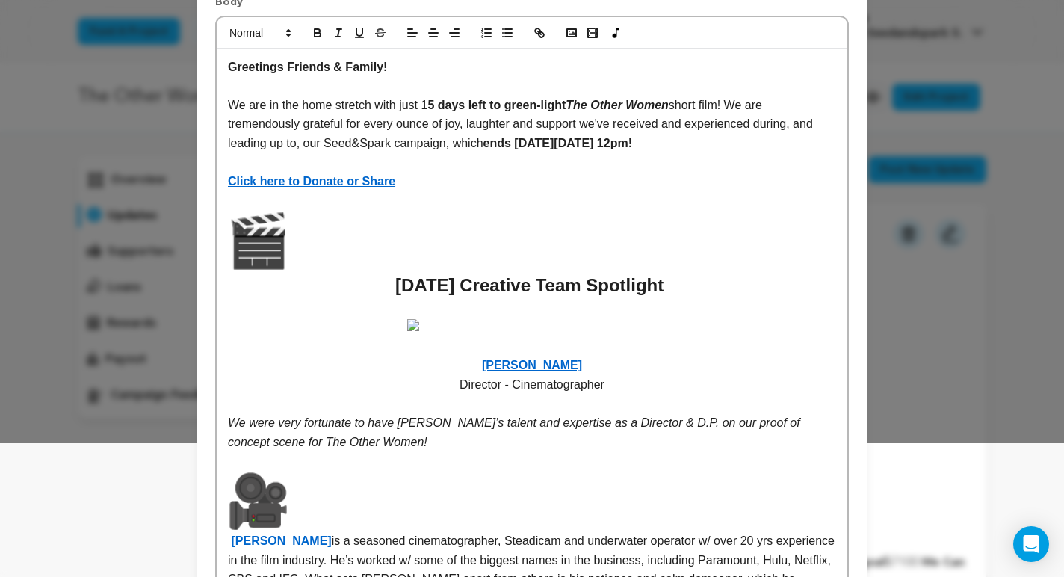
scroll to position [0, 0]
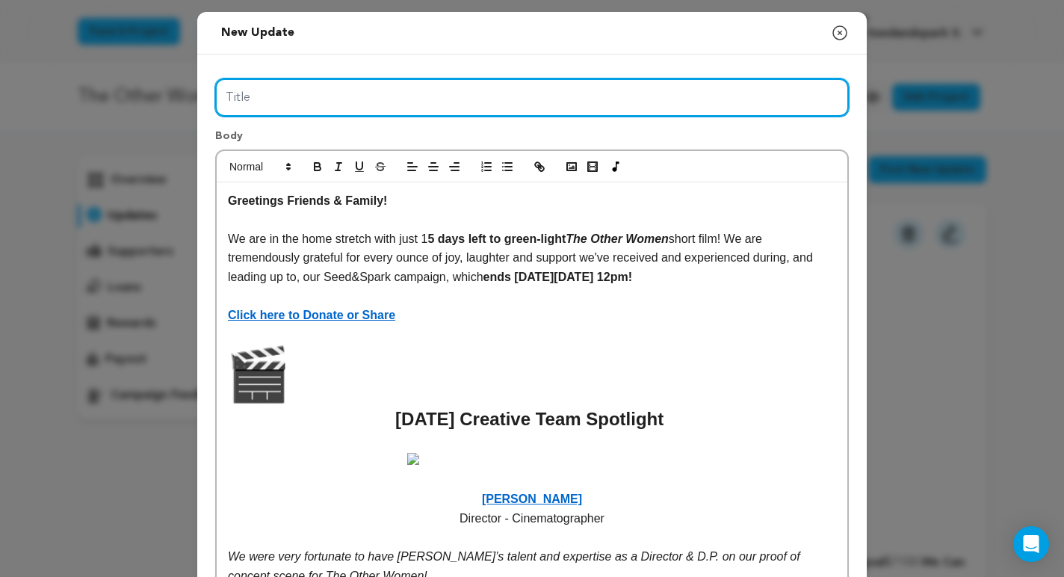
click at [531, 99] on input "Title" at bounding box center [532, 97] width 634 height 38
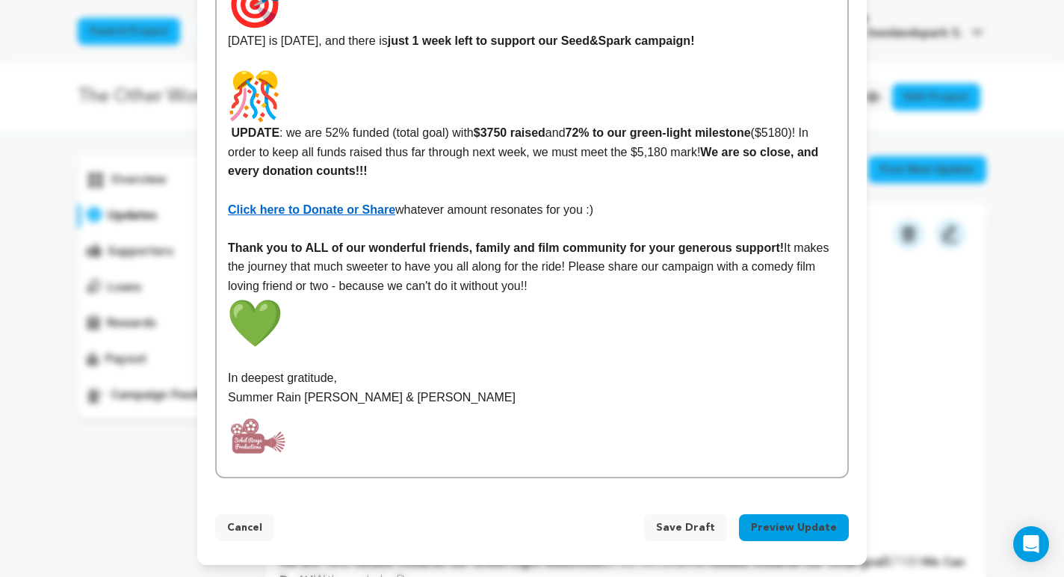
scroll to position [2749, 0]
type input "CREATIVE TEAM Spotlight: Philip Anderson + 72% to GREEN LIGHT (Just 5 days left…"
click at [792, 523] on button "Preview Update" at bounding box center [794, 527] width 110 height 27
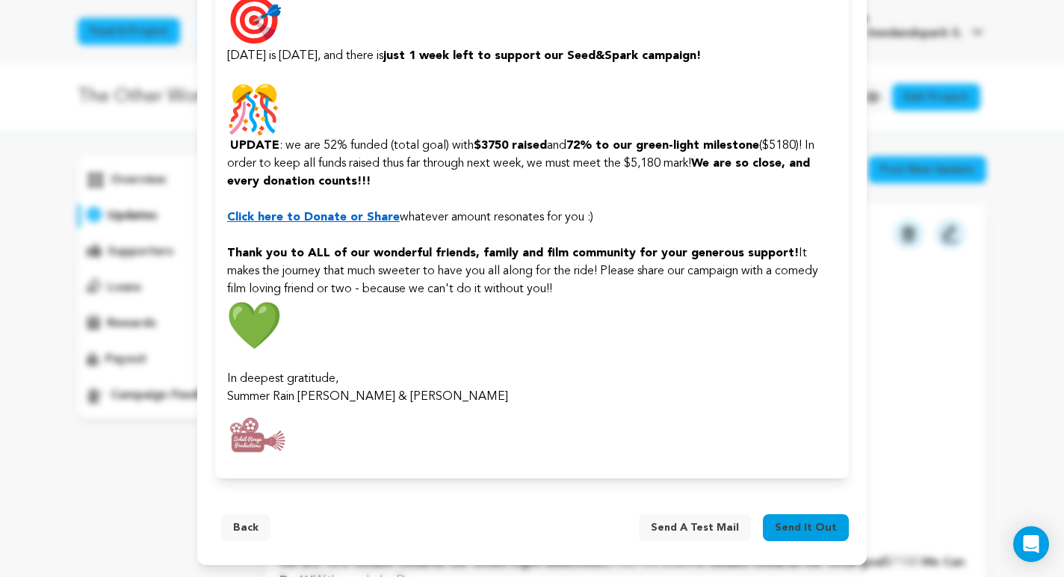
scroll to position [2622, 0]
click at [718, 523] on span "Send a test mail" at bounding box center [695, 527] width 88 height 15
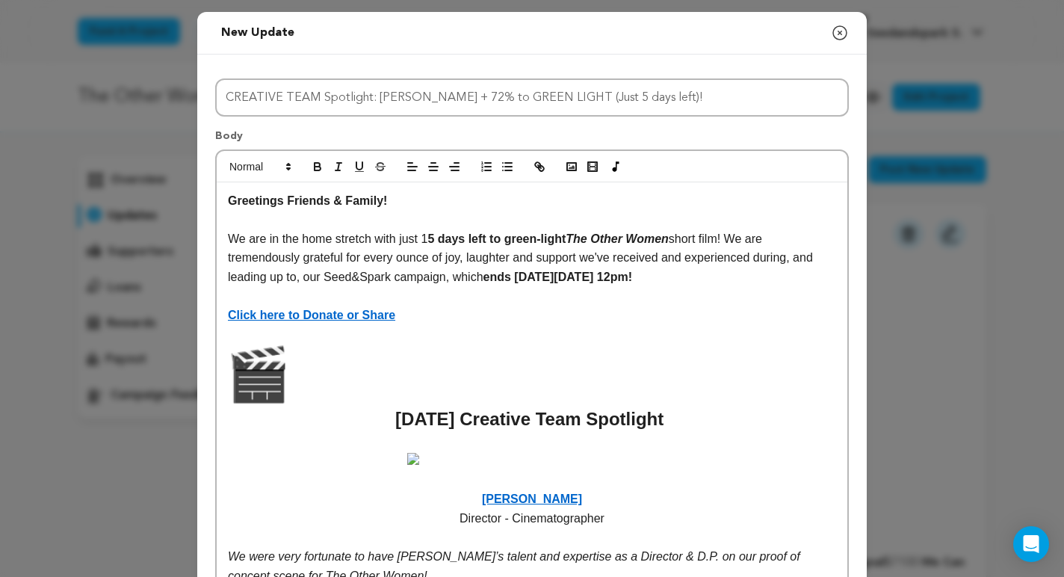
click at [555, 465] on img at bounding box center [532, 459] width 250 height 12
click at [546, 469] on p at bounding box center [532, 462] width 608 height 19
click at [571, 167] on icon "button" at bounding box center [571, 166] width 13 height 13
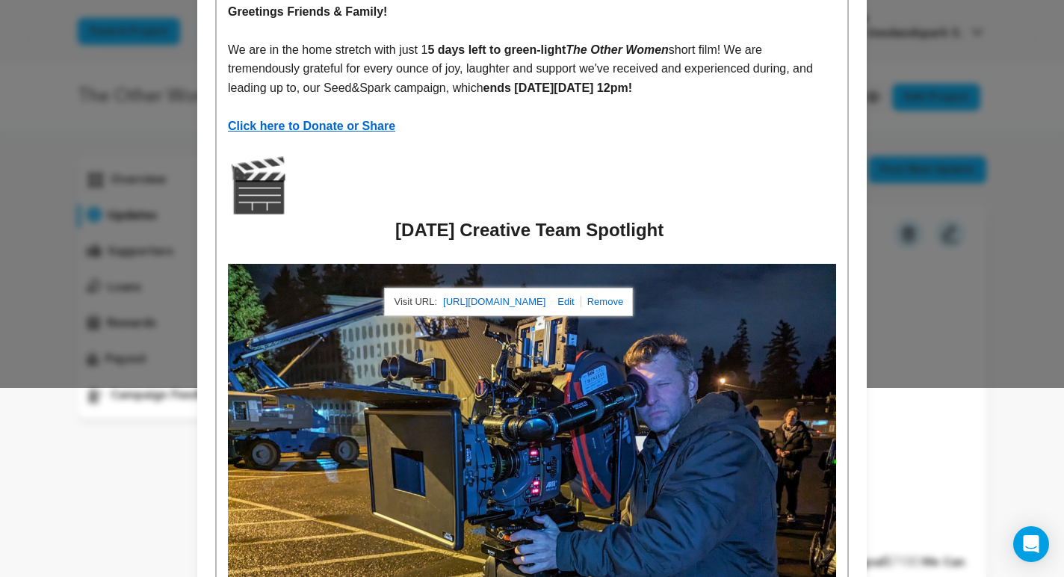
scroll to position [434, 0]
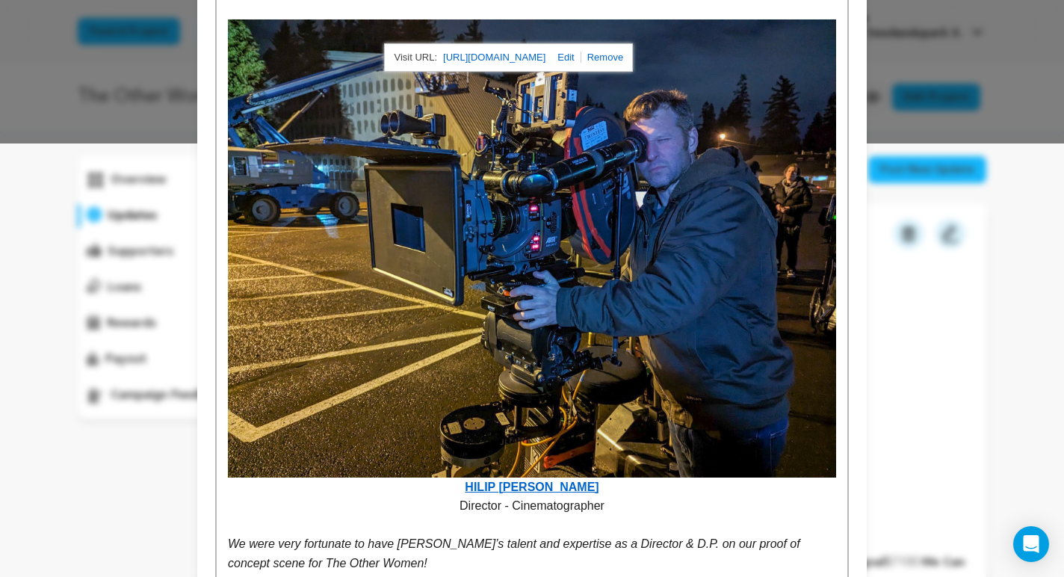
click at [671, 356] on img at bounding box center [532, 248] width 608 height 458
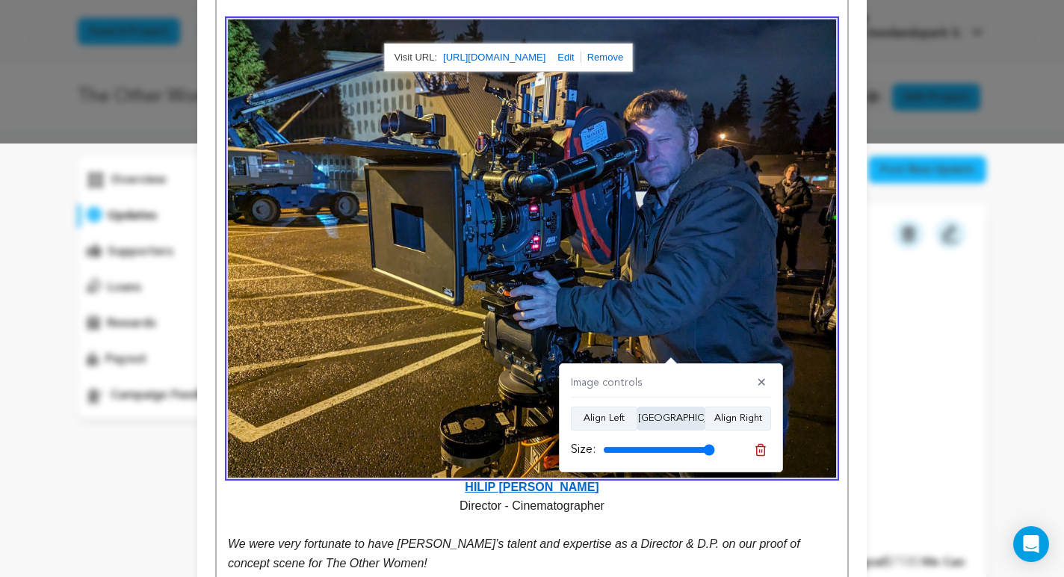
click at [660, 418] on button "Align Center" at bounding box center [671, 419] width 67 height 24
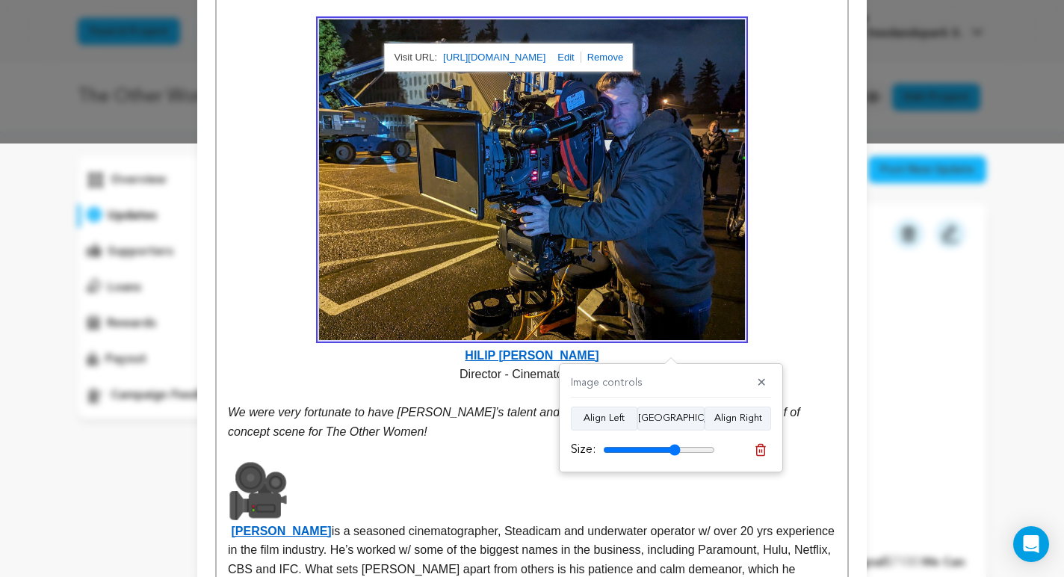
drag, startPoint x: 705, startPoint y: 446, endPoint x: 674, endPoint y: 447, distance: 30.7
type input "69"
click at [674, 447] on input "range" at bounding box center [659, 450] width 112 height 12
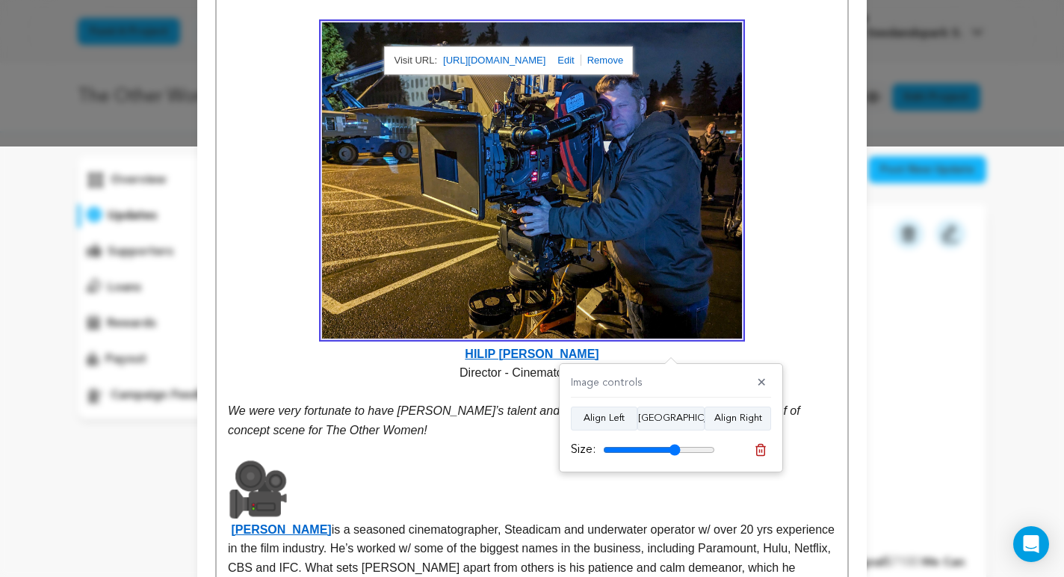
scroll to position [475, 0]
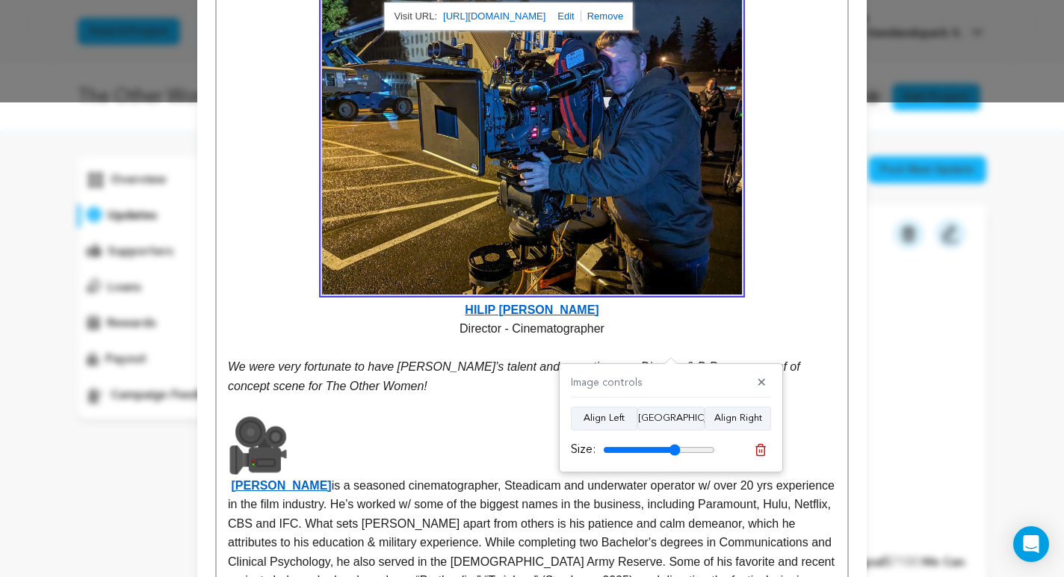
click at [489, 312] on strong "HILIP ANDERSON" at bounding box center [532, 147] width 608 height 338
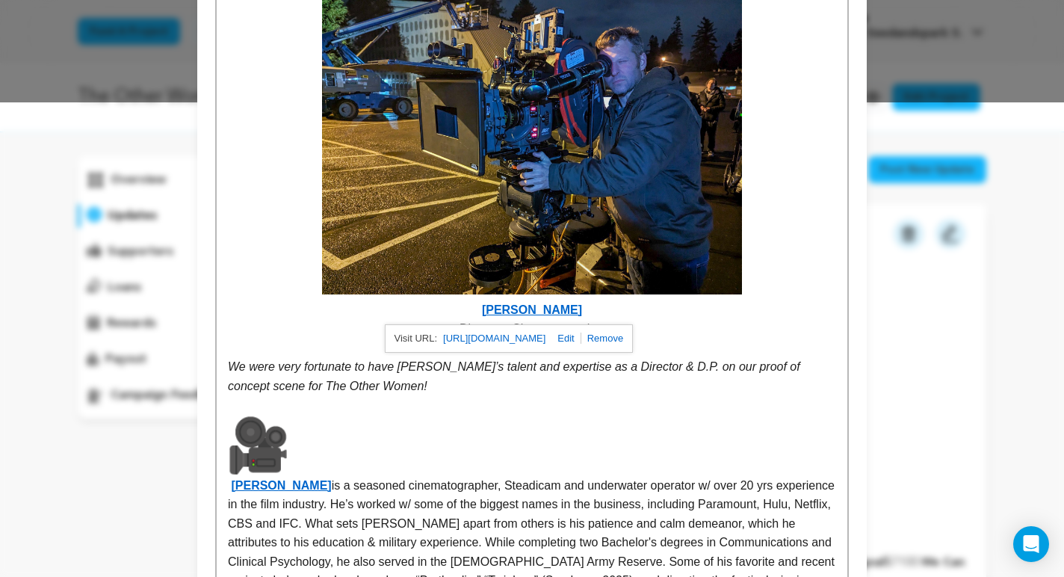
click at [735, 338] on p "Director - Cinematographer" at bounding box center [532, 328] width 608 height 19
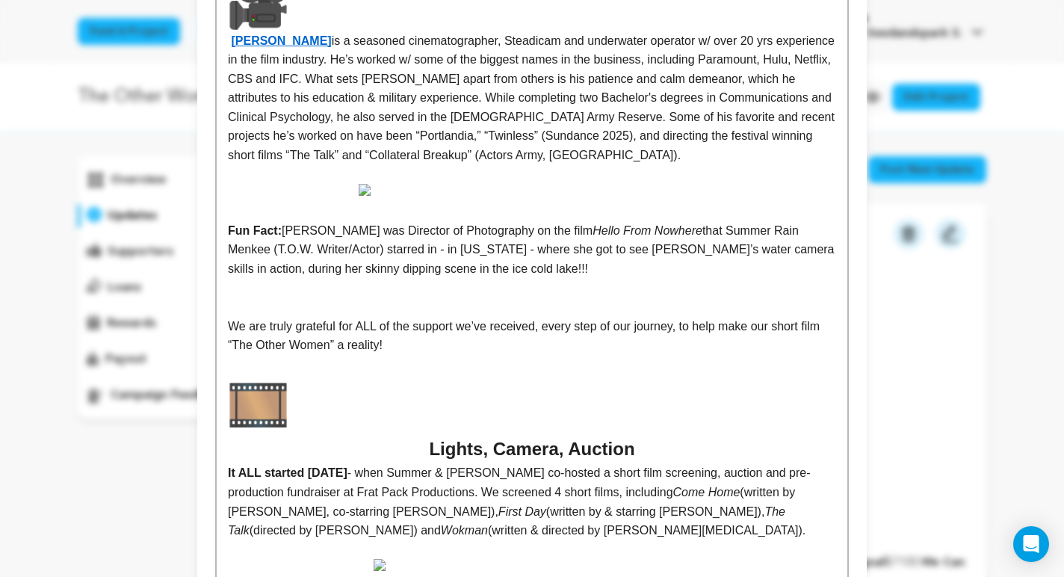
scroll to position [925, 0]
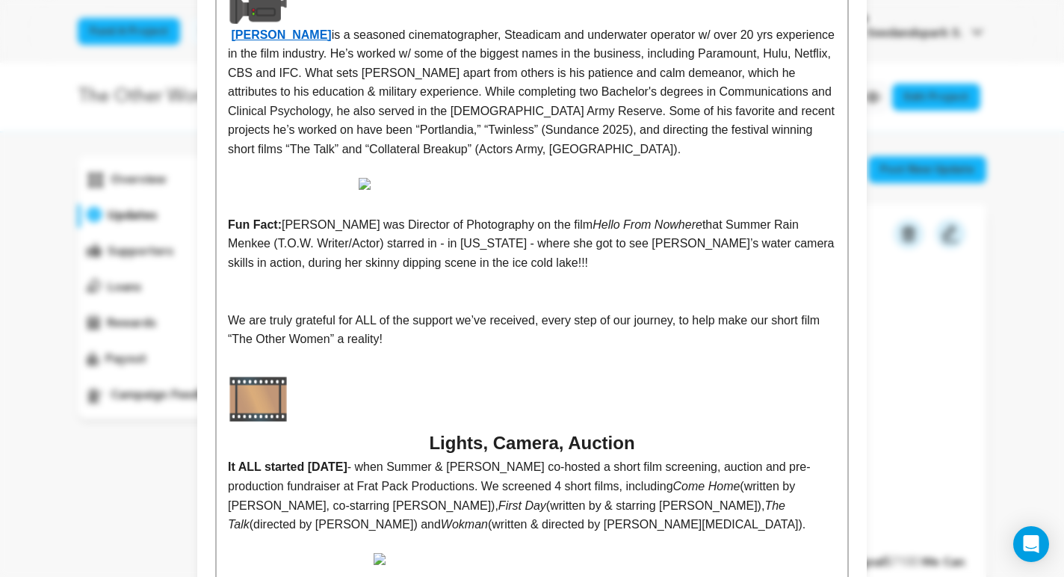
click at [660, 190] on img at bounding box center [532, 184] width 347 height 12
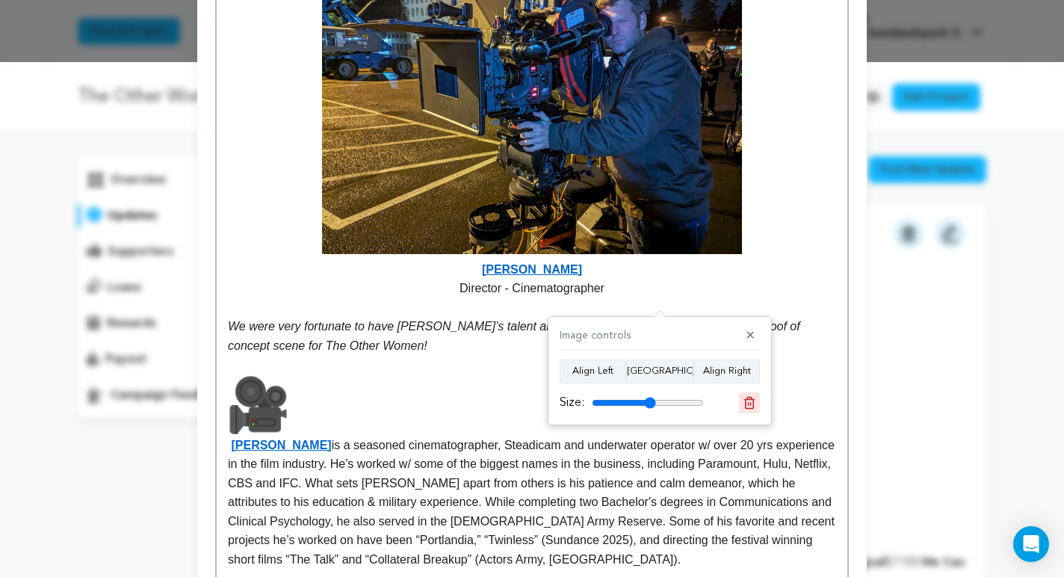
click at [750, 401] on icon at bounding box center [749, 402] width 13 height 13
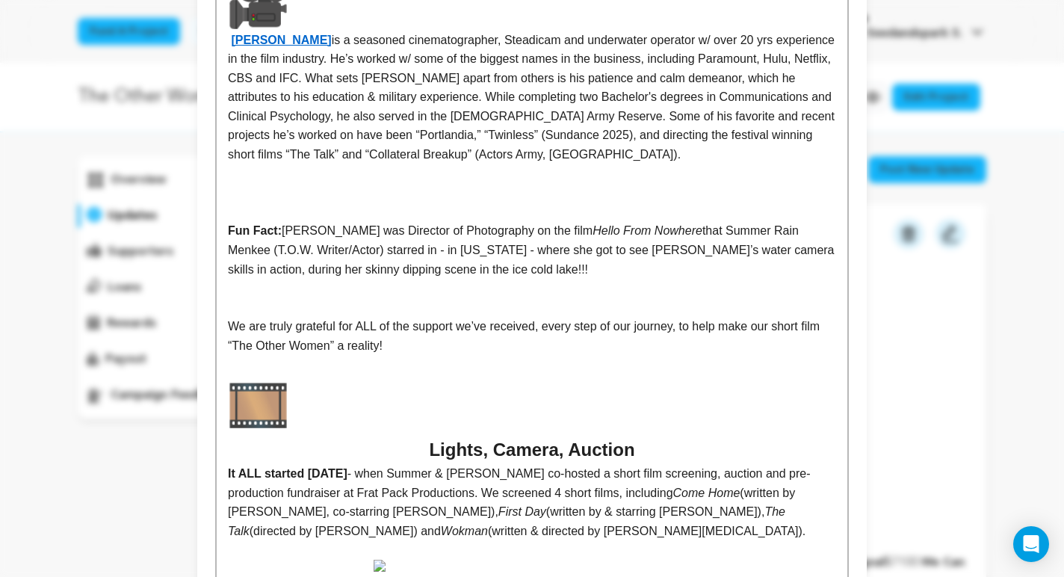
scroll to position [984, 0]
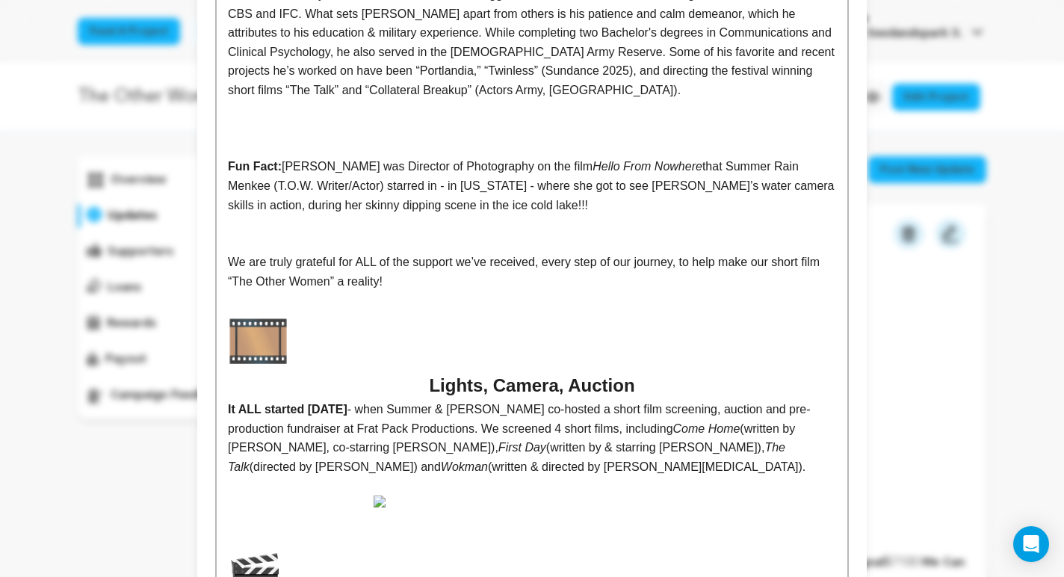
click at [481, 124] on p at bounding box center [532, 128] width 608 height 19
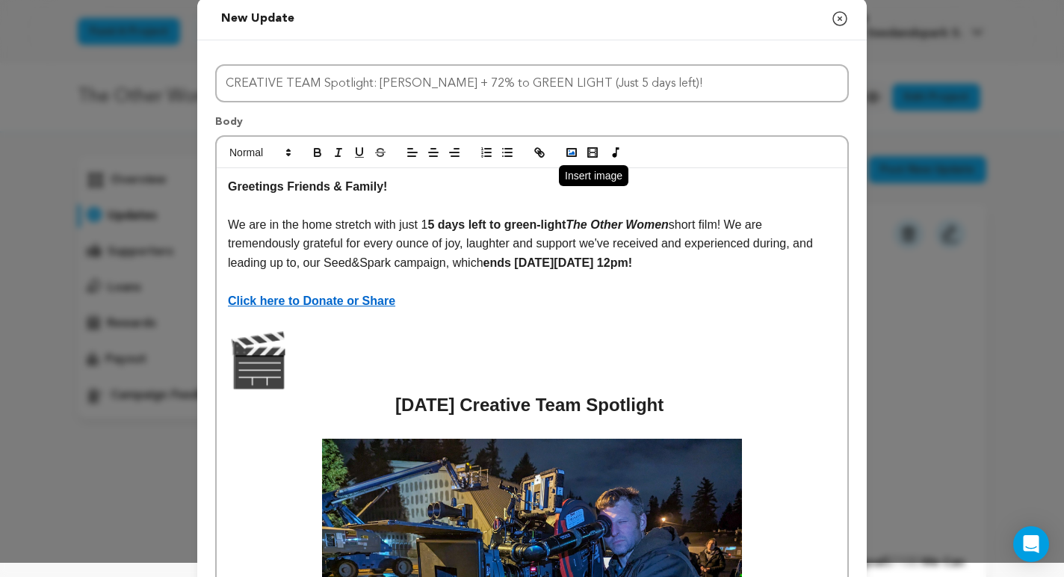
click at [572, 150] on icon "button" at bounding box center [571, 152] width 13 height 13
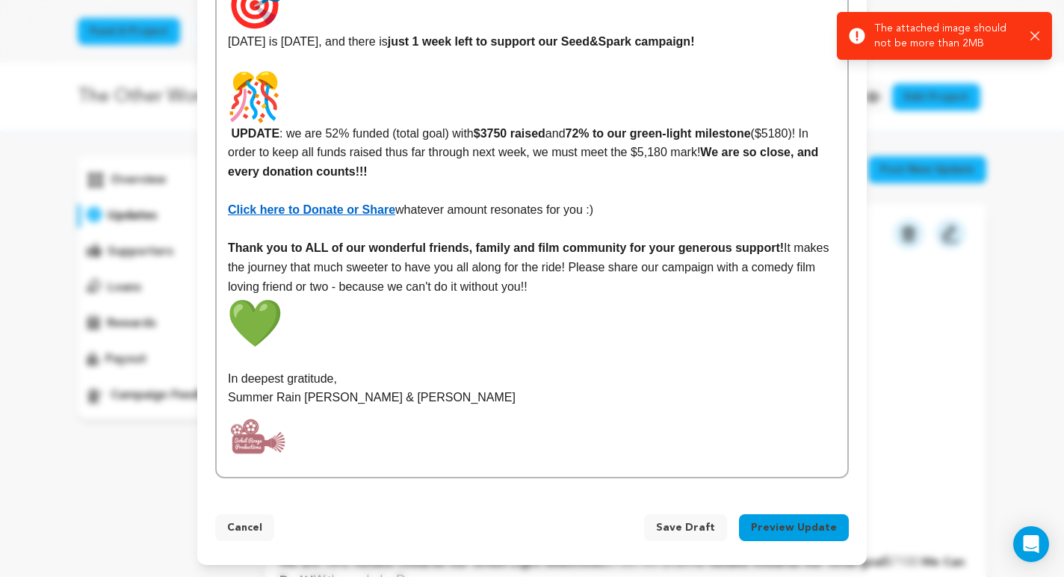
scroll to position [2654, 0]
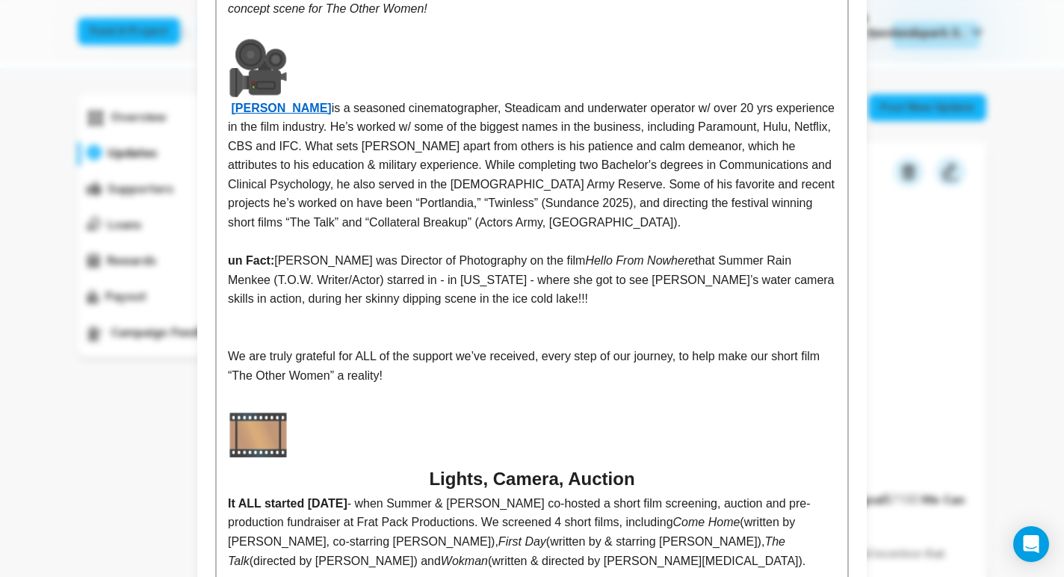
scroll to position [869, 0]
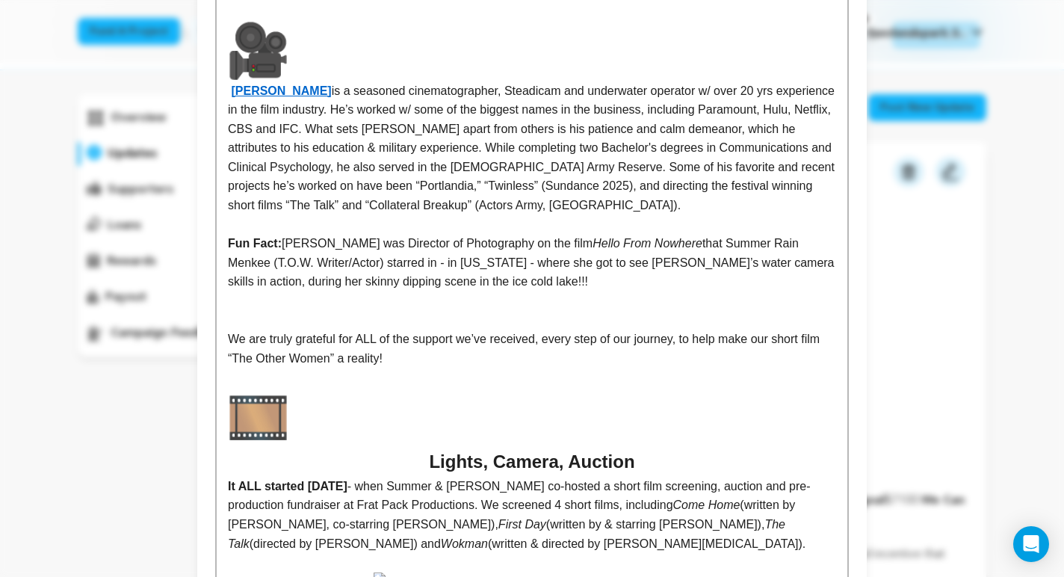
click at [579, 209] on p "Philip Anderson is a seasoned cinematographer, Steadicam and underwater operato…" at bounding box center [532, 117] width 608 height 195
click at [558, 281] on p "Fun Fact: Phil was Director of Photography on the film Hello From Nowhere that …" at bounding box center [532, 263] width 608 height 58
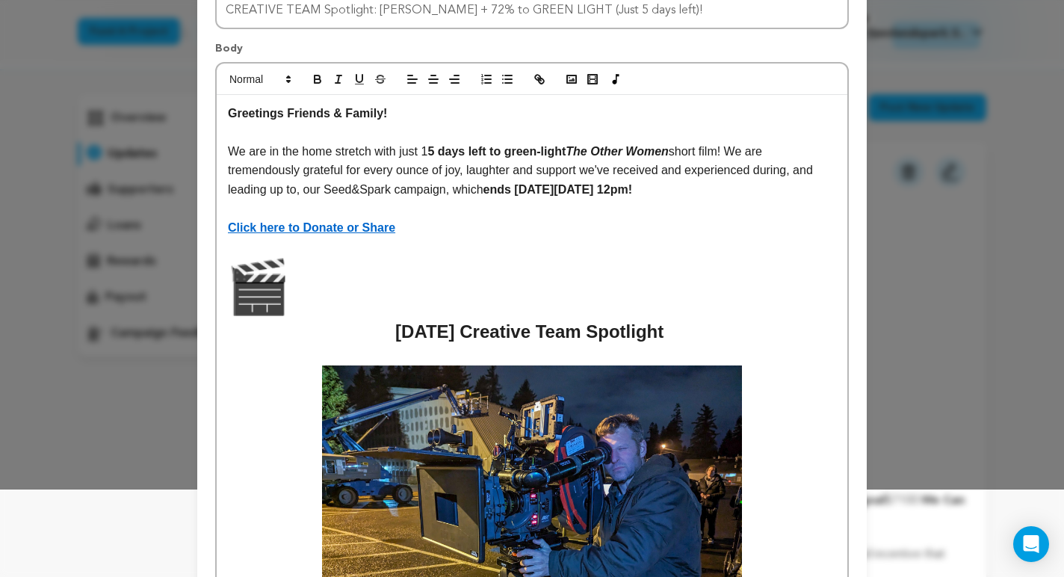
scroll to position [0, 0]
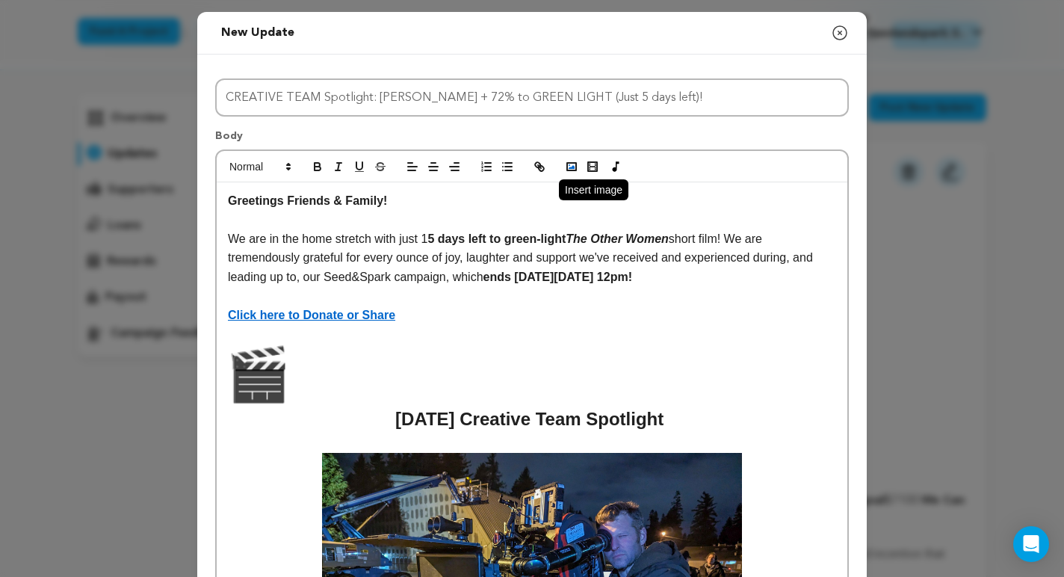
click at [570, 167] on polyline "button" at bounding box center [572, 167] width 6 height 4
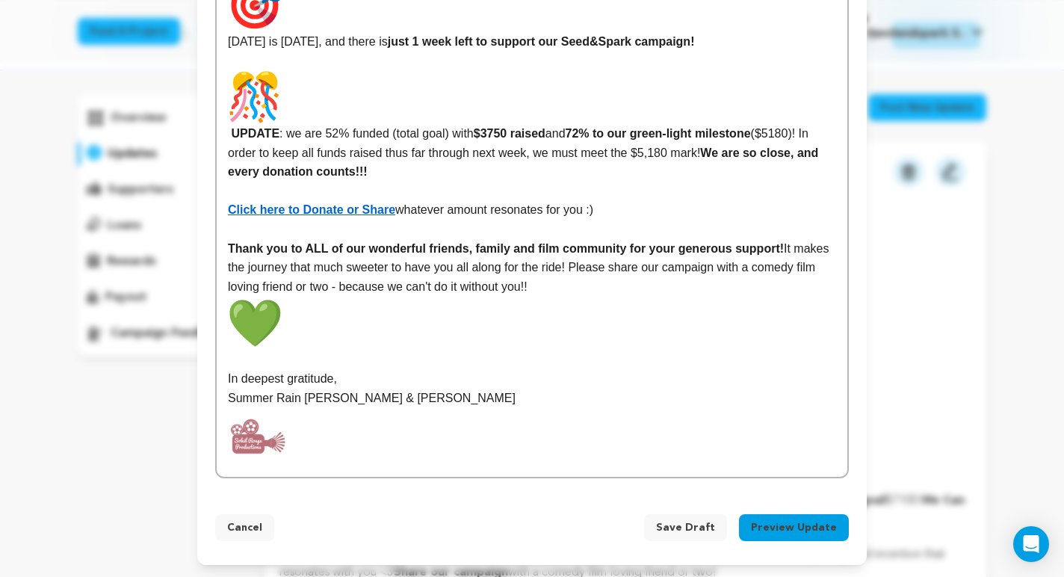
scroll to position [2950, 0]
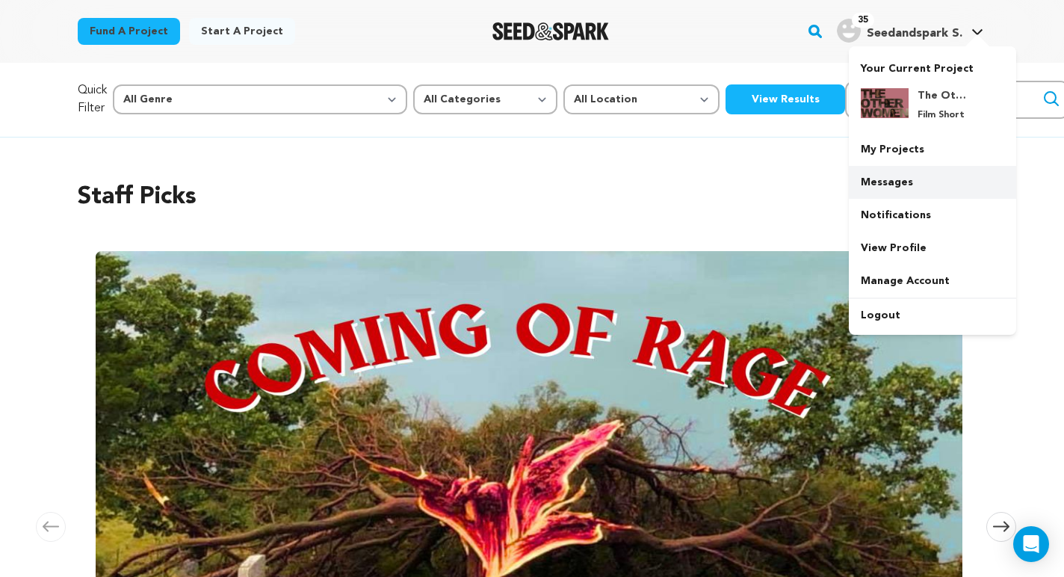
click at [887, 177] on link "Messages" at bounding box center [932, 182] width 167 height 33
